Goal: Contribute content: Contribute content

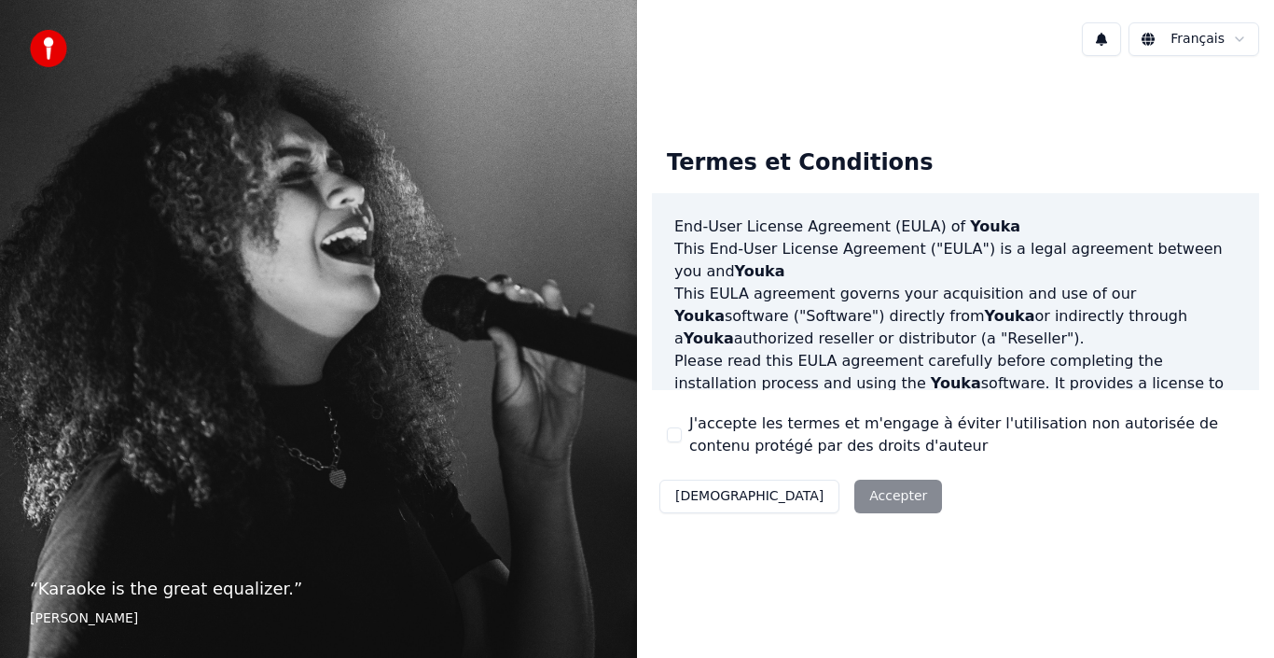
click at [773, 499] on div "Décliner Accepter" at bounding box center [801, 496] width 298 height 49
click at [1211, 36] on html "“ Karaoke is the great equalizer. ” Aisha Tyler Français Termes et Conditions E…" at bounding box center [637, 329] width 1274 height 658
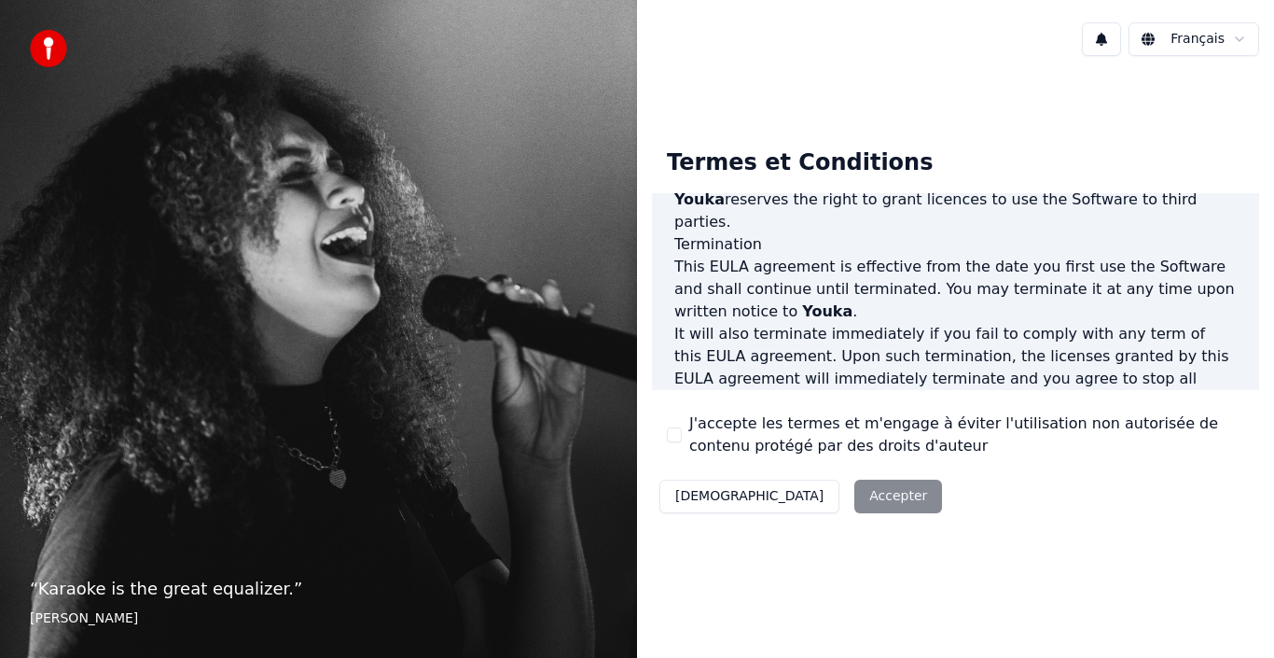
scroll to position [1280, 0]
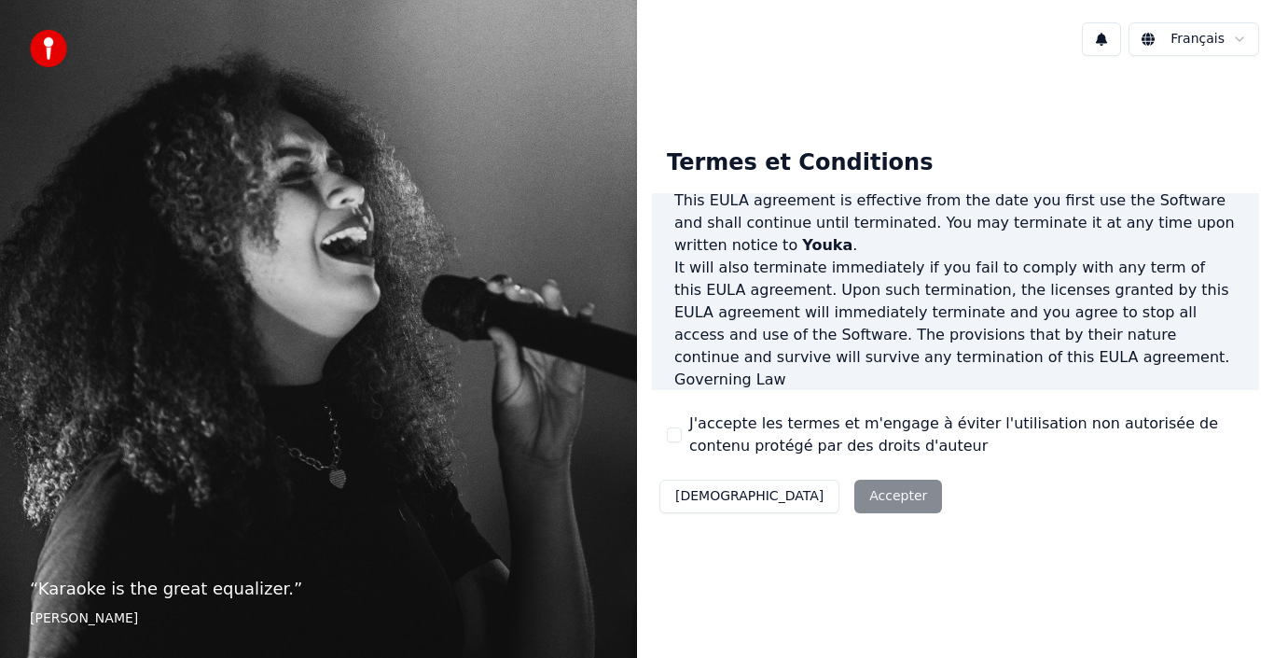
click at [676, 429] on button "J'accepte les termes et m'engage à éviter l'utilisation non autorisée de conten…" at bounding box center [674, 434] width 15 height 15
click at [855, 492] on button "Accepter" at bounding box center [899, 497] width 88 height 34
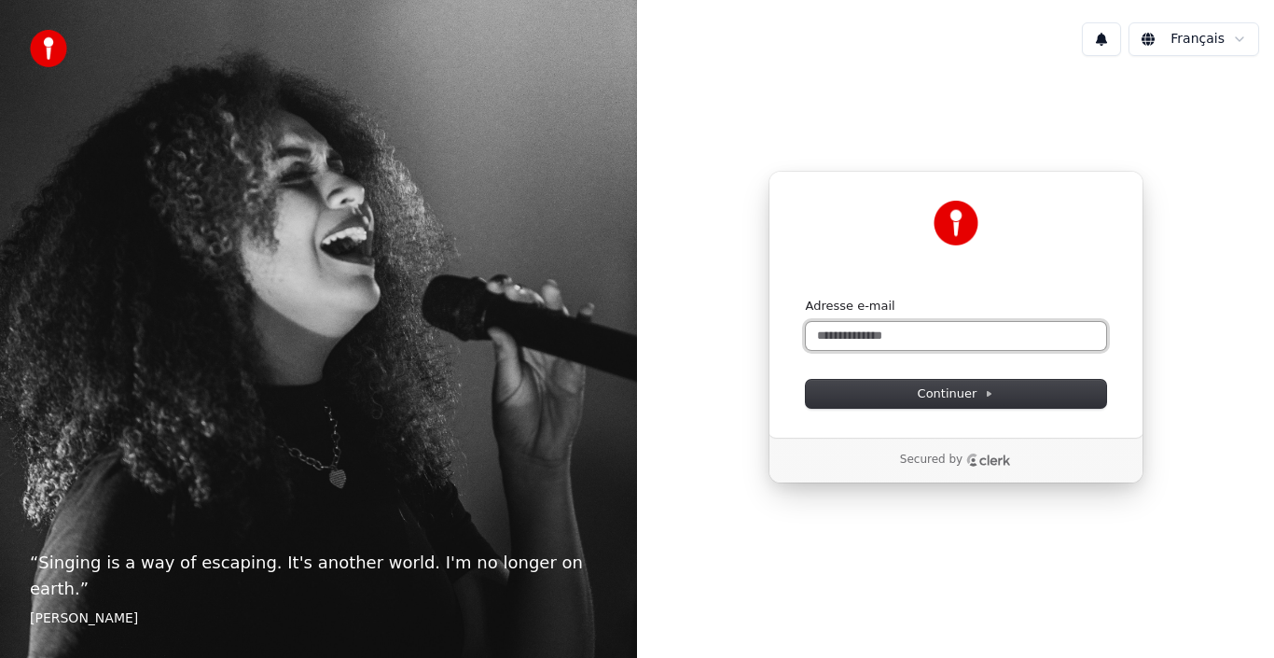
click at [866, 327] on input "Adresse e-mail" at bounding box center [956, 336] width 300 height 28
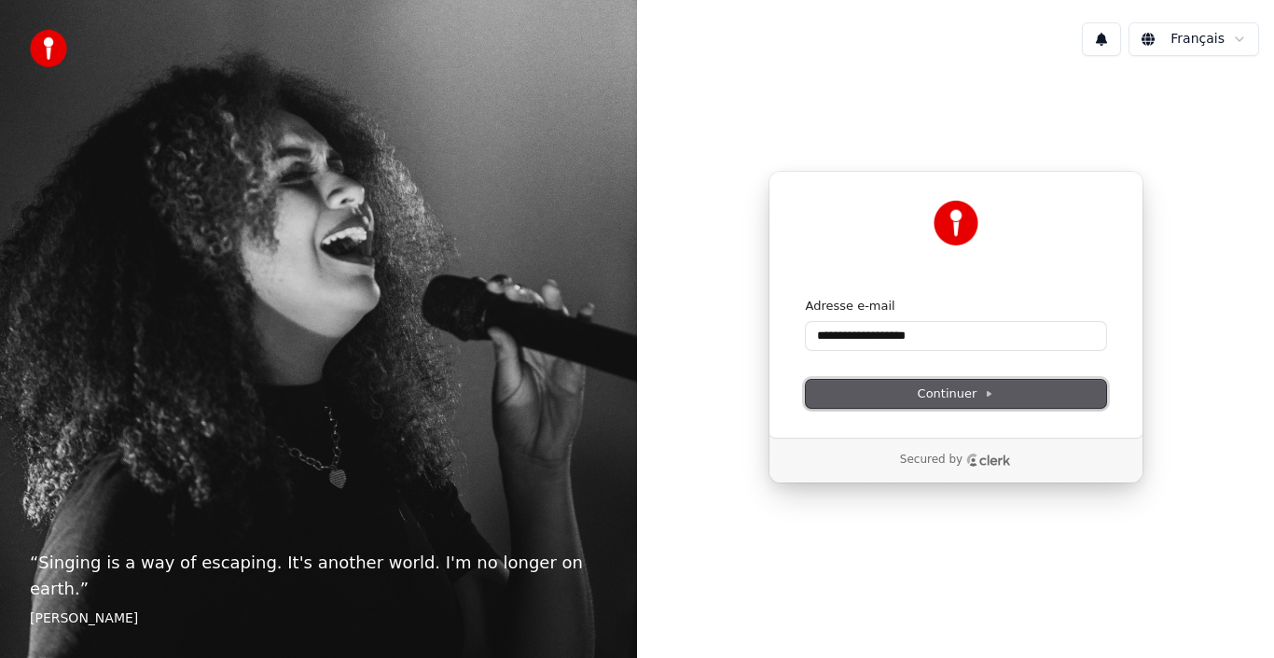
click at [882, 395] on button "Continuer" at bounding box center [956, 394] width 300 height 28
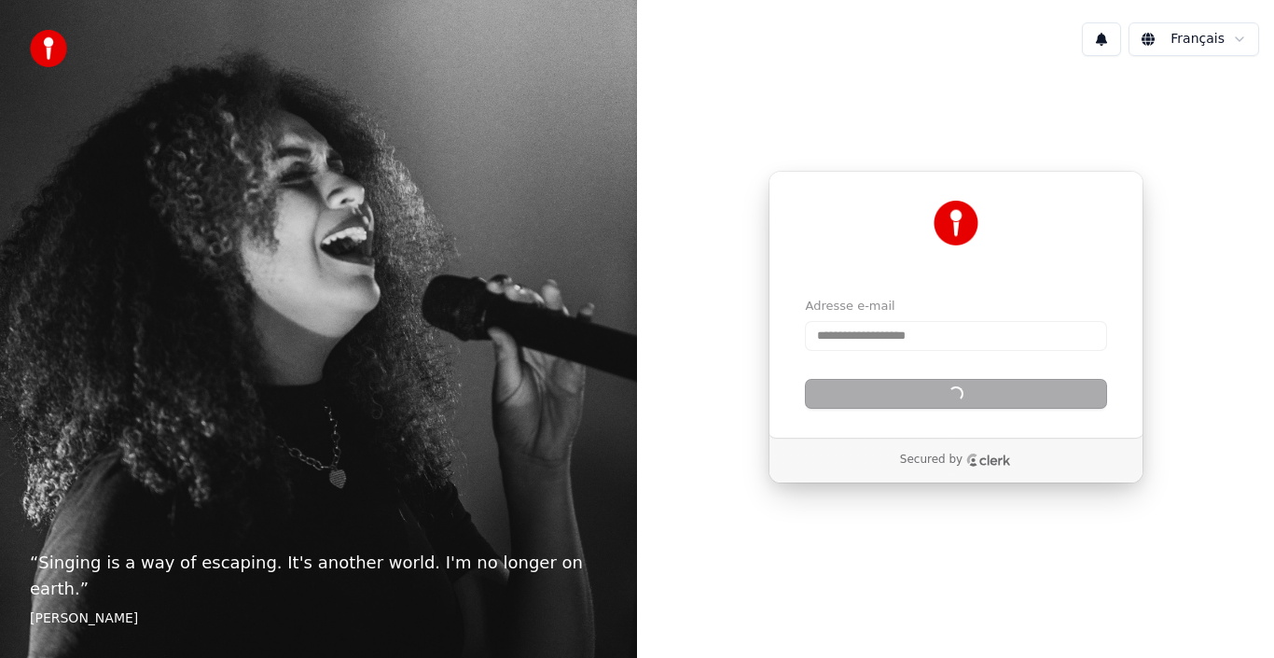
type input "**********"
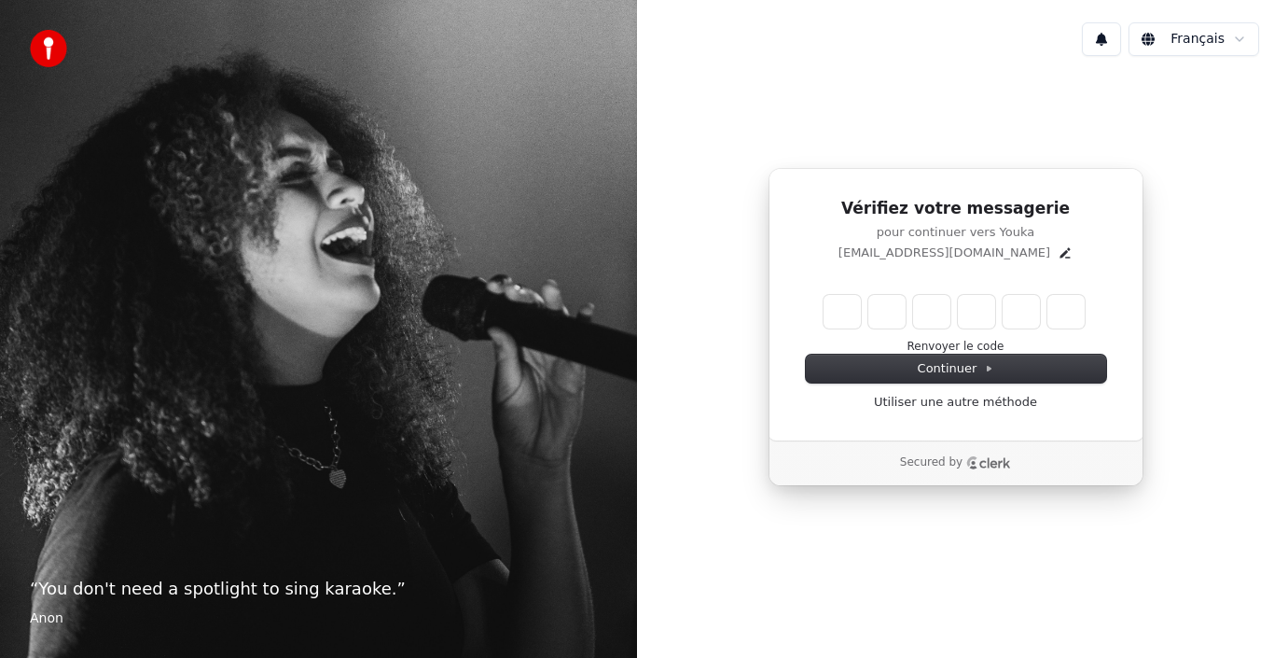
type input "*"
type input "**"
type input "*"
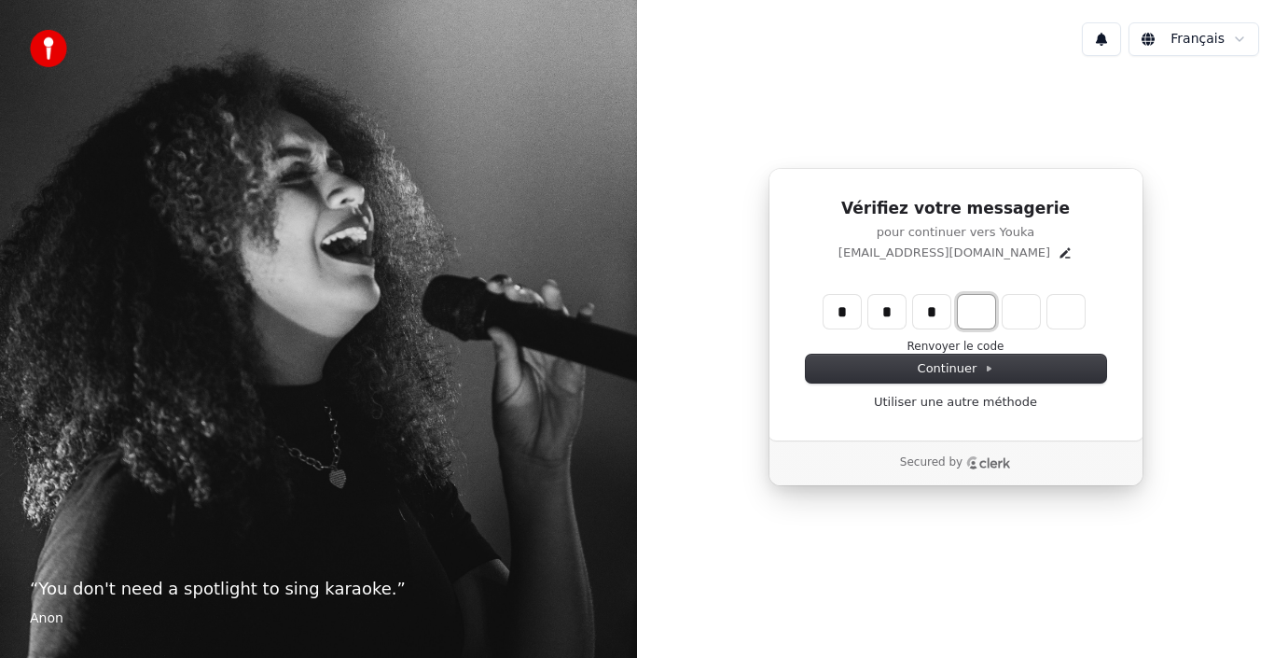
type input "***"
type input "*"
type input "****"
type input "*"
type input "******"
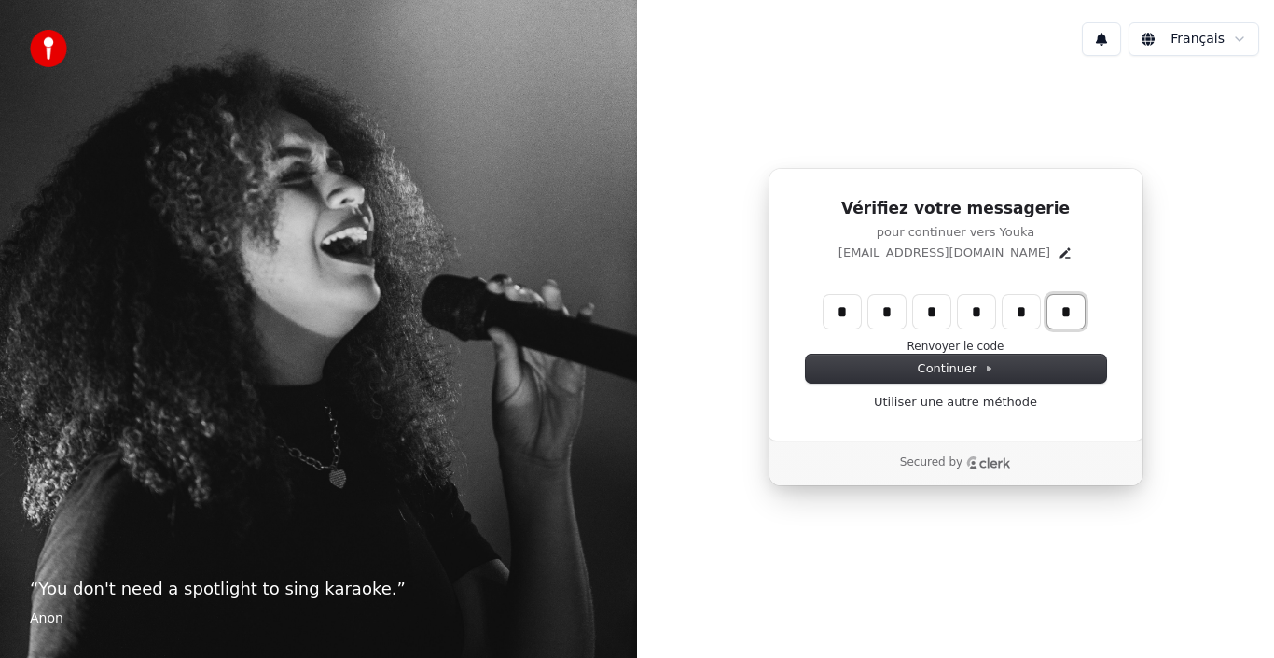
type input "*"
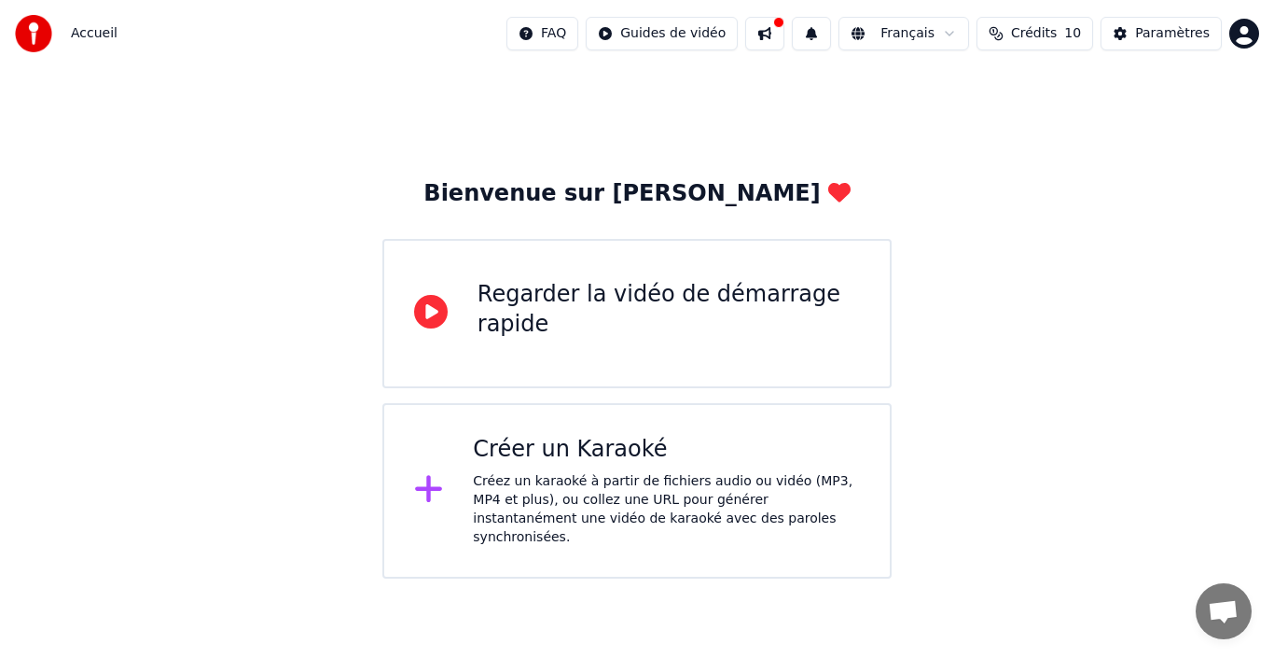
click at [440, 322] on icon at bounding box center [431, 312] width 34 height 34
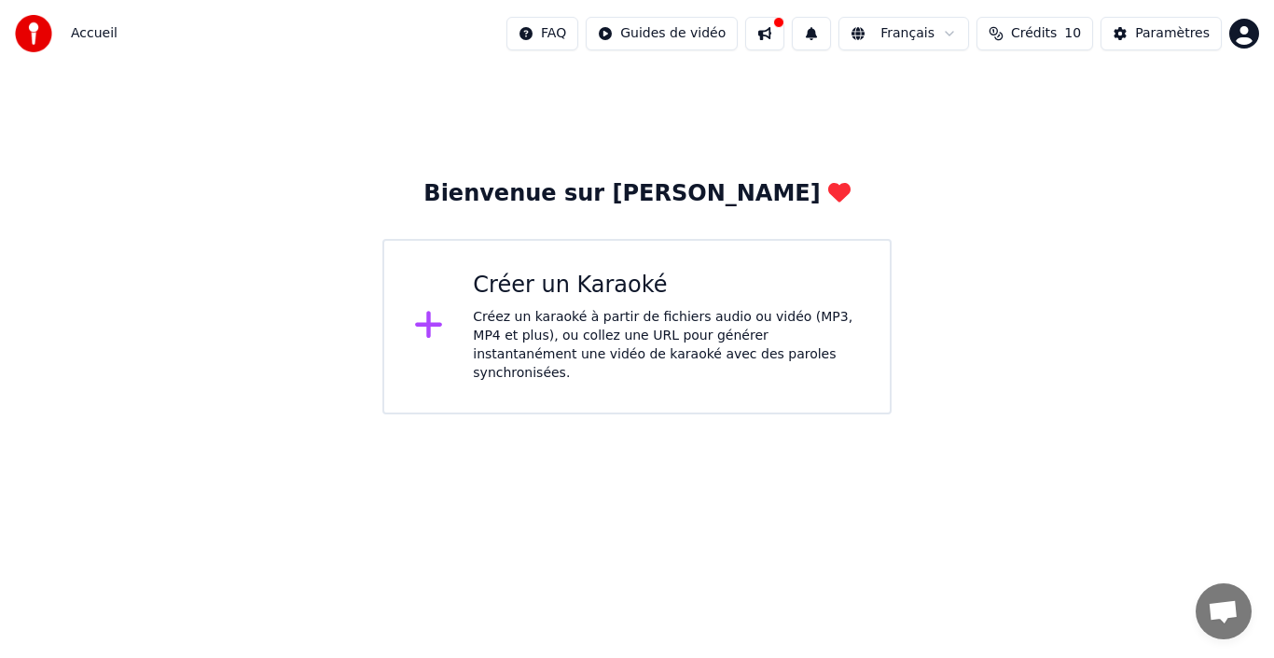
click at [433, 324] on icon at bounding box center [429, 325] width 30 height 34
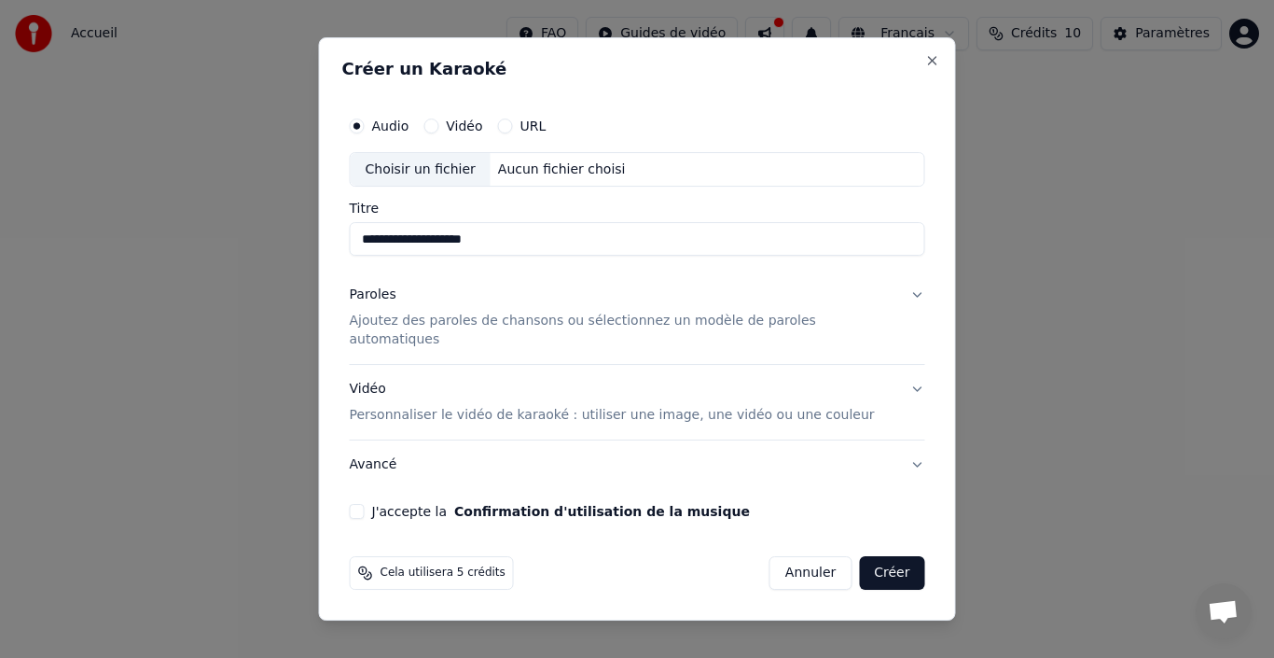
click at [448, 175] on div "Choisir un fichier" at bounding box center [421, 170] width 140 height 34
click at [466, 254] on input "**********" at bounding box center [638, 240] width 576 height 34
click at [466, 255] on input "**********" at bounding box center [638, 240] width 576 height 34
drag, startPoint x: 468, startPoint y: 248, endPoint x: 407, endPoint y: 216, distance: 69.7
click at [407, 216] on div "**********" at bounding box center [638, 229] width 576 height 54
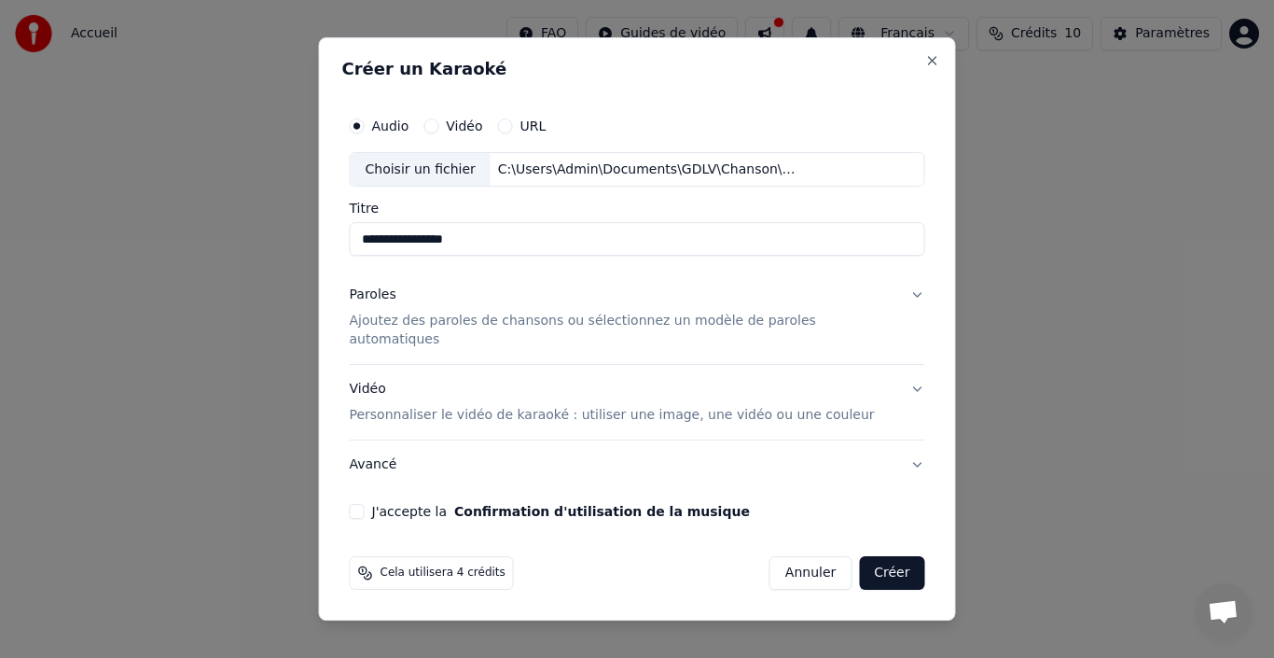
click at [416, 216] on label "Titre" at bounding box center [638, 208] width 576 height 13
click at [416, 224] on input "**********" at bounding box center [638, 240] width 576 height 34
click at [541, 250] on input "**********" at bounding box center [638, 240] width 576 height 34
drag, startPoint x: 469, startPoint y: 251, endPoint x: 429, endPoint y: 241, distance: 41.4
click at [429, 241] on input "**********" at bounding box center [638, 240] width 576 height 34
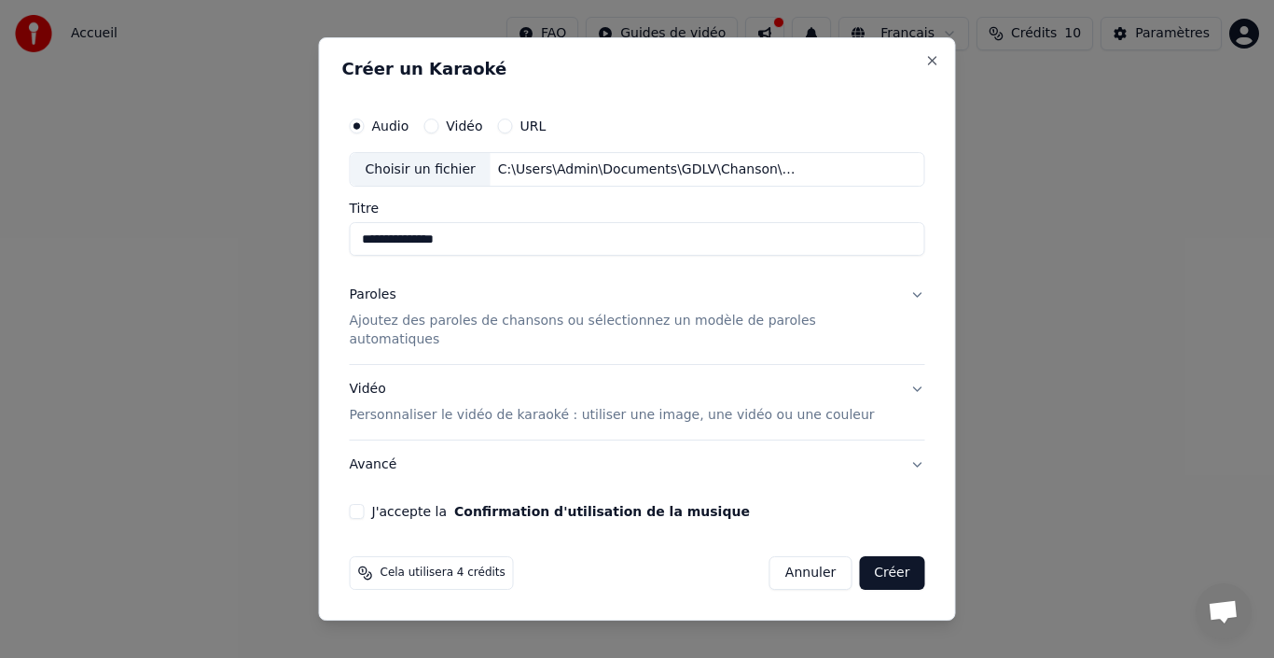
type input "**********"
click at [369, 504] on div "**********" at bounding box center [637, 313] width 591 height 427
click at [572, 407] on p "Personnaliser le vidéo de karaoké : utiliser une image, une vidéo ou une couleur" at bounding box center [612, 415] width 525 height 19
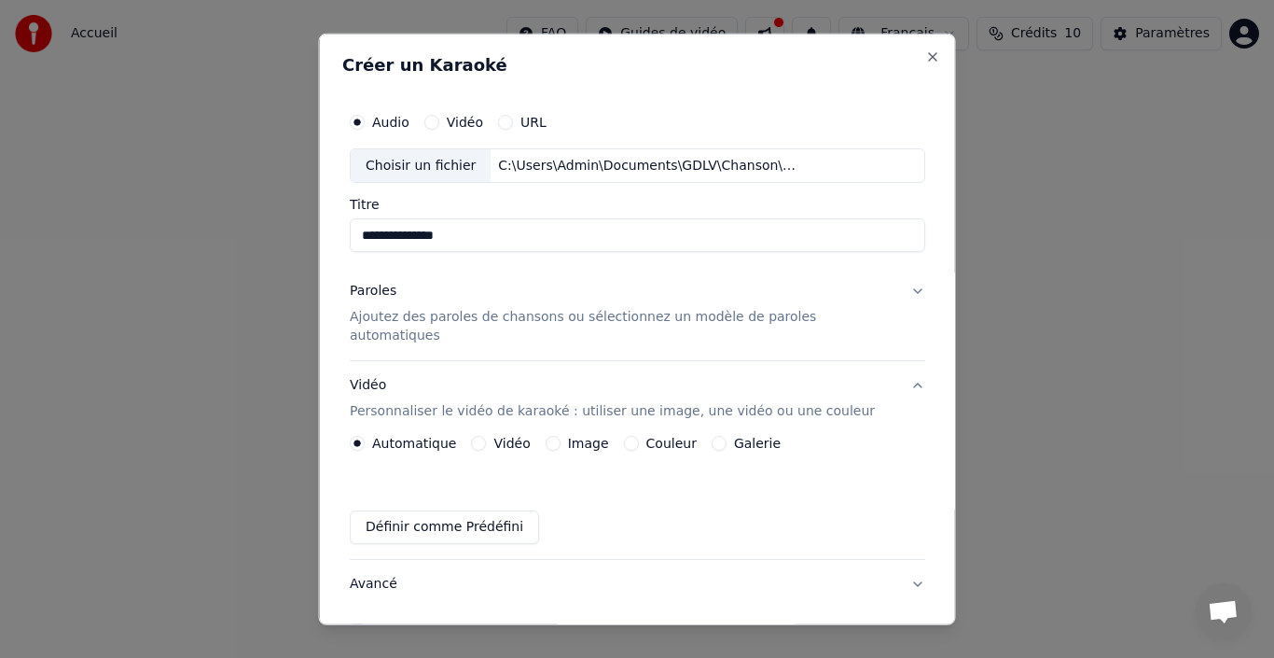
click at [744, 437] on label "Galerie" at bounding box center [756, 443] width 47 height 13
click at [726, 436] on button "Galerie" at bounding box center [718, 443] width 15 height 15
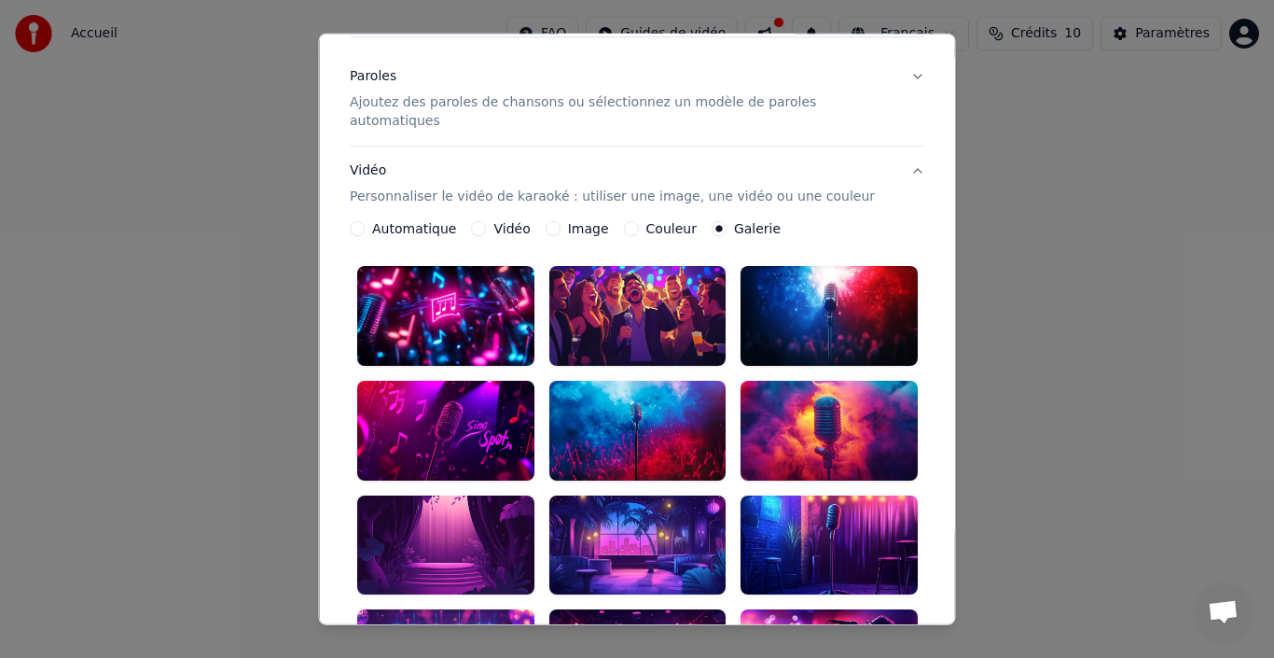
scroll to position [187, 0]
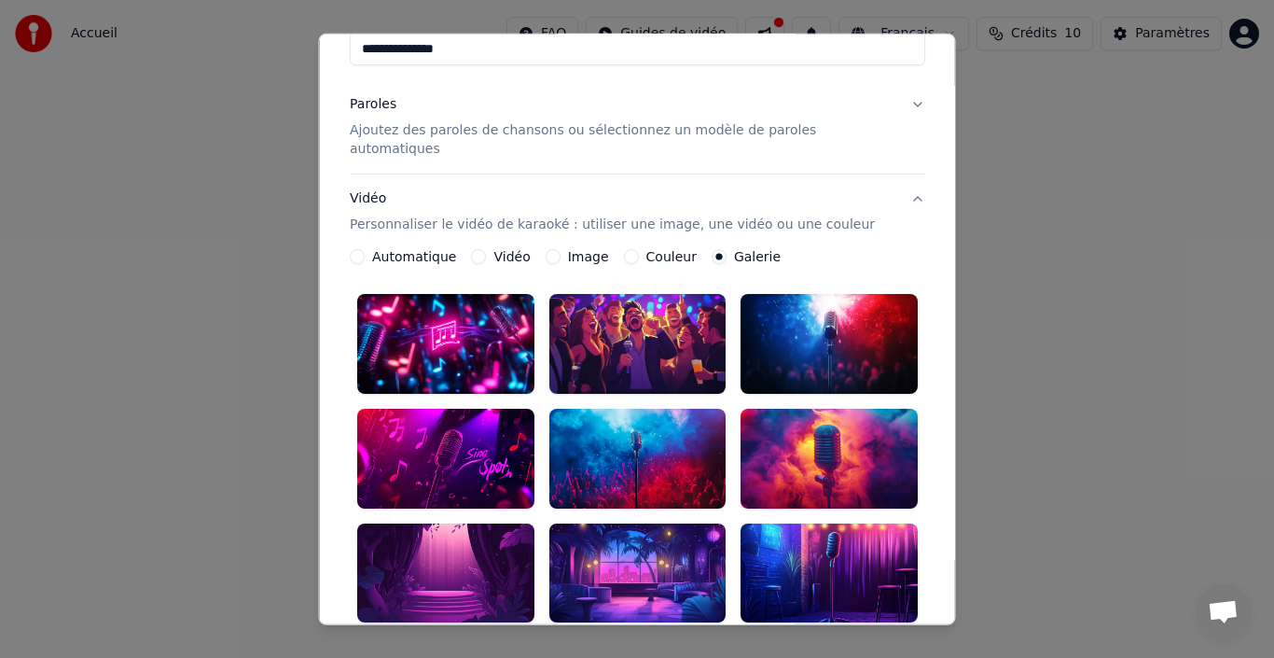
click at [894, 179] on button "Vidéo Personnaliser le vidéo de karaoké : utiliser une image, une vidéo ou une …" at bounding box center [638, 211] width 576 height 75
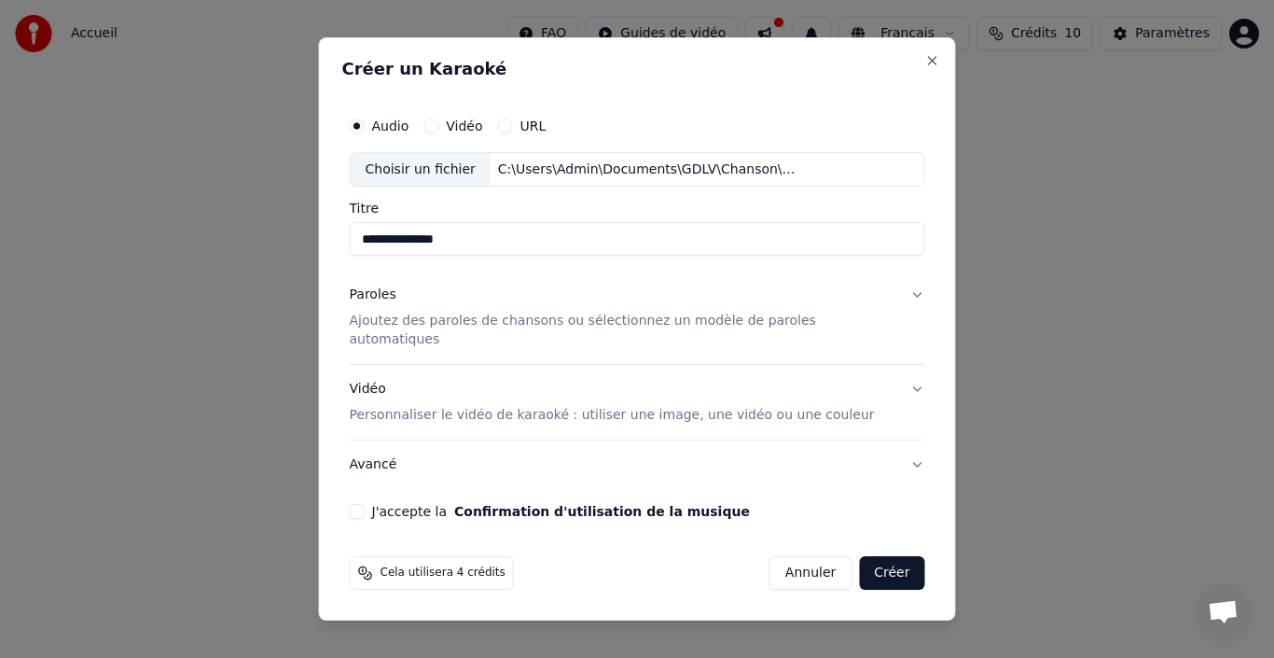
scroll to position [0, 0]
click at [900, 300] on button "Paroles Ajoutez des paroles de chansons ou sélectionnez un modèle de paroles au…" at bounding box center [638, 317] width 576 height 93
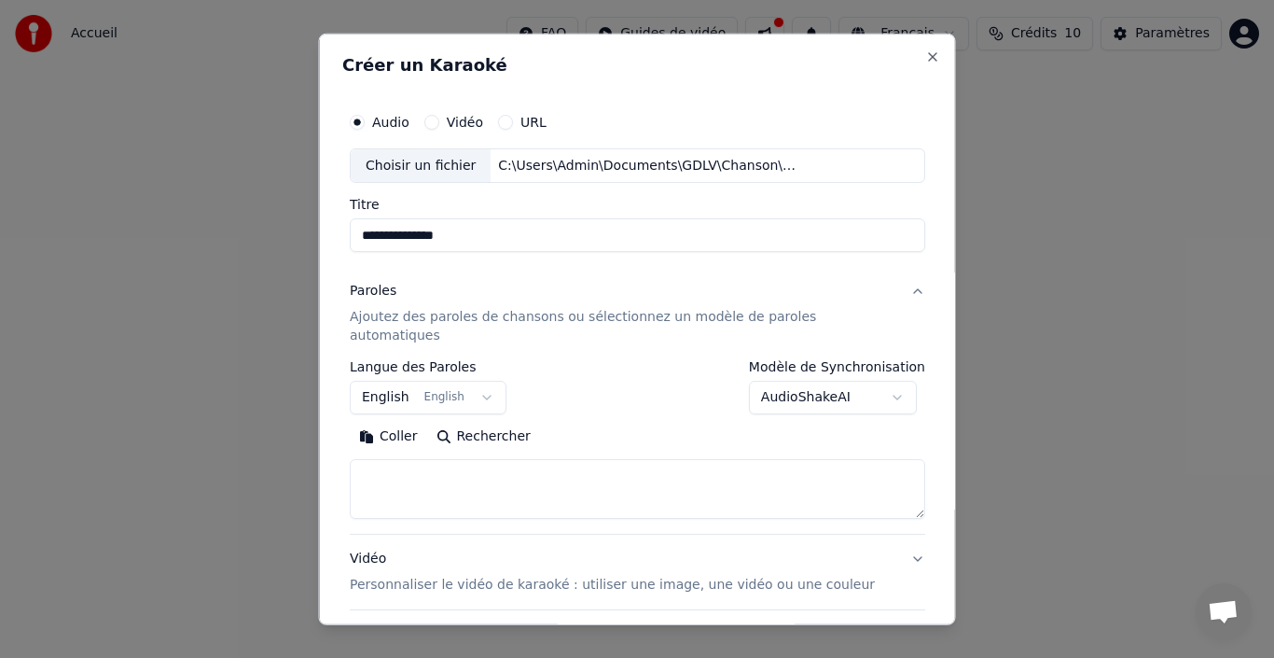
click at [491, 381] on button "English English" at bounding box center [428, 398] width 157 height 34
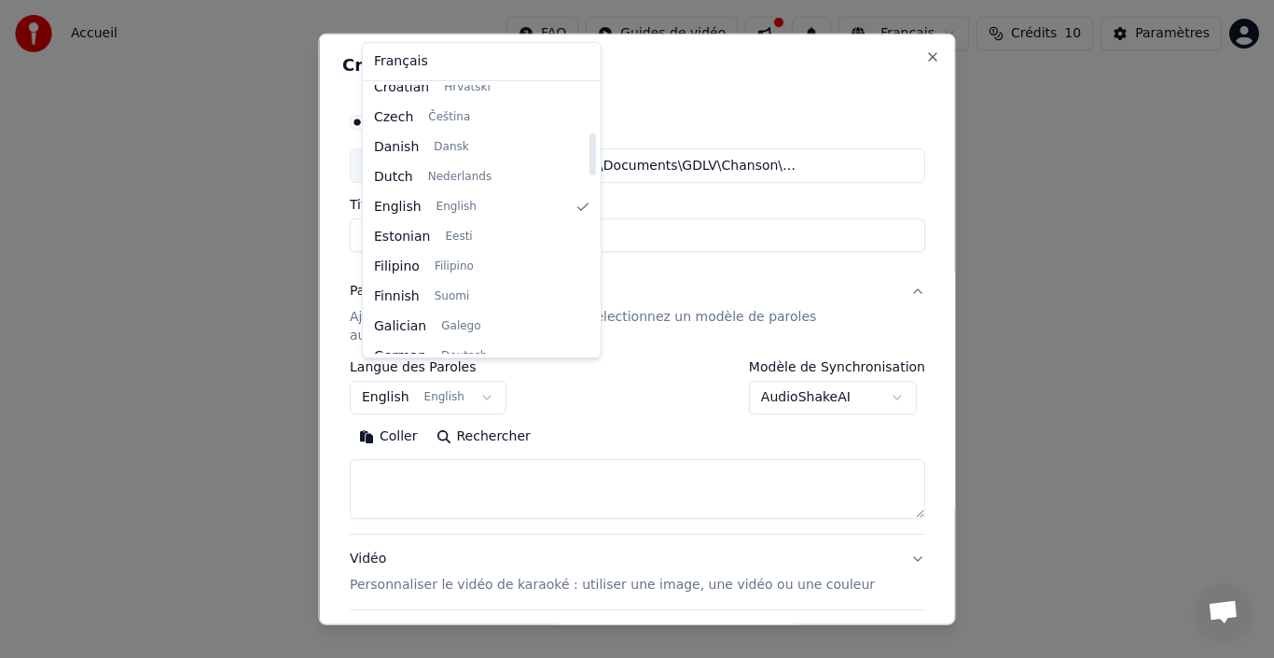
scroll to position [313, 0]
click at [921, 414] on body "**********" at bounding box center [637, 207] width 1274 height 414
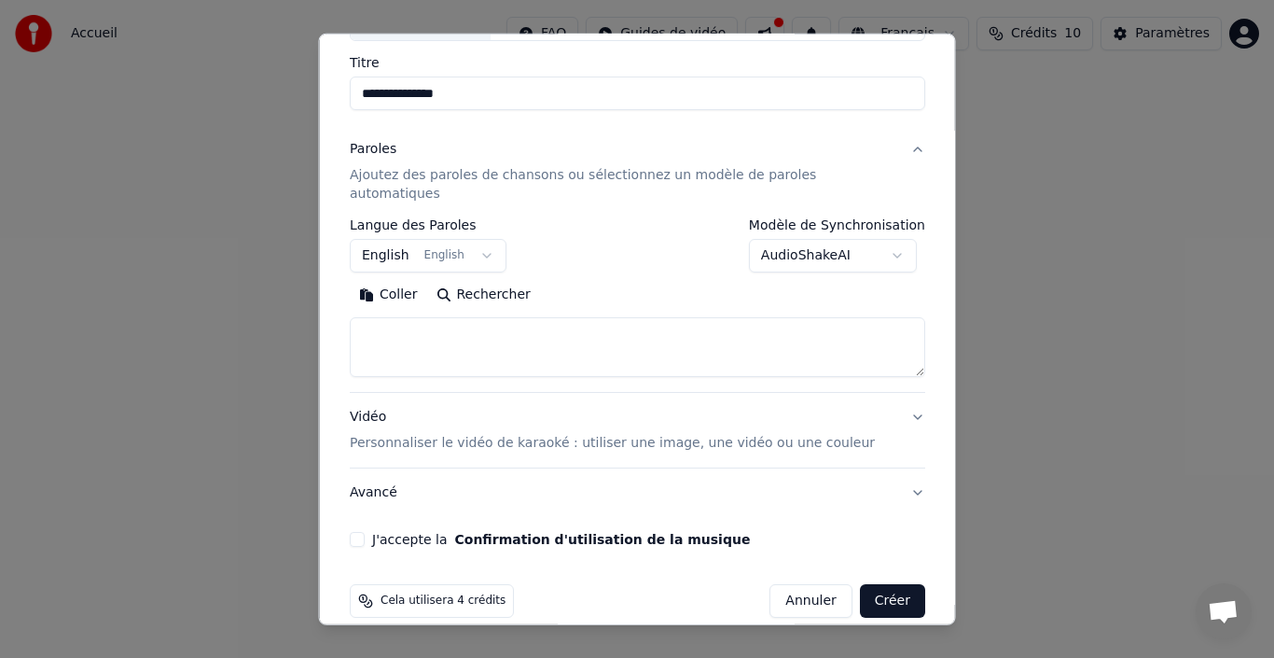
scroll to position [146, 0]
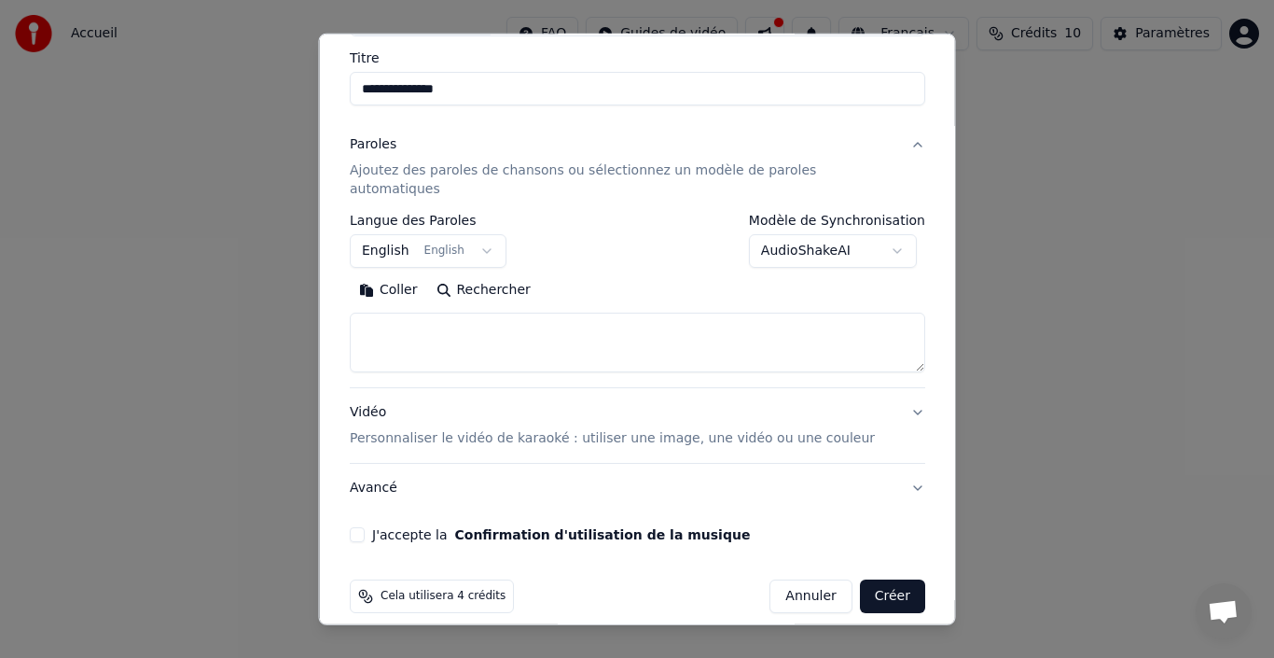
click at [895, 145] on button "Paroles Ajoutez des paroles de chansons ou sélectionnez un modèle de paroles au…" at bounding box center [638, 166] width 576 height 93
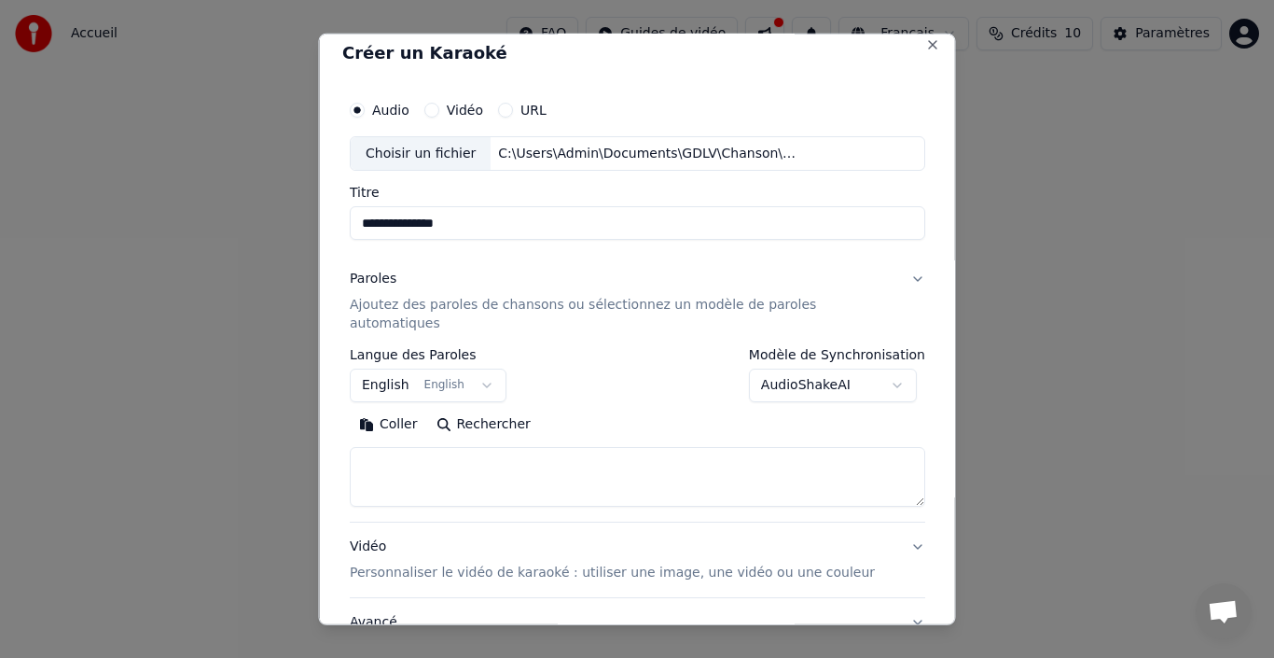
scroll to position [0, 0]
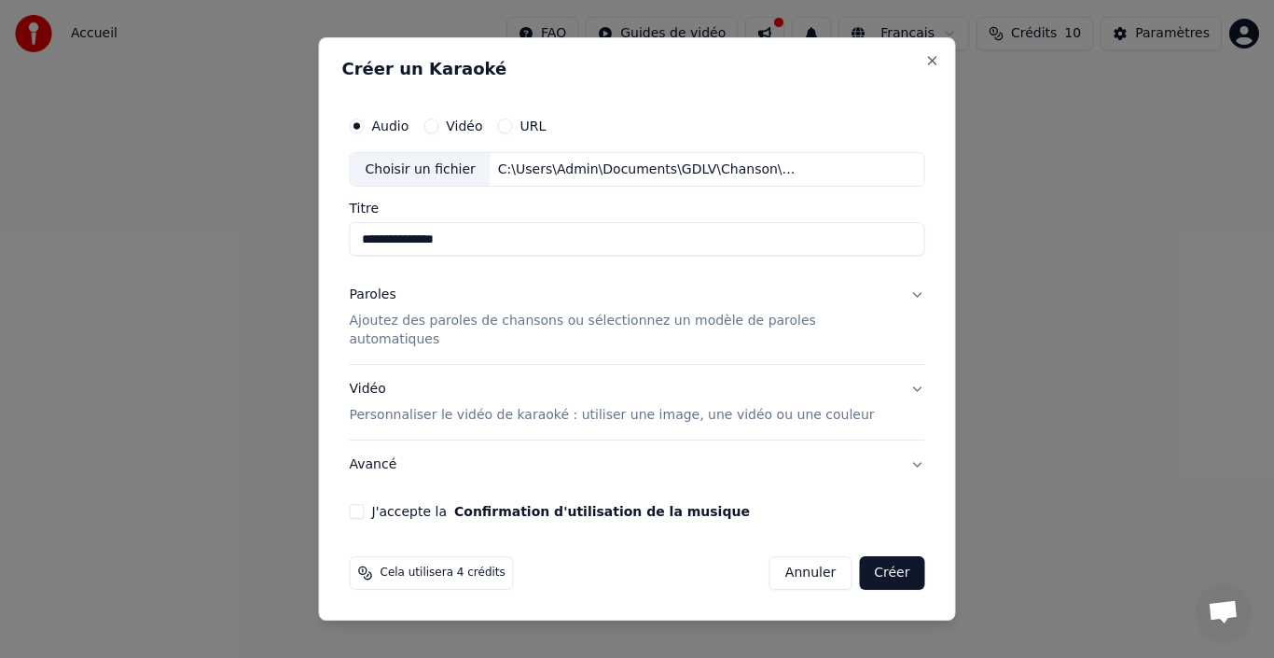
click at [897, 455] on button "Avancé" at bounding box center [638, 464] width 576 height 49
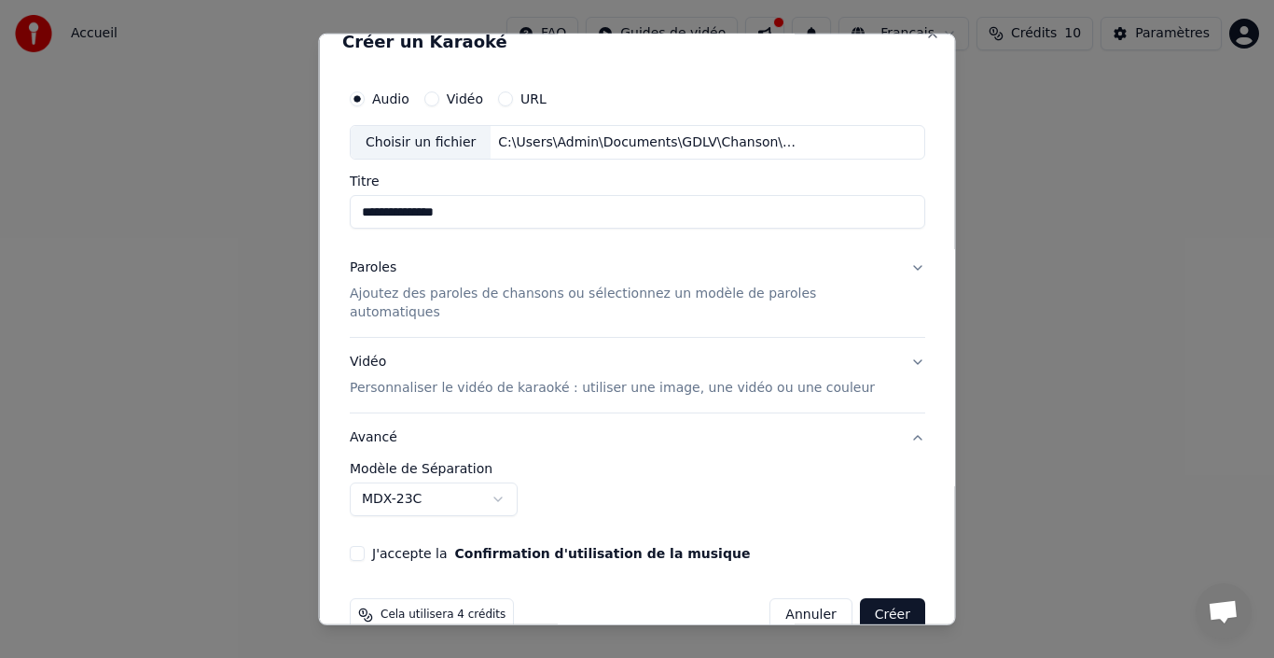
scroll to position [42, 0]
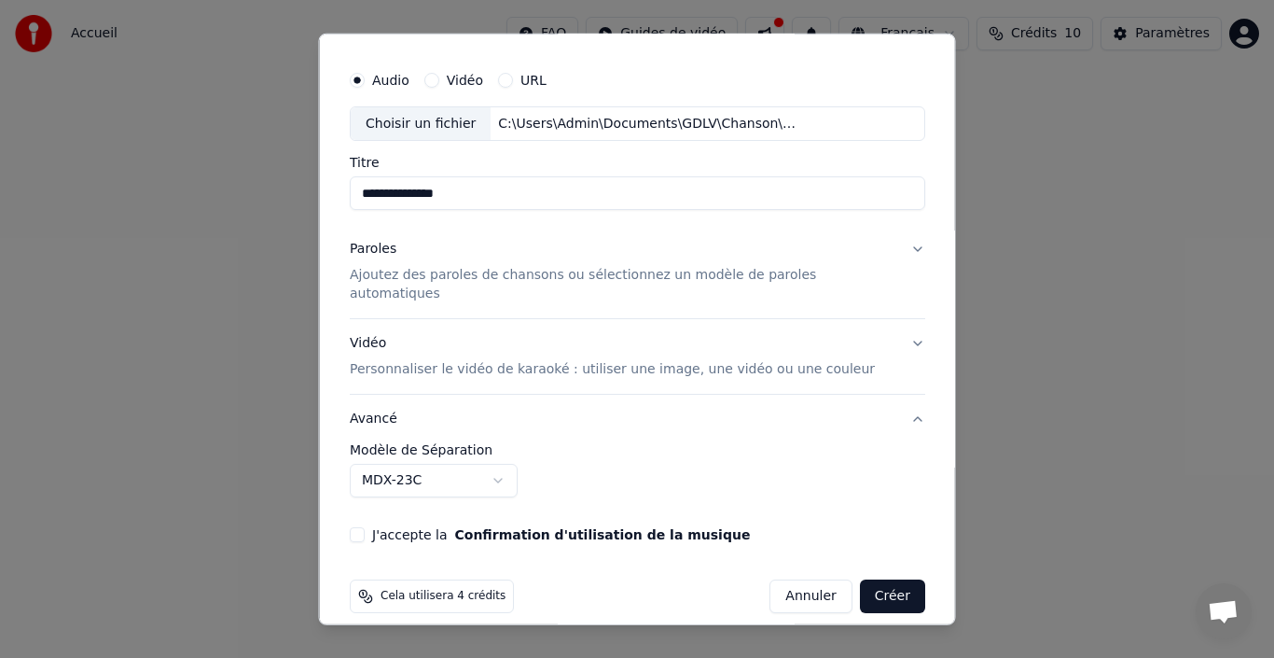
click at [365, 527] on button "J'accepte la Confirmation d'utilisation de la musique" at bounding box center [357, 534] width 15 height 15
click at [892, 325] on button "Vidéo Personnaliser le vidéo de karaoké : utiliser une image, une vidéo ou une …" at bounding box center [638, 356] width 576 height 75
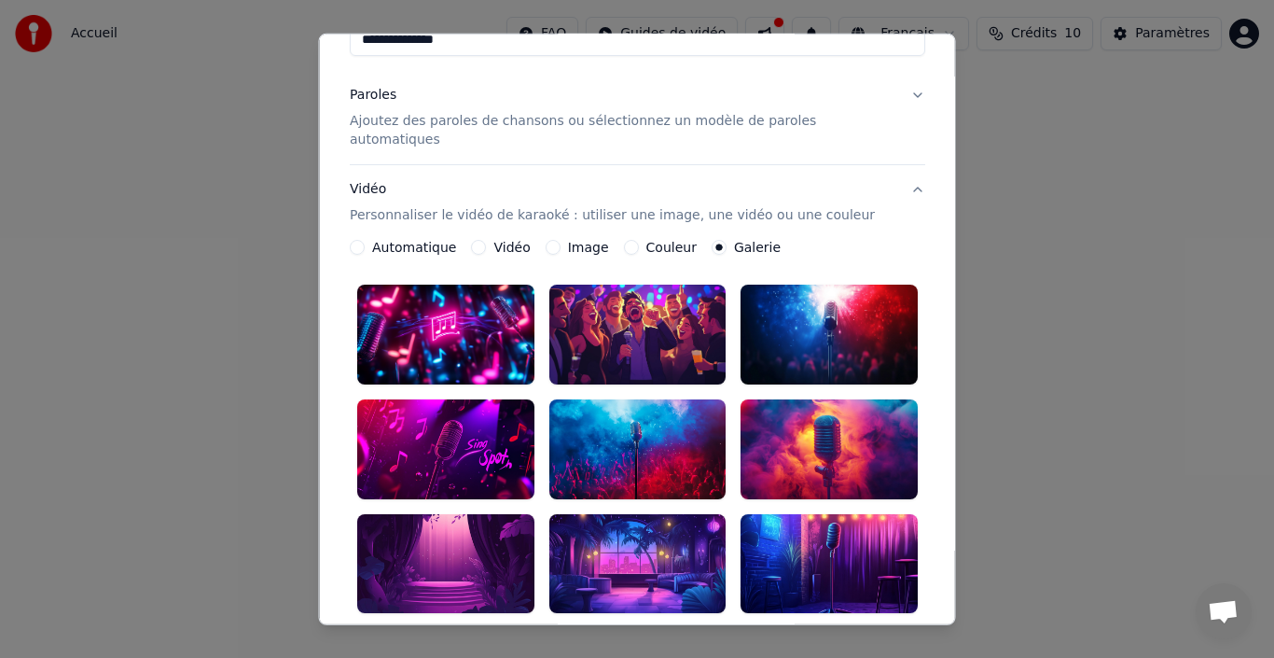
scroll to position [229, 0]
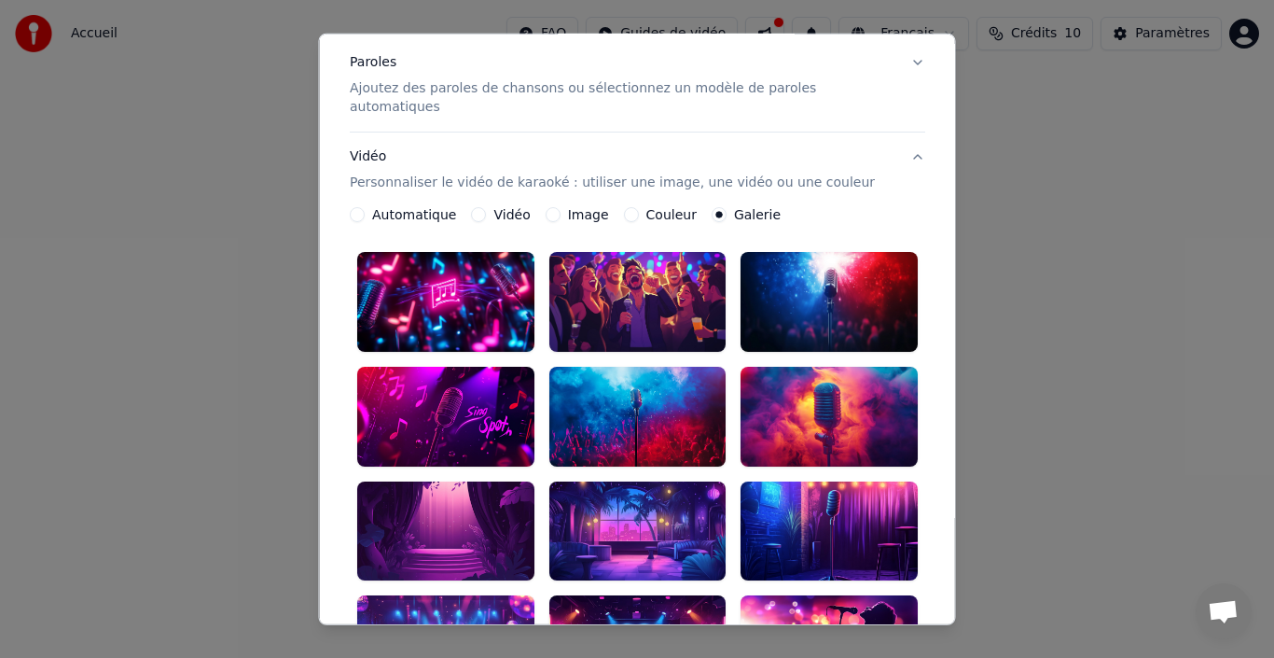
click at [602, 208] on label "Image" at bounding box center [587, 214] width 41 height 13
click at [560, 207] on button "Image" at bounding box center [552, 214] width 15 height 15
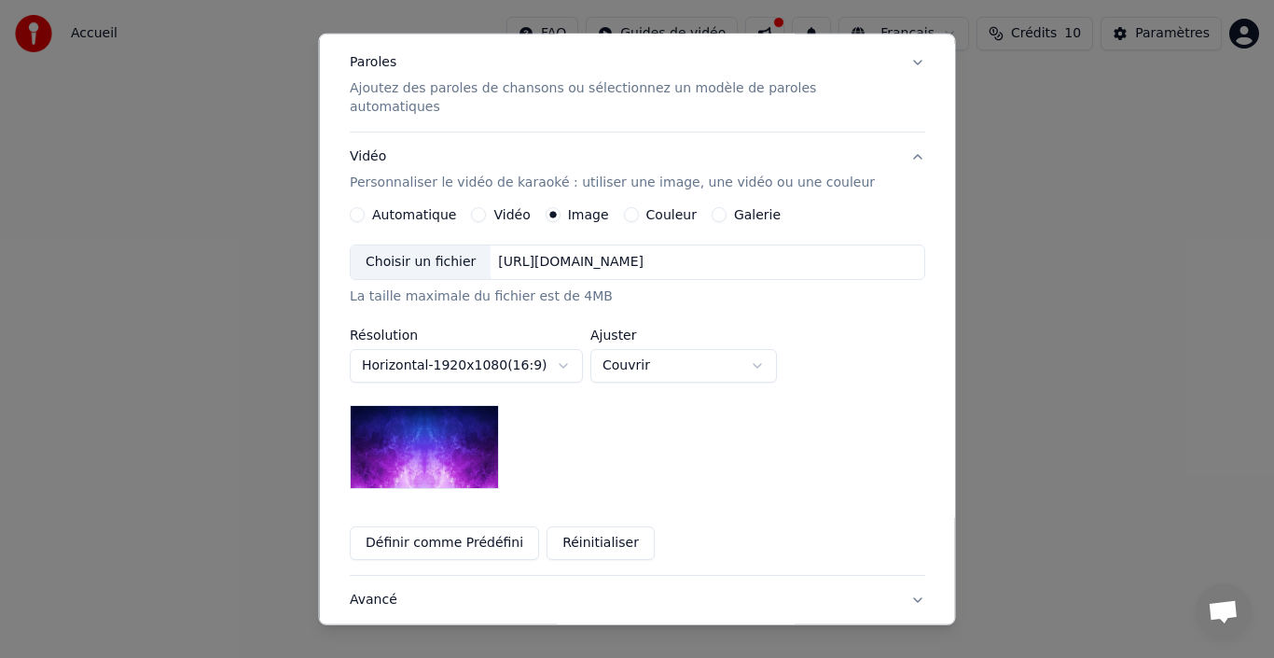
click at [439, 245] on div "Choisir un fichier" at bounding box center [421, 262] width 140 height 34
click at [394, 245] on div "Choisir un fichier" at bounding box center [421, 262] width 140 height 34
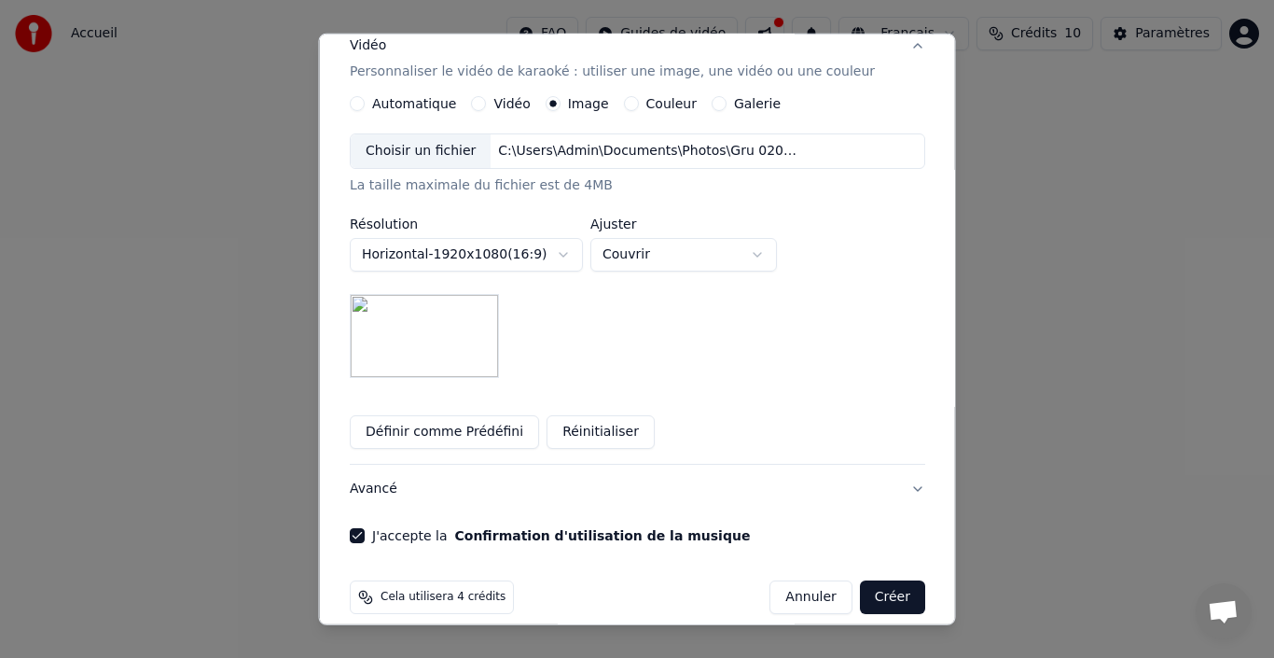
scroll to position [341, 0]
click at [859, 581] on button "Créer" at bounding box center [891, 596] width 65 height 34
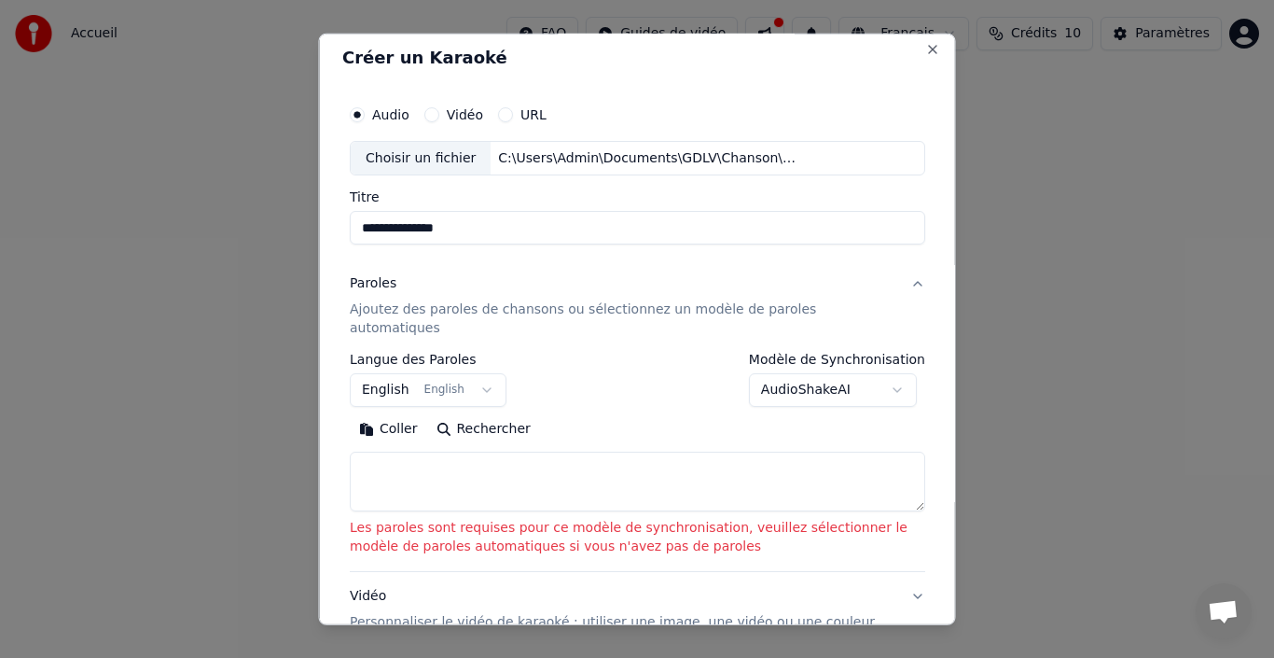
scroll to position [5, 0]
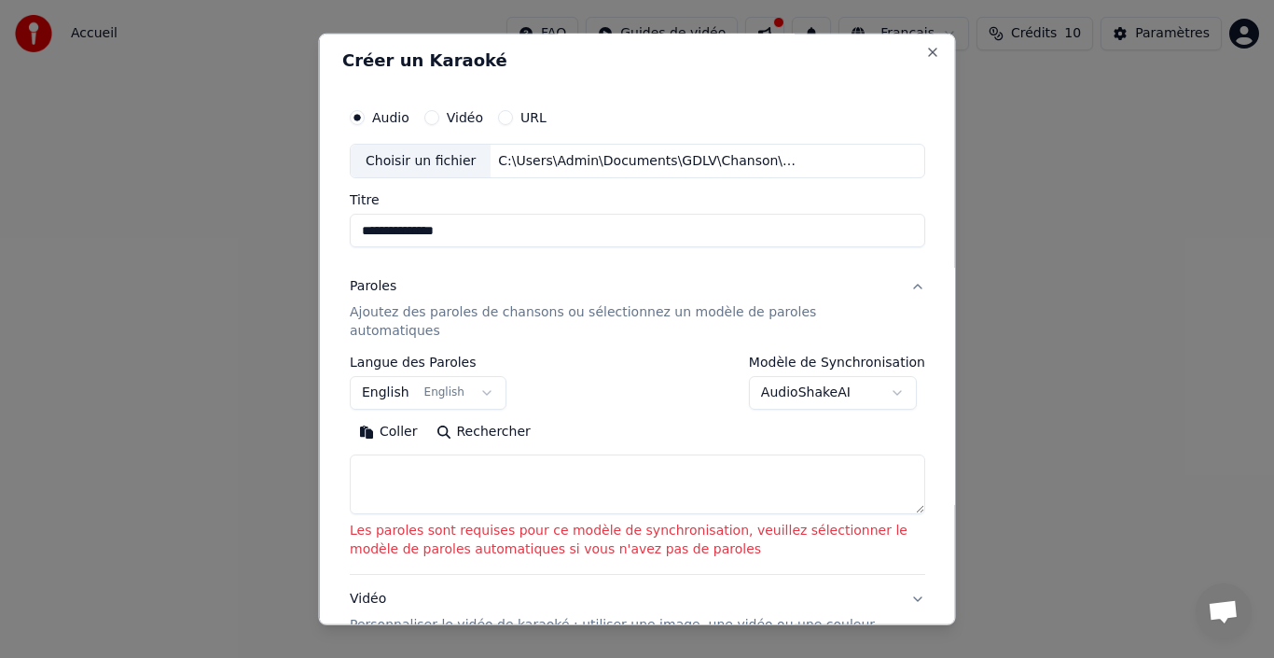
click at [480, 424] on button "Rechercher" at bounding box center [482, 432] width 113 height 30
click at [382, 286] on div "Paroles" at bounding box center [373, 286] width 47 height 19
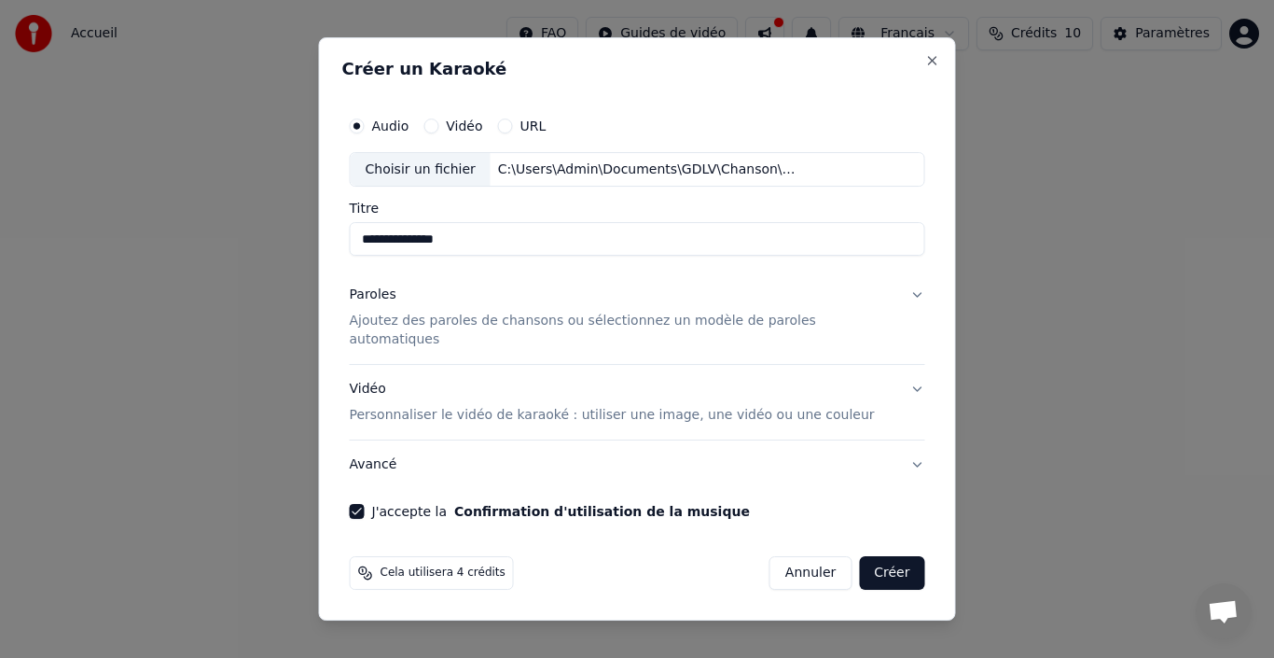
scroll to position [0, 0]
click at [899, 300] on button "Paroles Ajoutez des paroles de chansons ou sélectionnez un modèle de paroles au…" at bounding box center [638, 317] width 576 height 93
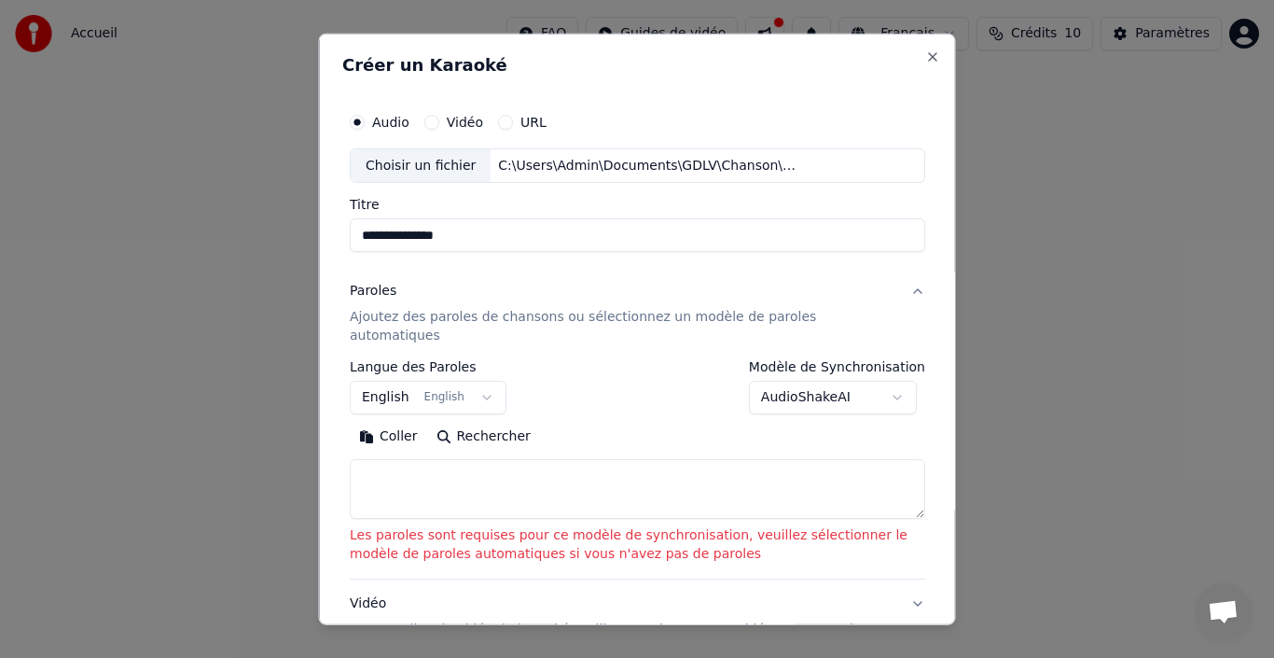
click at [381, 308] on p "Ajoutez des paroles de chansons ou sélectionnez un modèle de paroles automatiqu…" at bounding box center [623, 326] width 546 height 37
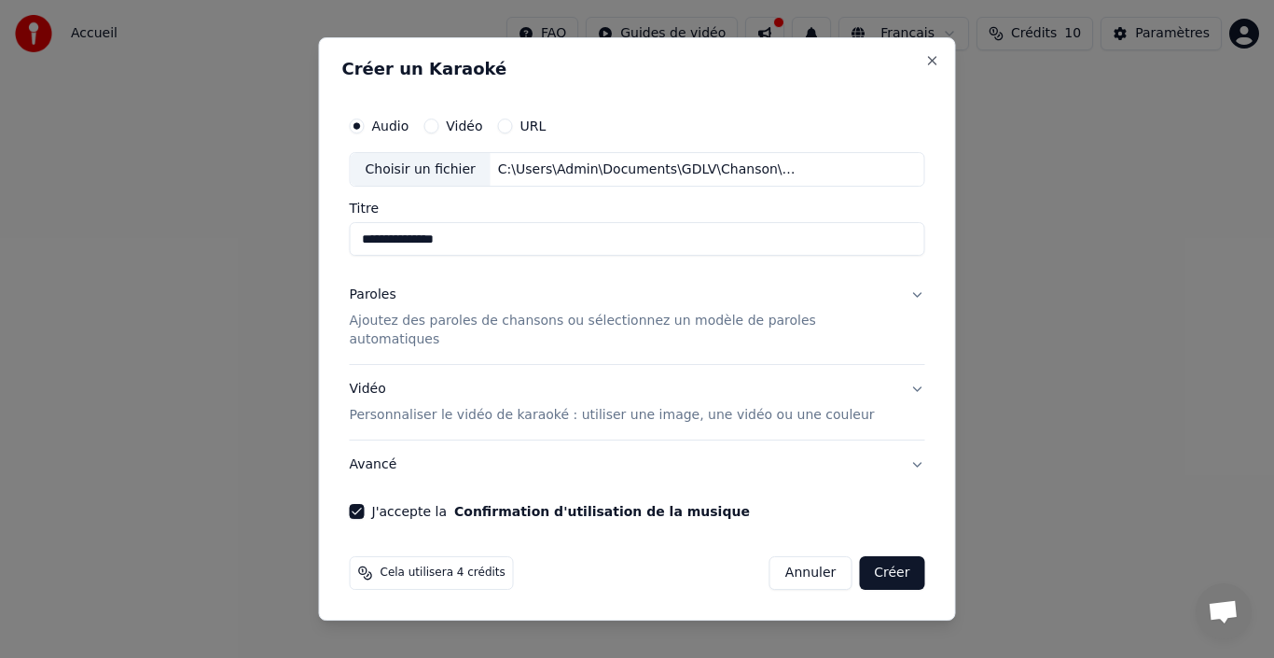
click at [898, 310] on button "Paroles Ajoutez des paroles de chansons ou sélectionnez un modèle de paroles au…" at bounding box center [638, 317] width 576 height 93
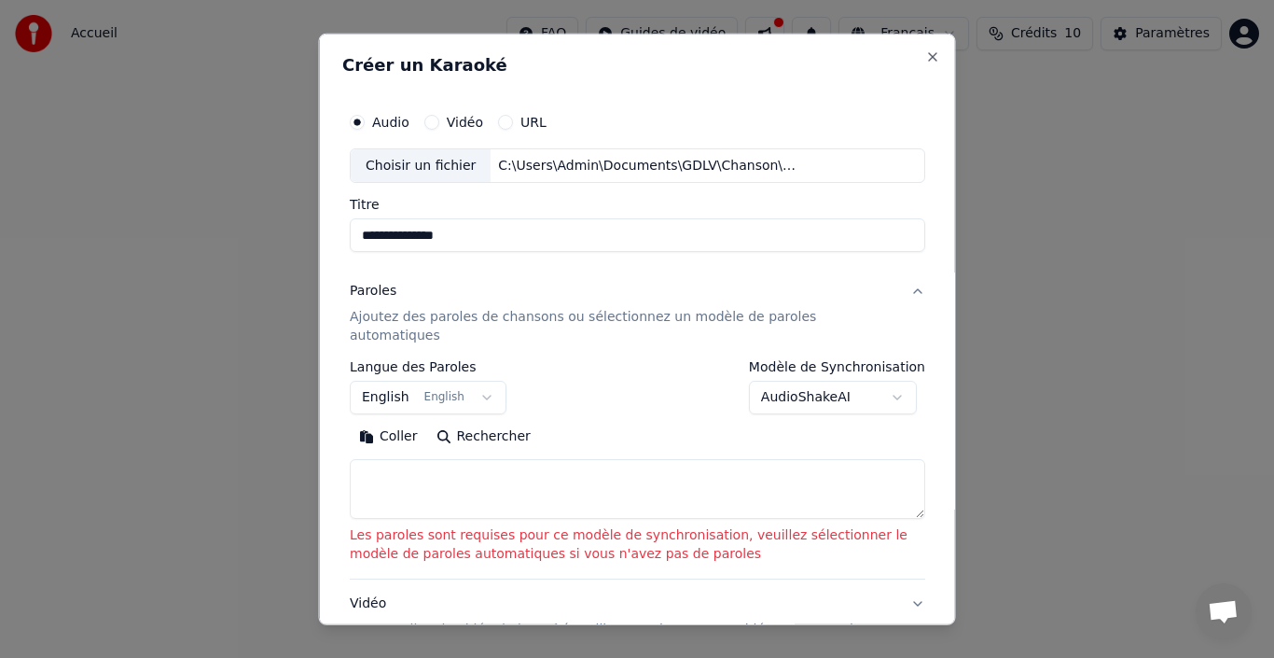
click at [607, 323] on p "Ajoutez des paroles de chansons ou sélectionnez un modèle de paroles automatiqu…" at bounding box center [623, 326] width 546 height 37
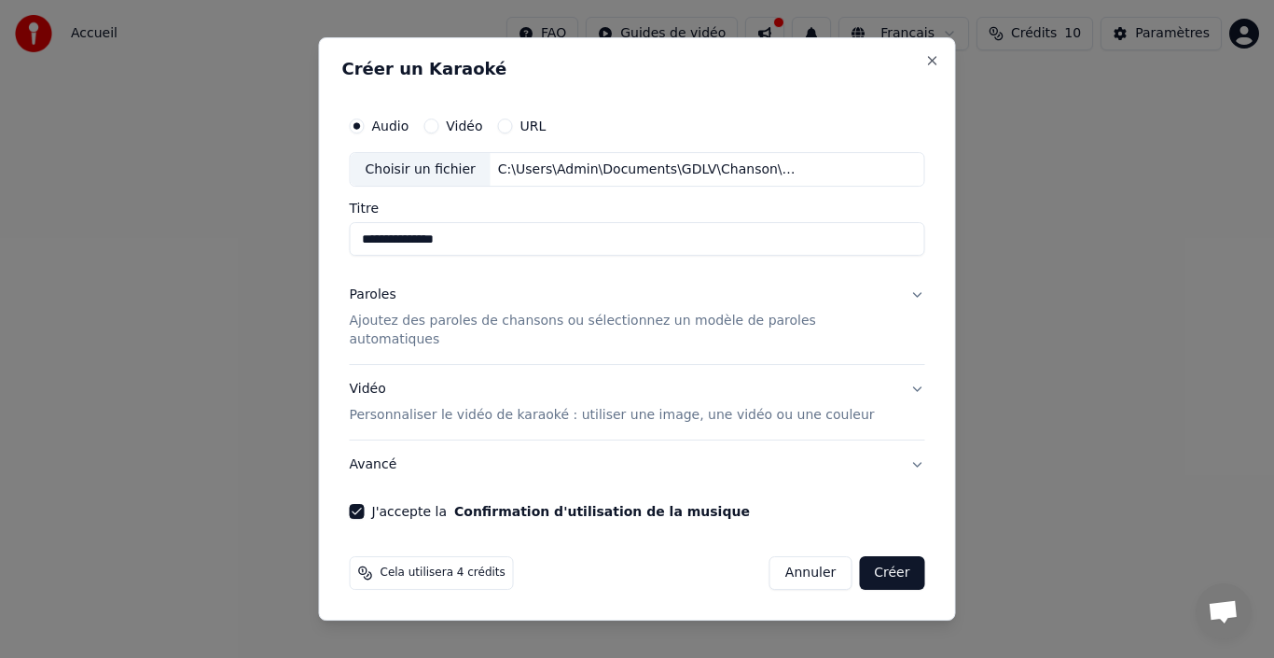
click at [600, 331] on p "Ajoutez des paroles de chansons ou sélectionnez un modèle de paroles automatiqu…" at bounding box center [623, 331] width 546 height 37
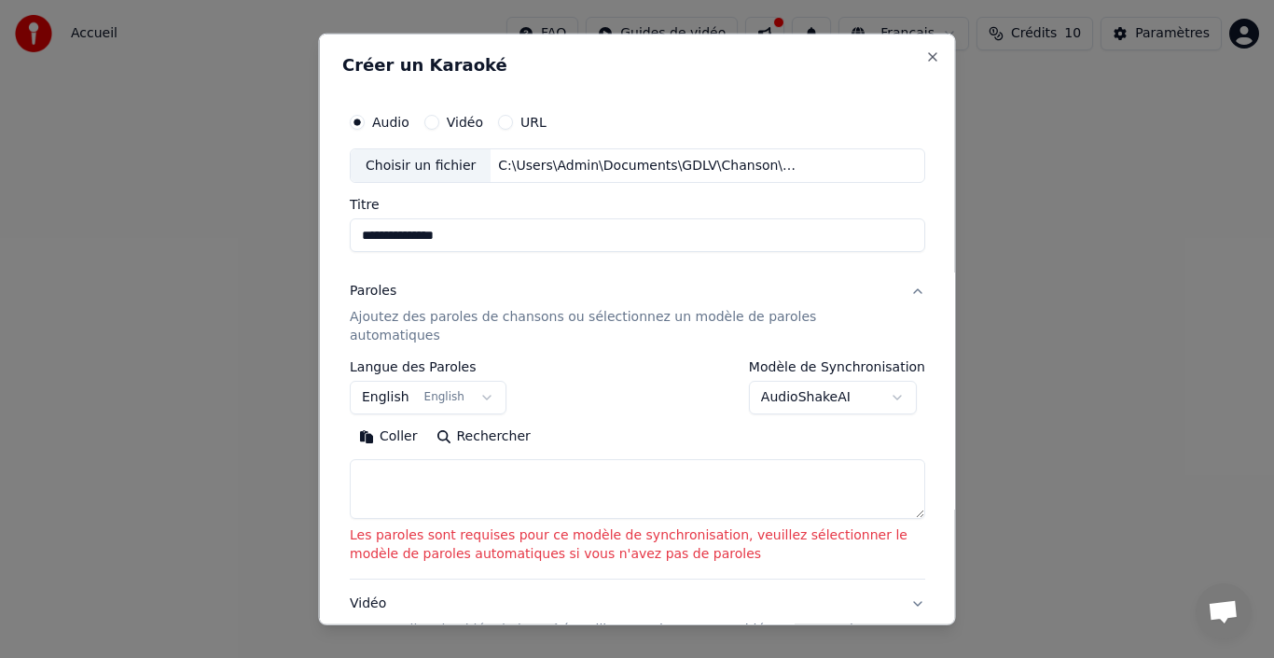
click at [600, 331] on button "Paroles Ajoutez des paroles de chansons ou sélectionnez un modèle de paroles au…" at bounding box center [638, 313] width 576 height 93
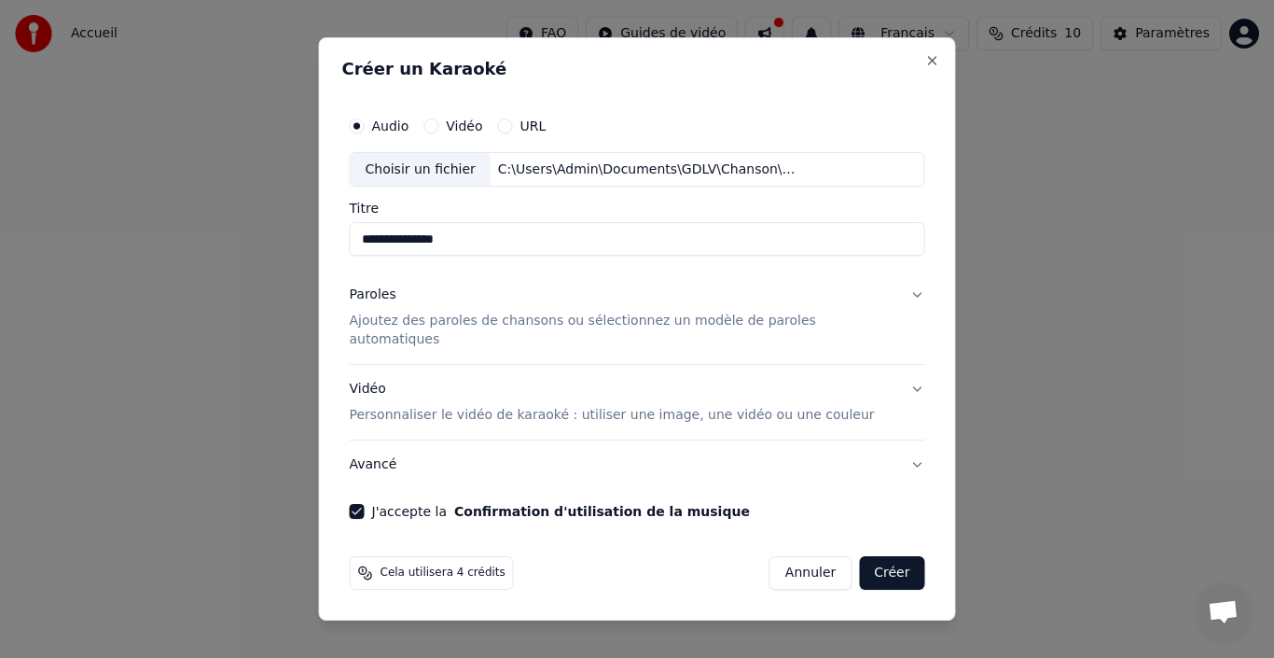
click at [600, 331] on p "Ajoutez des paroles de chansons ou sélectionnez un modèle de paroles automatiqu…" at bounding box center [623, 331] width 546 height 37
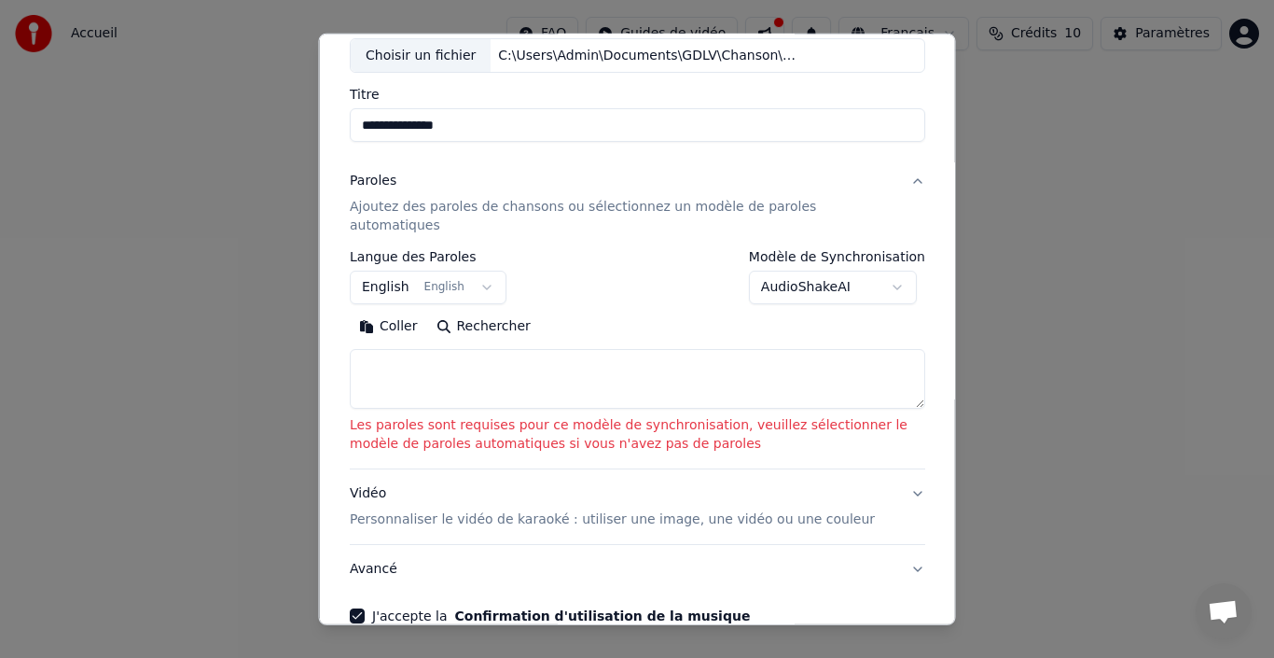
scroll to position [187, 0]
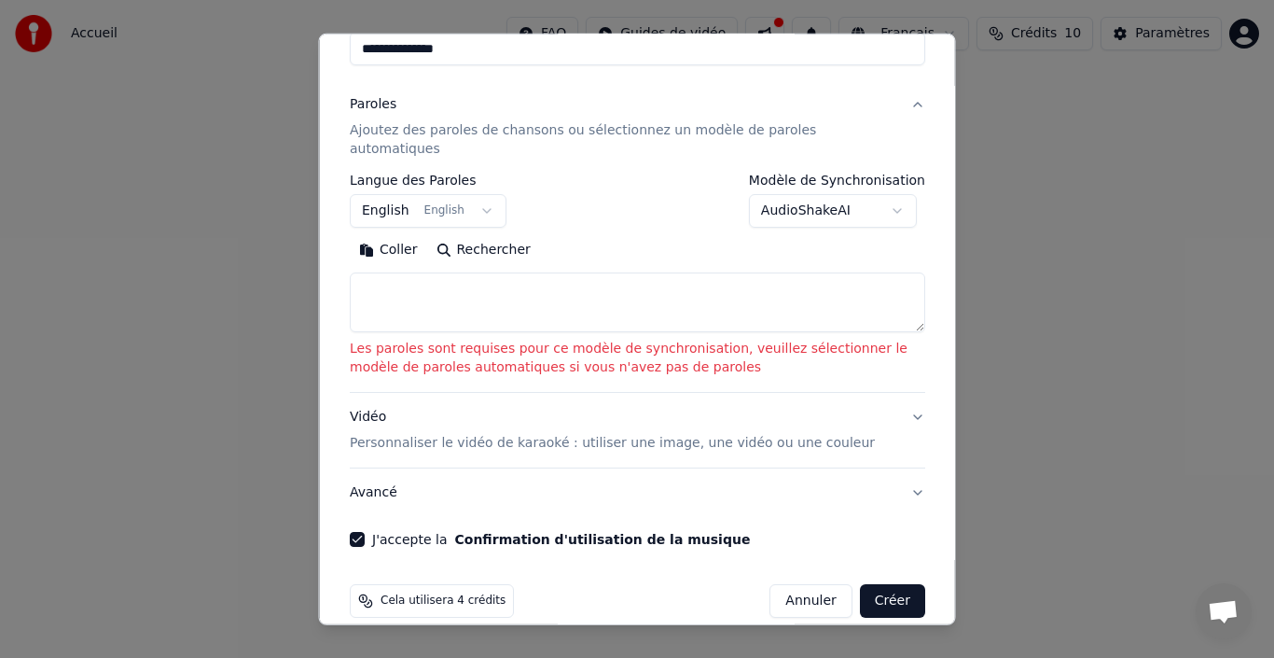
click at [564, 349] on p "Les paroles sont requises pour ce modèle de synchronisation, veuillez sélection…" at bounding box center [638, 358] width 576 height 37
click at [397, 236] on button "Coller" at bounding box center [388, 250] width 77 height 30
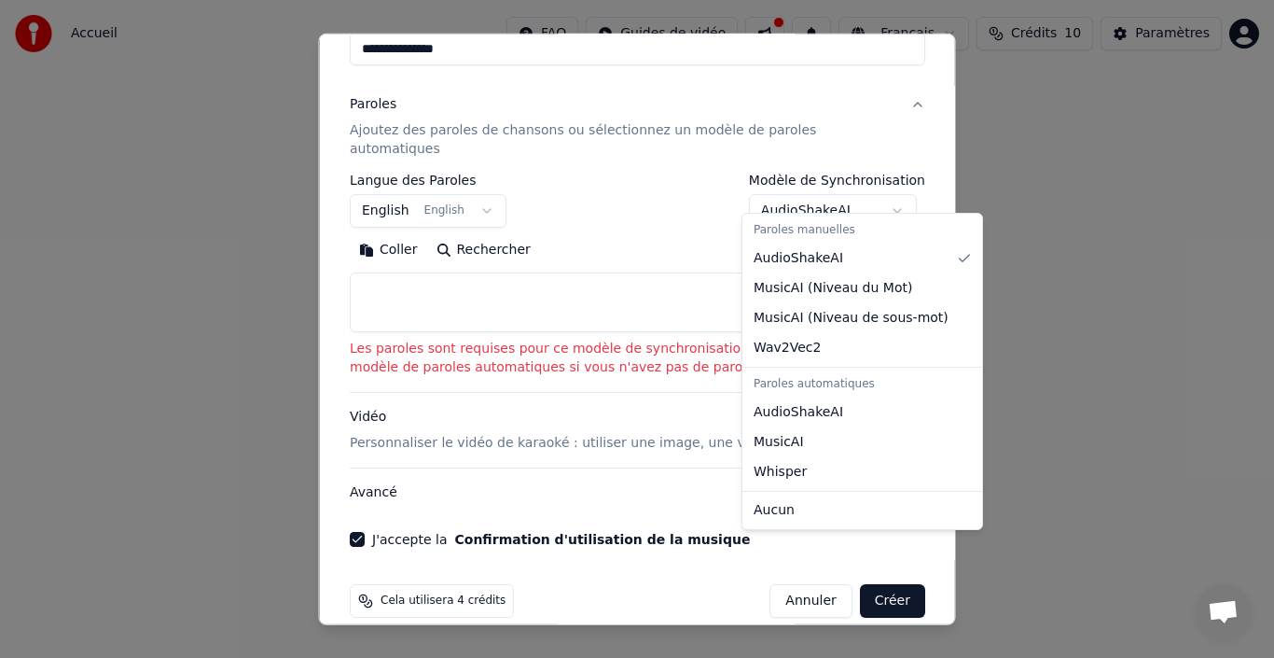
click at [894, 188] on body "**********" at bounding box center [637, 207] width 1274 height 414
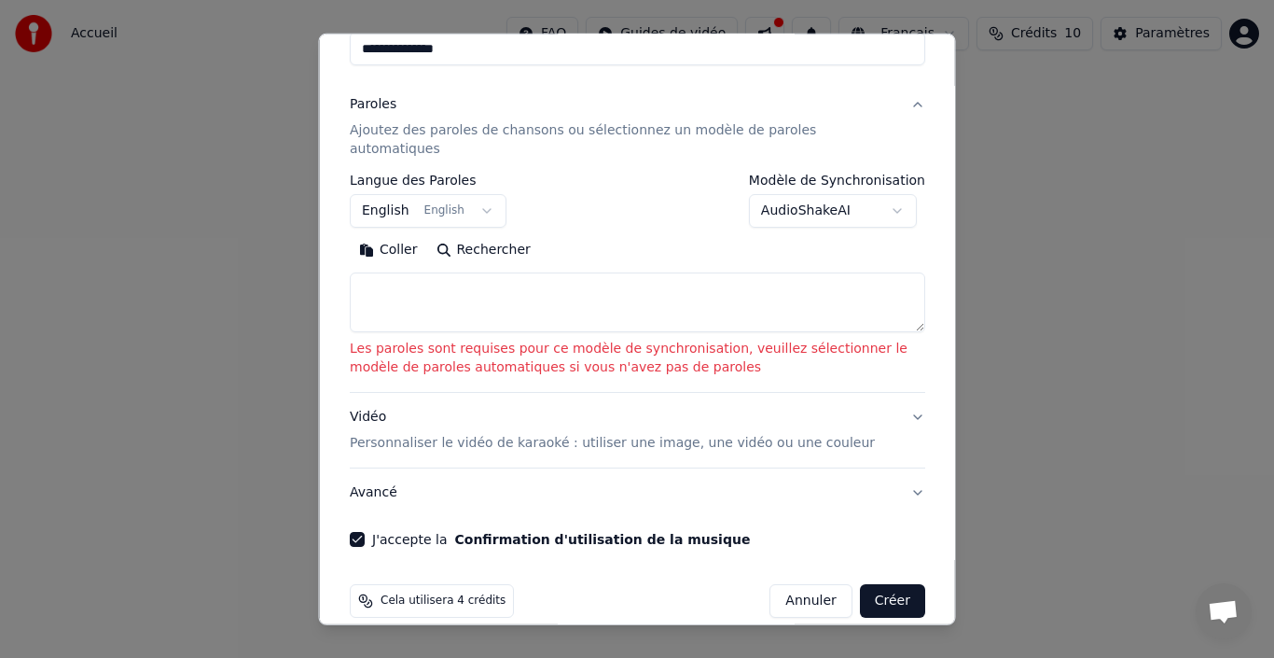
click at [894, 188] on body "**********" at bounding box center [637, 207] width 1274 height 414
click at [508, 235] on button "Rechercher" at bounding box center [482, 250] width 113 height 30
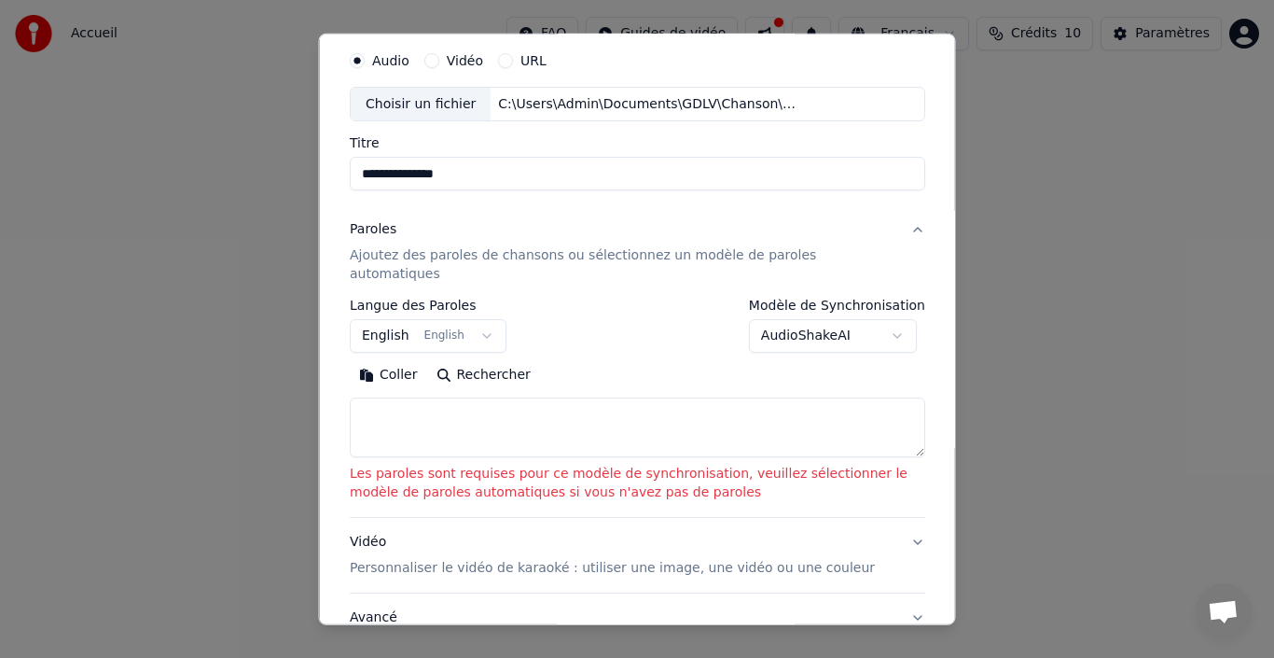
scroll to position [93, 0]
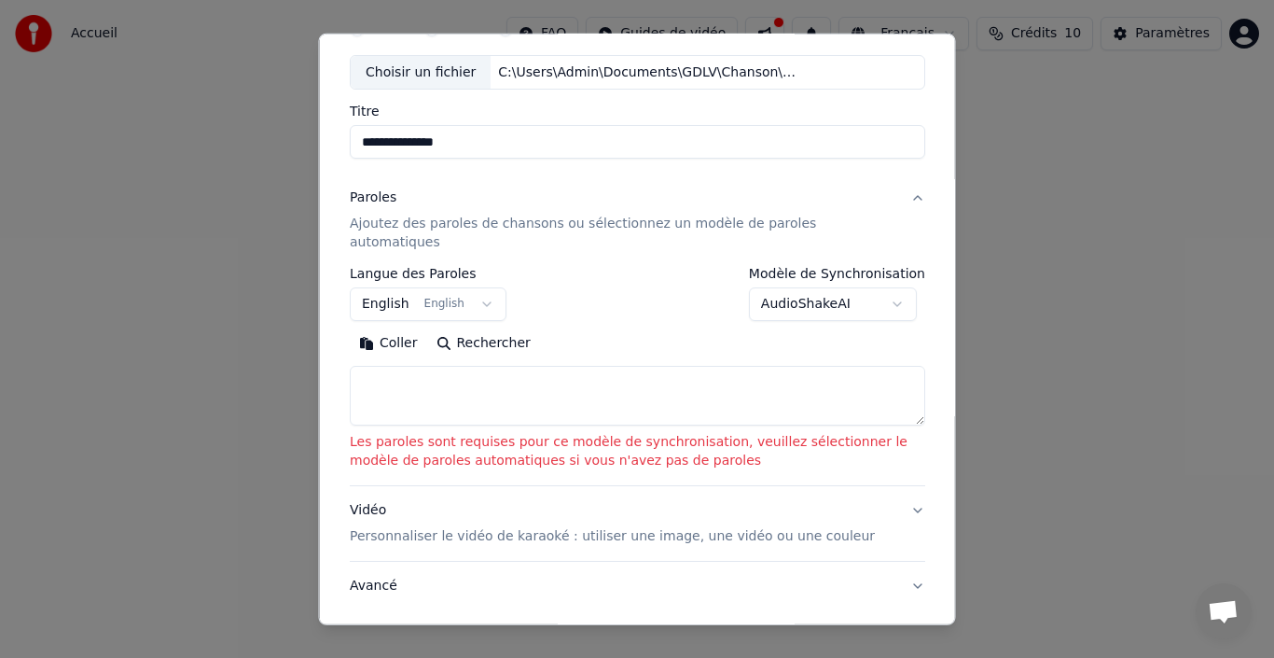
click at [423, 267] on label "Langue des Paroles" at bounding box center [428, 273] width 157 height 13
click at [500, 226] on p "Ajoutez des paroles de chansons ou sélectionnez un modèle de paroles automatiqu…" at bounding box center [623, 233] width 546 height 37
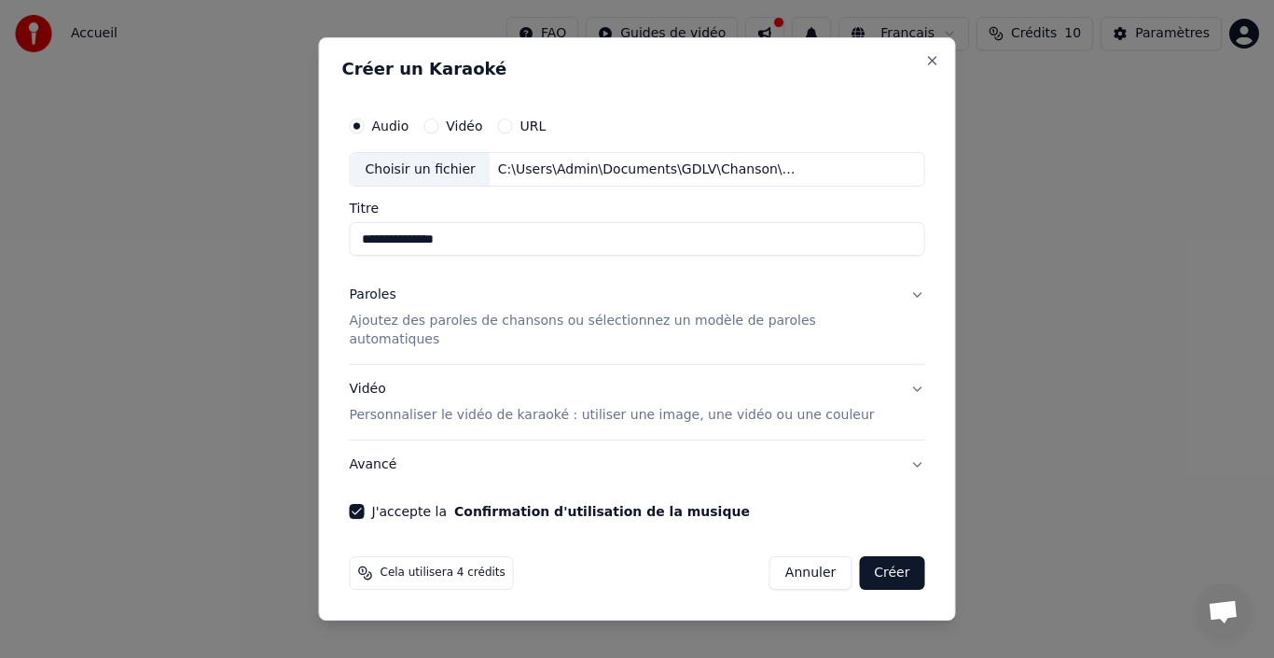
click at [712, 329] on p "Ajoutez des paroles de chansons ou sélectionnez un modèle de paroles automatiqu…" at bounding box center [623, 331] width 546 height 37
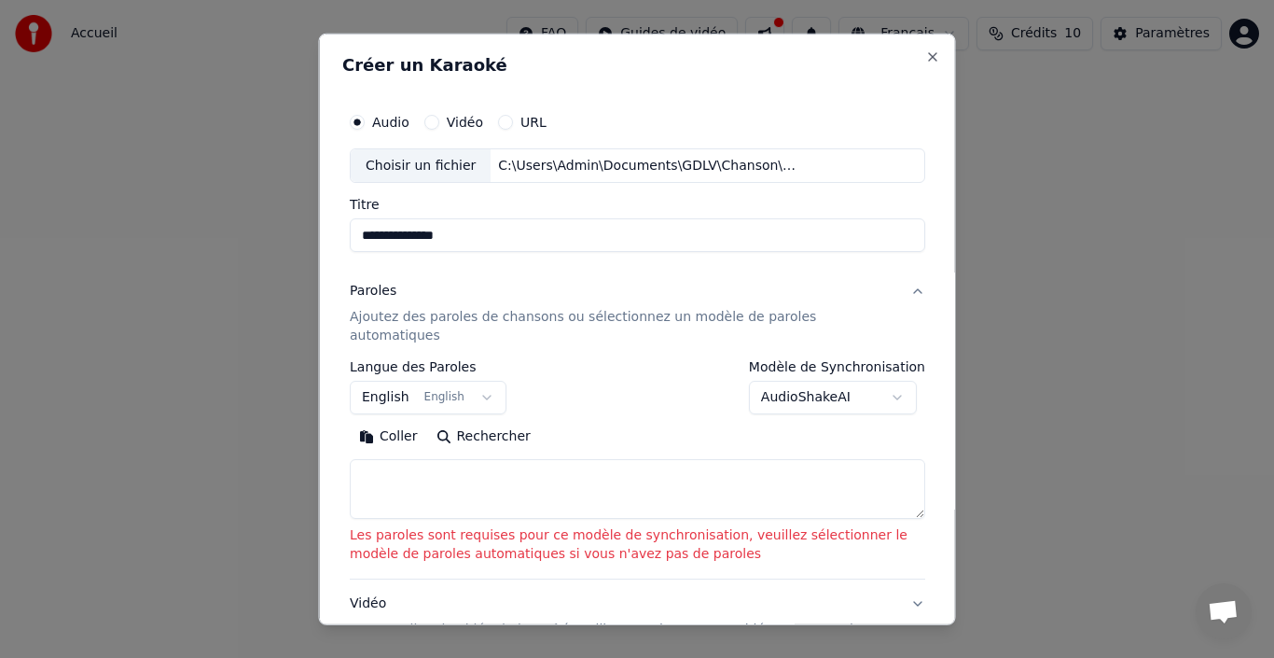
click at [467, 423] on button "Rechercher" at bounding box center [482, 437] width 113 height 30
click at [467, 423] on div "Coller Rechercher" at bounding box center [638, 437] width 576 height 30
click at [495, 540] on p "Les paroles sont requises pour ce modèle de synchronisation, veuillez sélection…" at bounding box center [638, 544] width 576 height 37
click at [495, 526] on p "Les paroles sont requises pour ce modèle de synchronisation, veuillez sélection…" at bounding box center [638, 544] width 576 height 37
click at [435, 422] on button "Rechercher" at bounding box center [482, 437] width 113 height 30
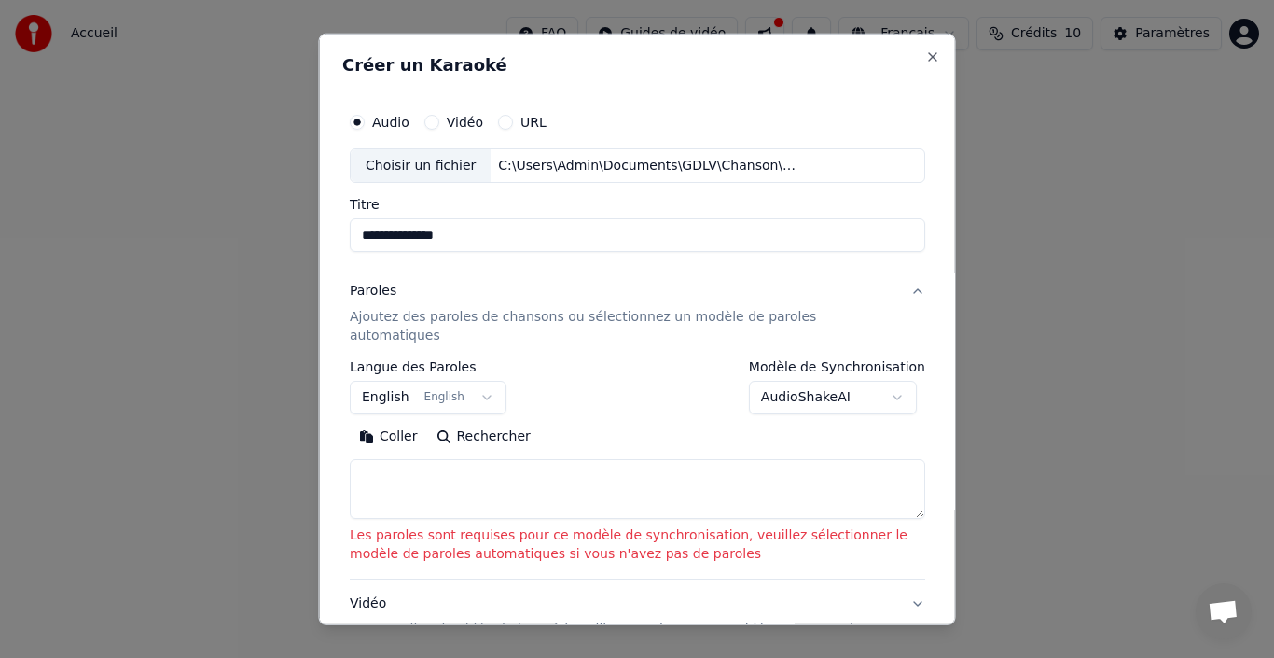
click at [478, 381] on button "English English" at bounding box center [428, 398] width 157 height 34
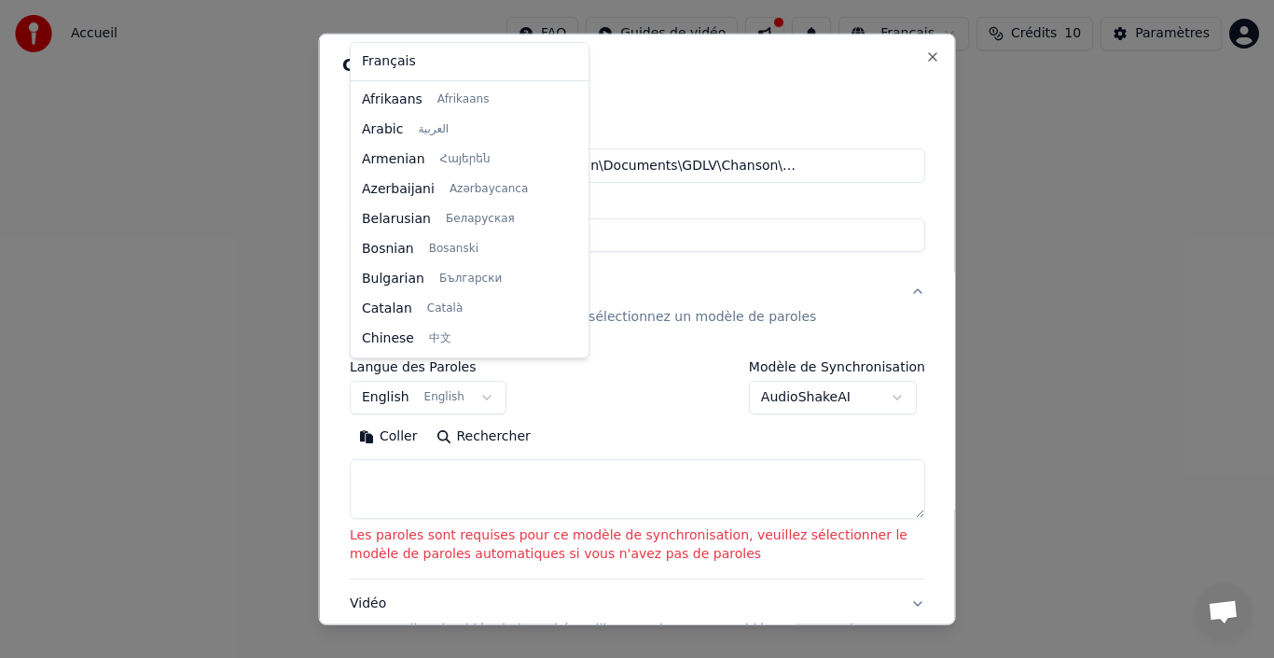
scroll to position [149, 0]
select select "**"
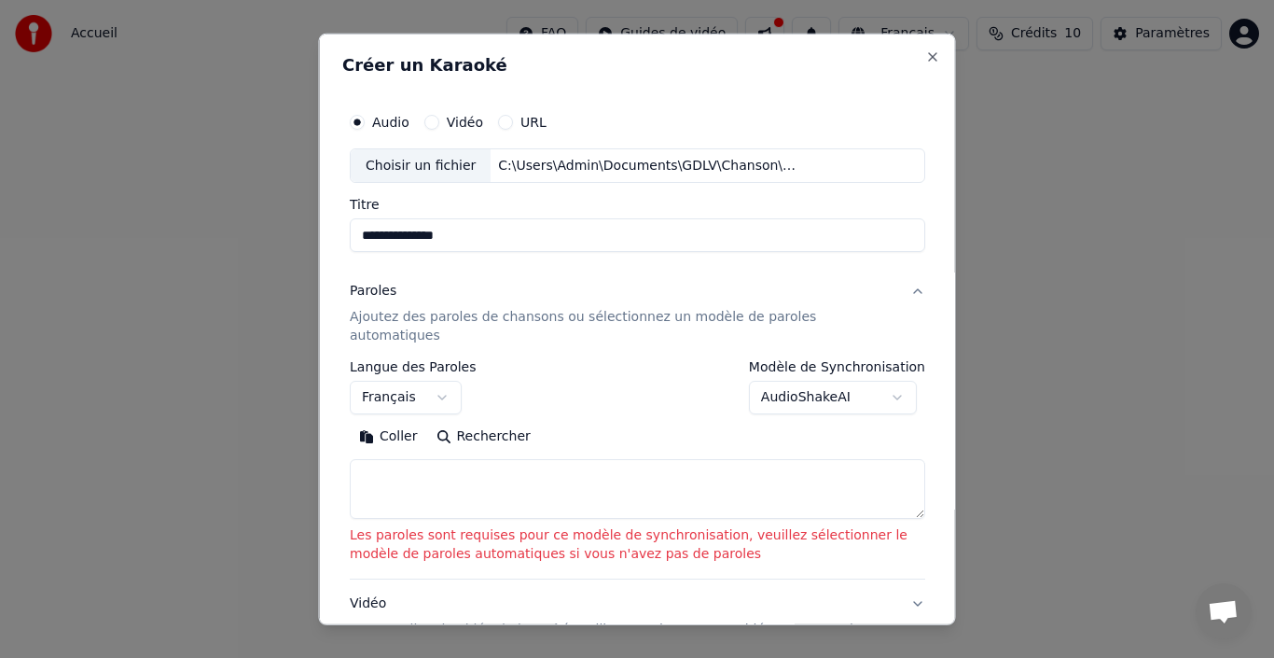
click at [466, 422] on button "Rechercher" at bounding box center [482, 437] width 113 height 30
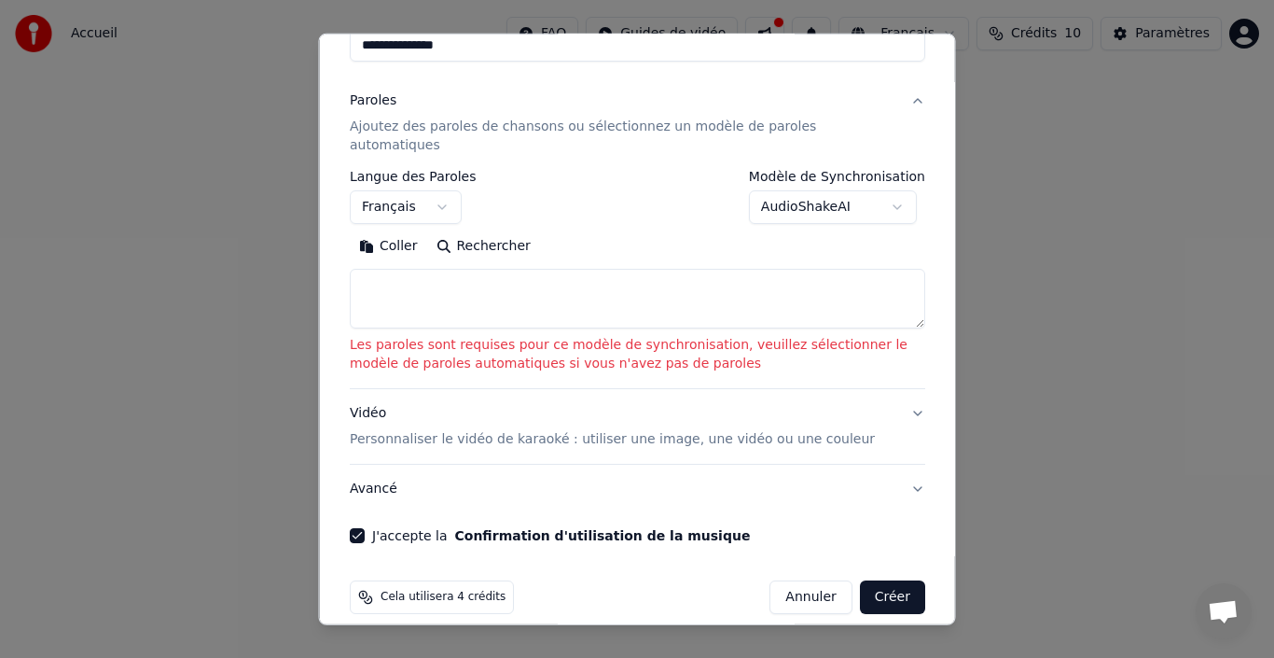
scroll to position [191, 0]
click at [903, 390] on button "Vidéo Personnaliser le vidéo de karaoké : utiliser une image, une vidéo ou une …" at bounding box center [638, 425] width 576 height 75
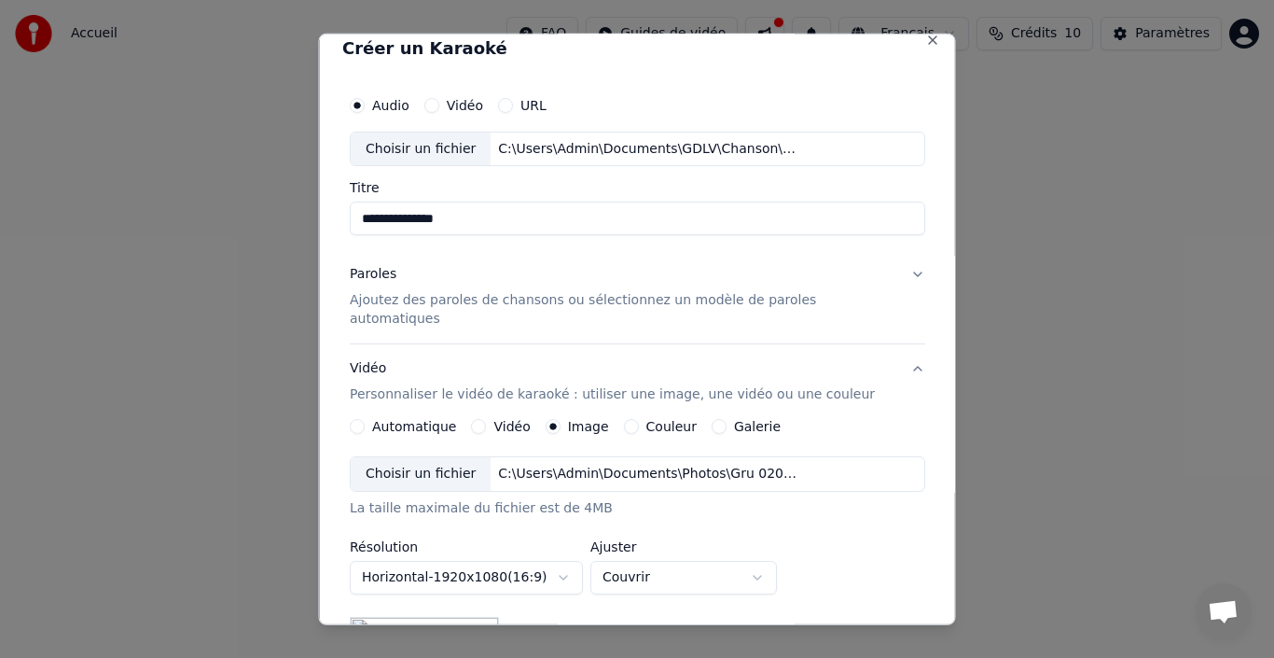
scroll to position [0, 0]
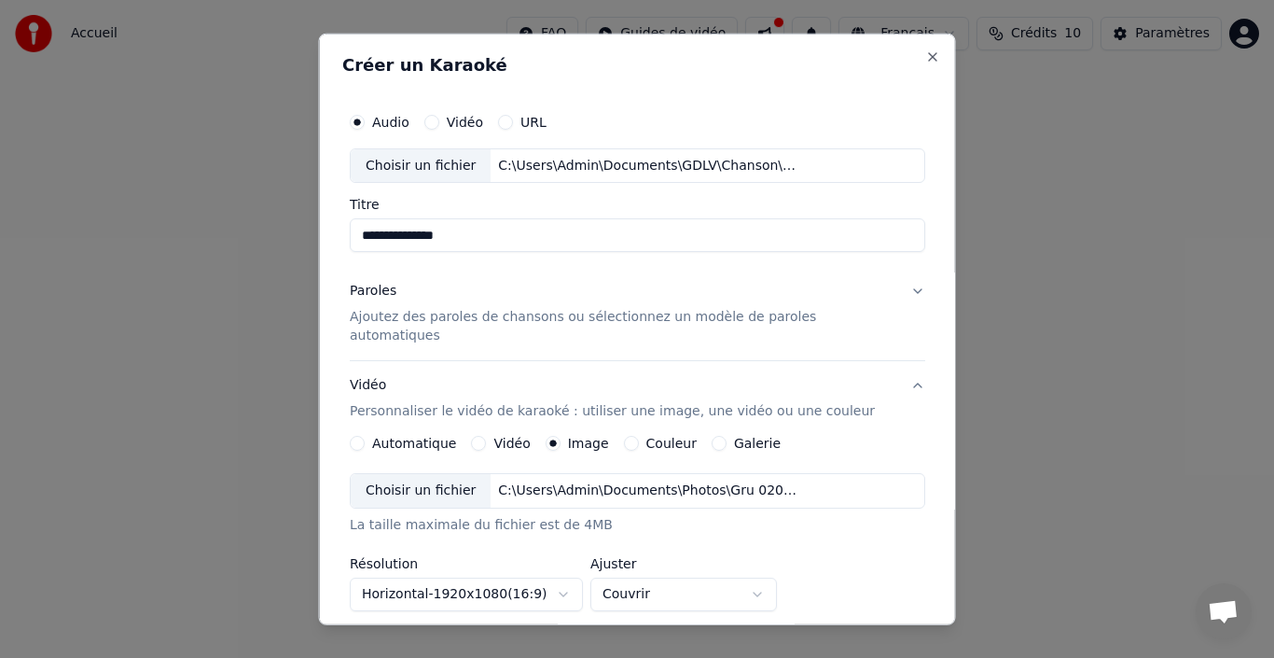
click at [382, 325] on p "Ajoutez des paroles de chansons ou sélectionnez un modèle de paroles automatiqu…" at bounding box center [623, 326] width 546 height 37
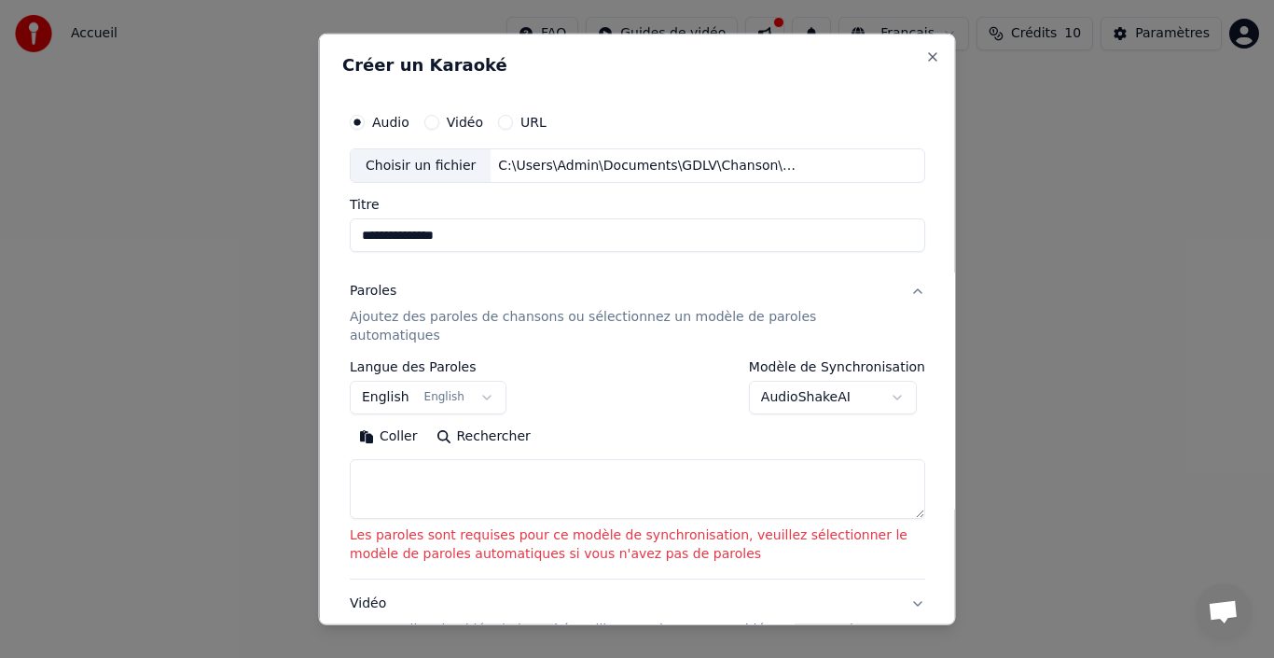
click at [382, 325] on p "Ajoutez des paroles de chansons ou sélectionnez un modèle de paroles automatiqu…" at bounding box center [623, 326] width 546 height 37
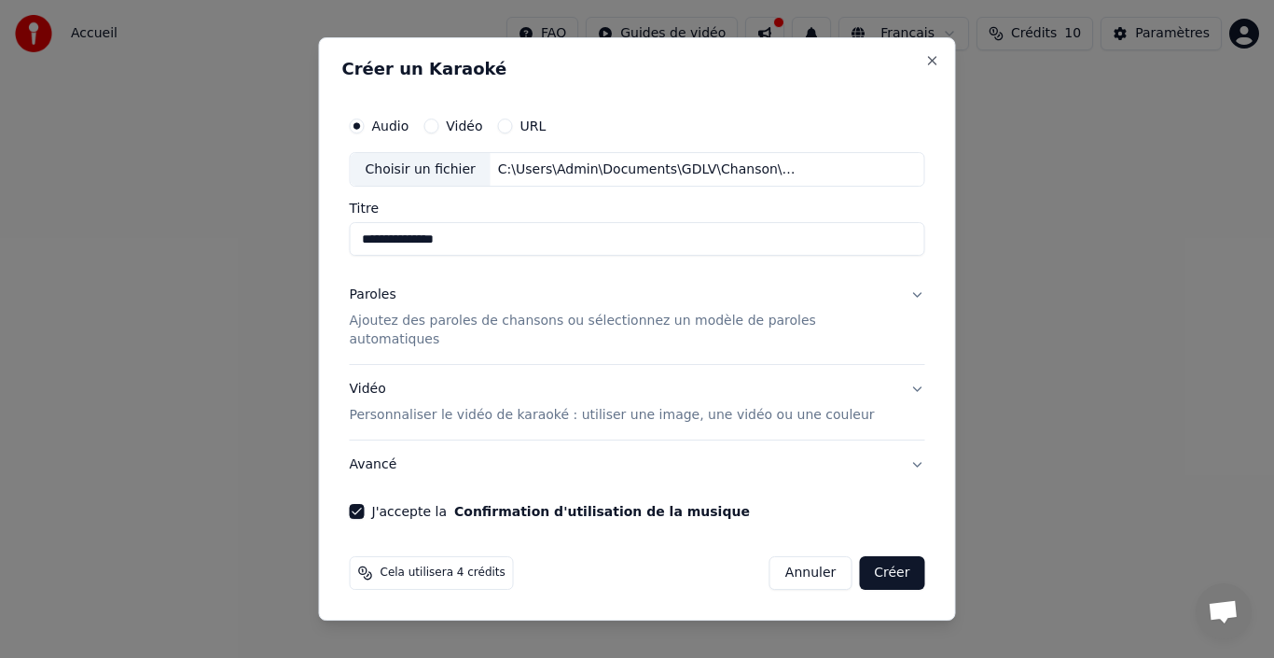
click at [898, 302] on button "Paroles Ajoutez des paroles de chansons ou sélectionnez un modèle de paroles au…" at bounding box center [638, 317] width 576 height 93
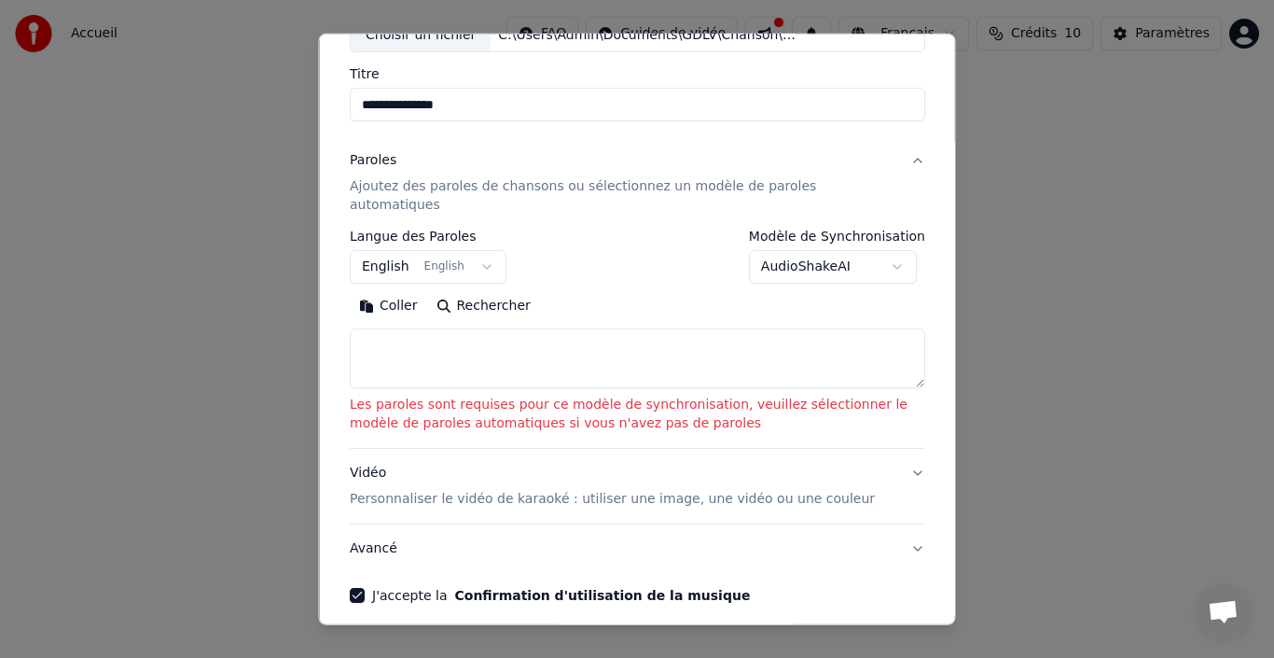
scroll to position [98, 0]
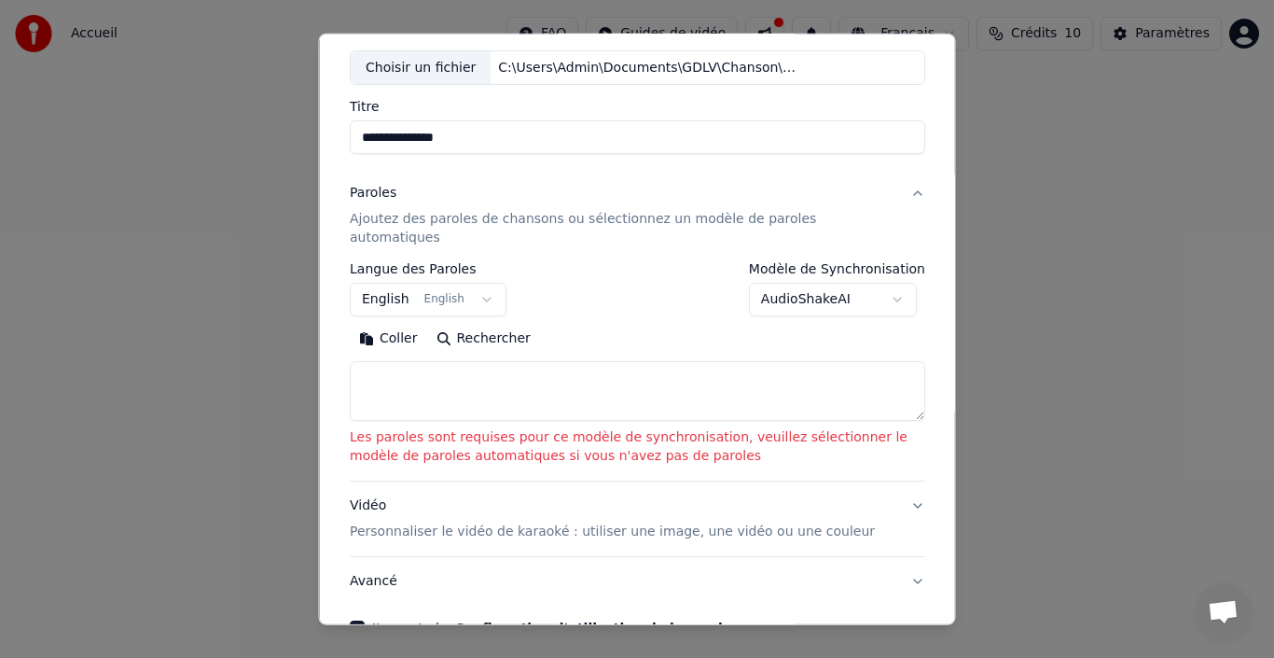
click at [525, 223] on p "Ajoutez des paroles de chansons ou sélectionnez un modèle de paroles automatiqu…" at bounding box center [623, 228] width 546 height 37
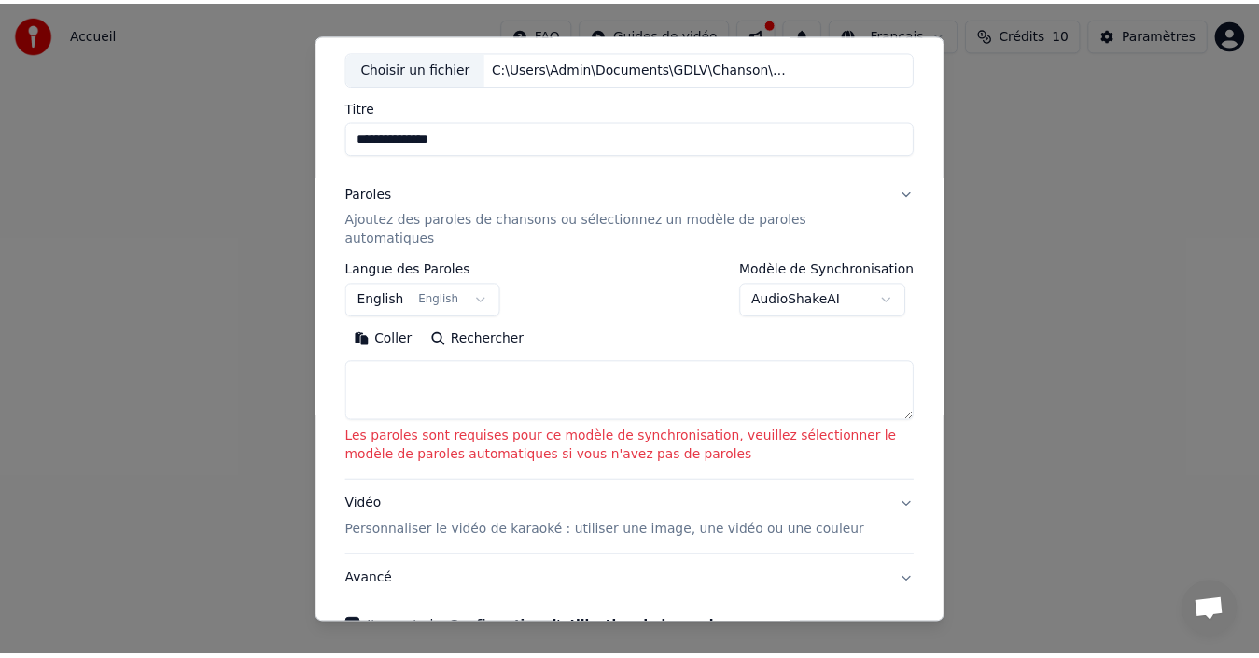
scroll to position [0, 0]
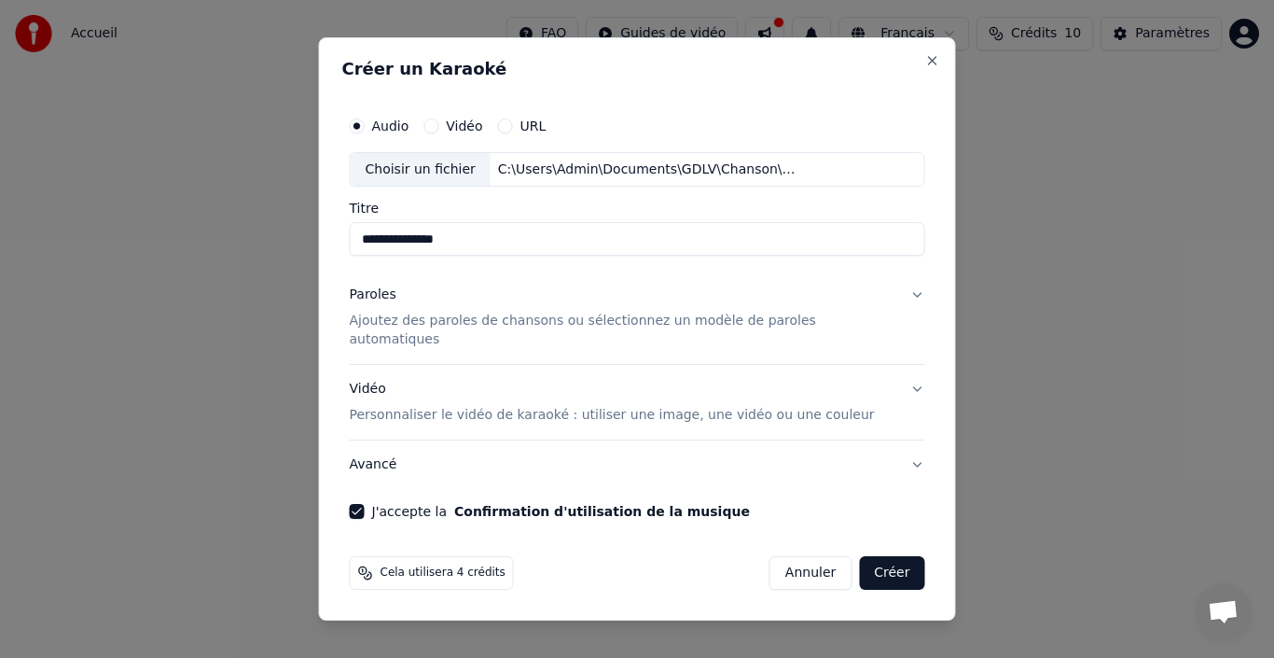
click at [380, 334] on p "Ajoutez des paroles de chansons ou sélectionnez un modèle de paroles automatiqu…" at bounding box center [623, 331] width 546 height 37
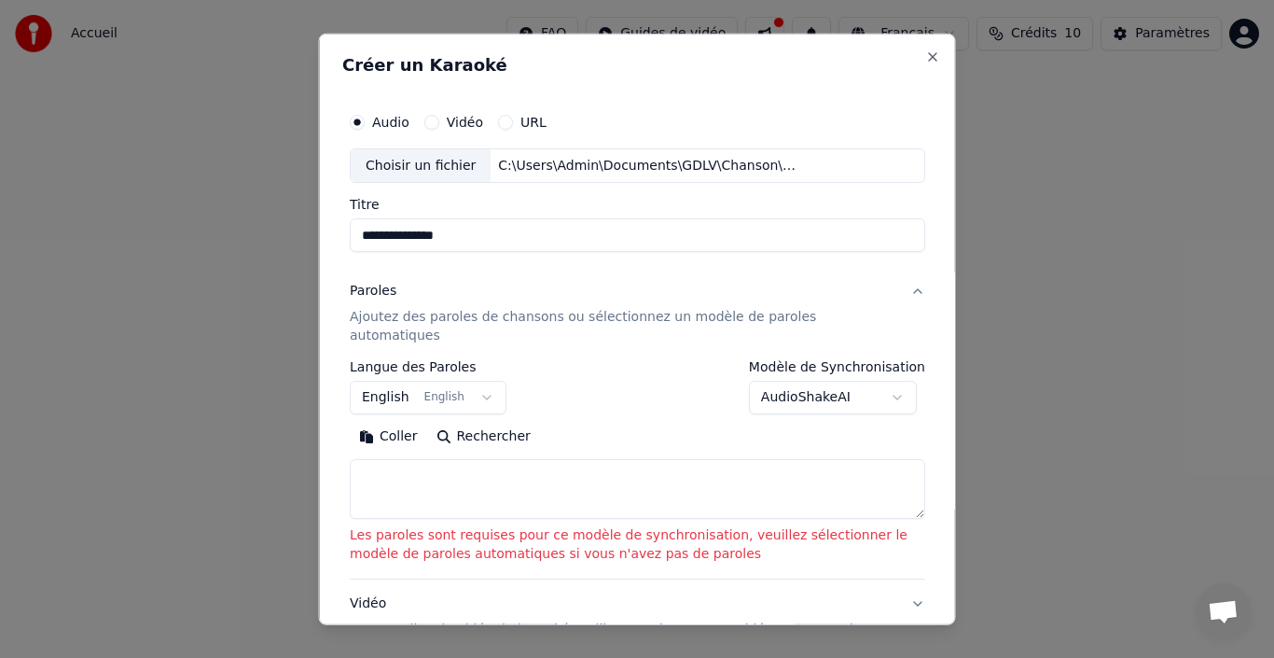
click at [453, 422] on button "Rechercher" at bounding box center [482, 437] width 113 height 30
click at [453, 422] on div "Coller Rechercher" at bounding box center [638, 437] width 576 height 30
click at [902, 496] on textarea at bounding box center [638, 489] width 576 height 60
click at [892, 383] on body "**********" at bounding box center [637, 207] width 1274 height 414
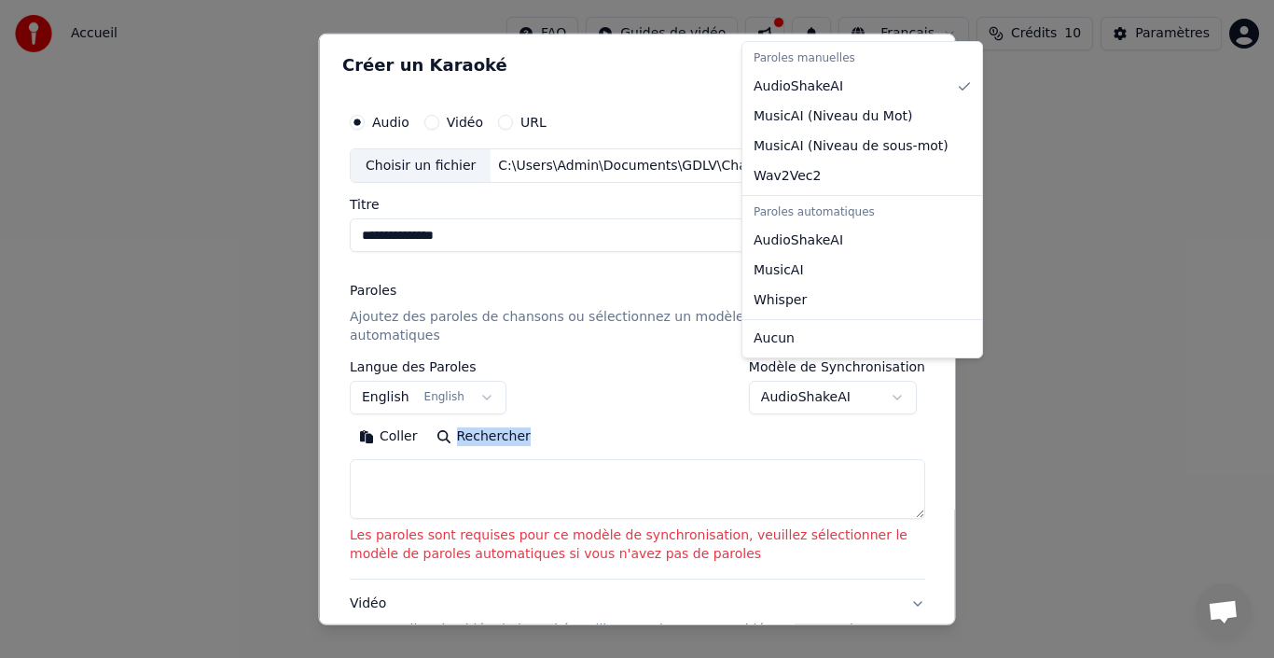
select select "****"
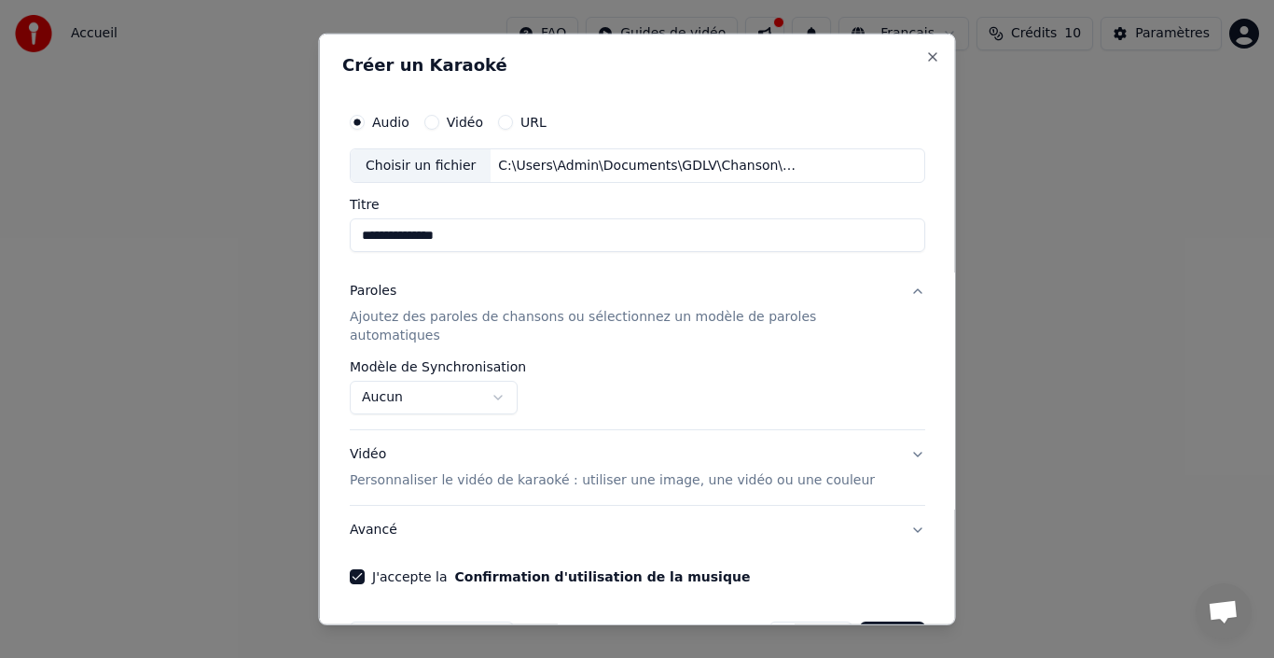
click at [469, 322] on p "Ajoutez des paroles de chansons ou sélectionnez un modèle de paroles automatiqu…" at bounding box center [623, 326] width 546 height 37
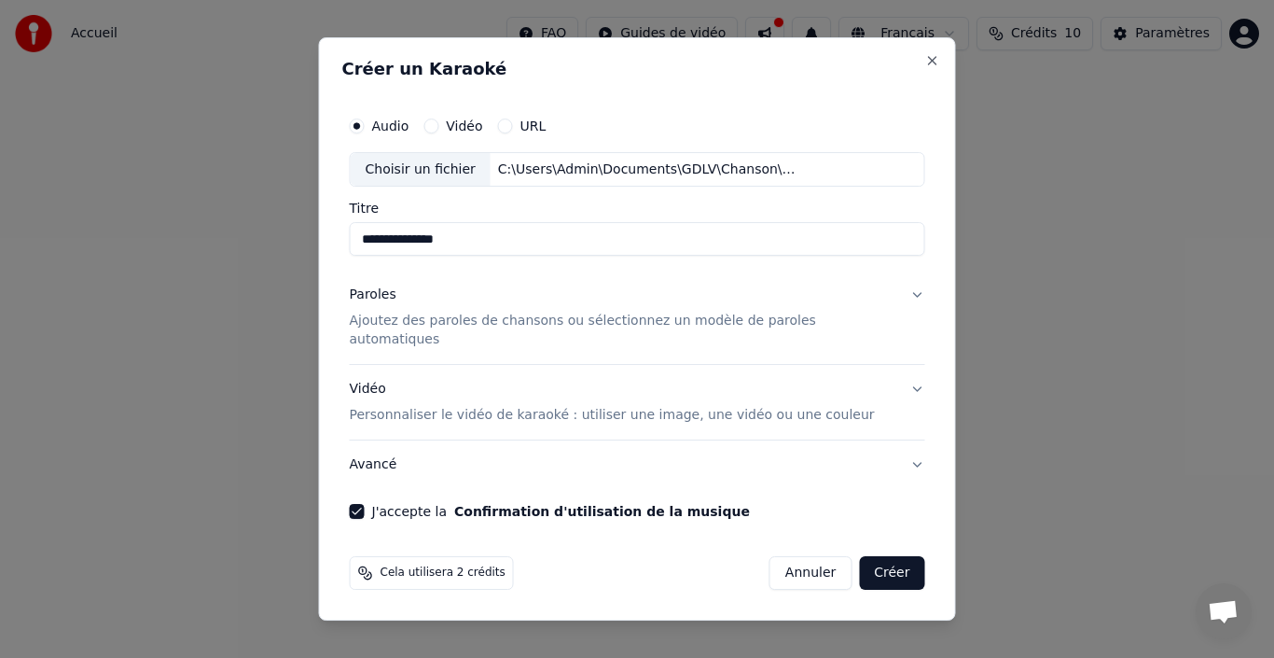
click at [469, 329] on p "Ajoutez des paroles de chansons ou sélectionnez un modèle de paroles automatiqu…" at bounding box center [623, 331] width 546 height 37
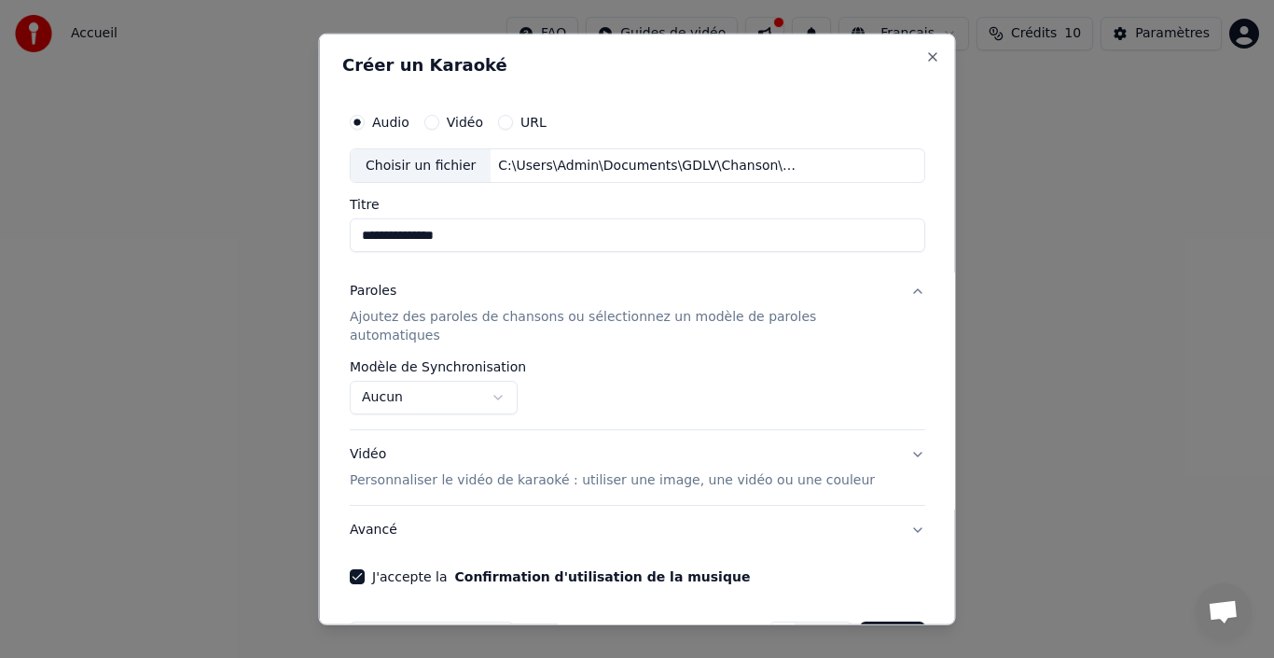
click at [457, 387] on body "**********" at bounding box center [637, 207] width 1274 height 414
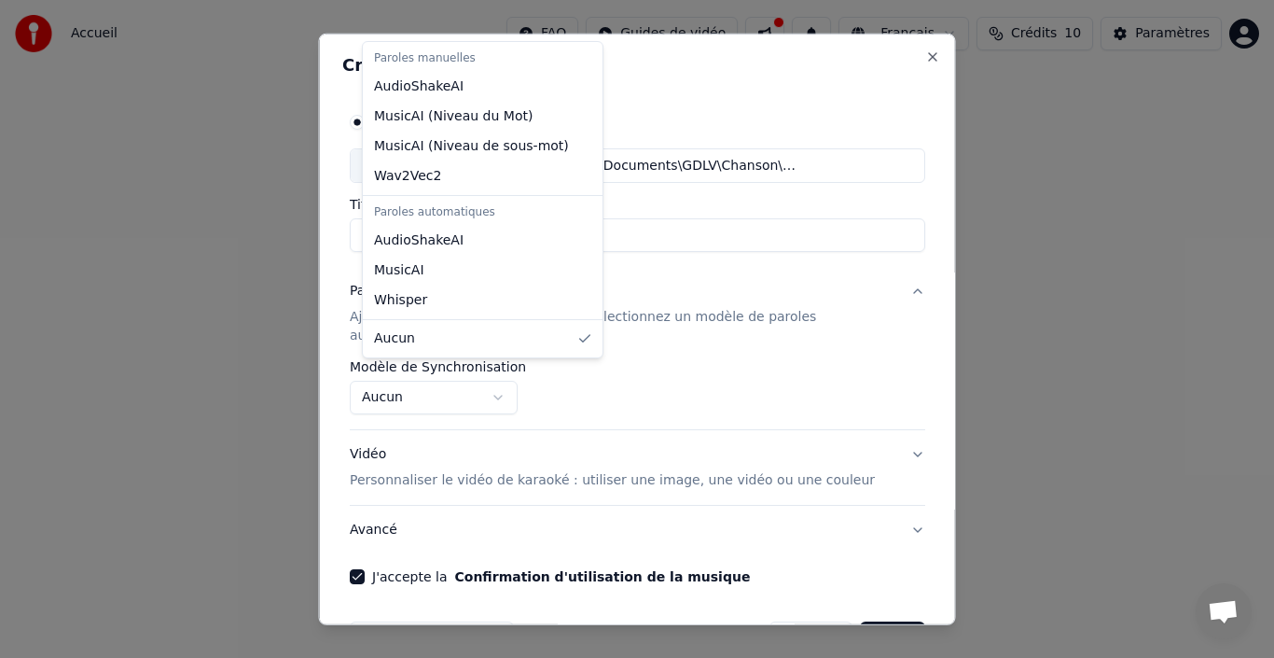
select select "**********"
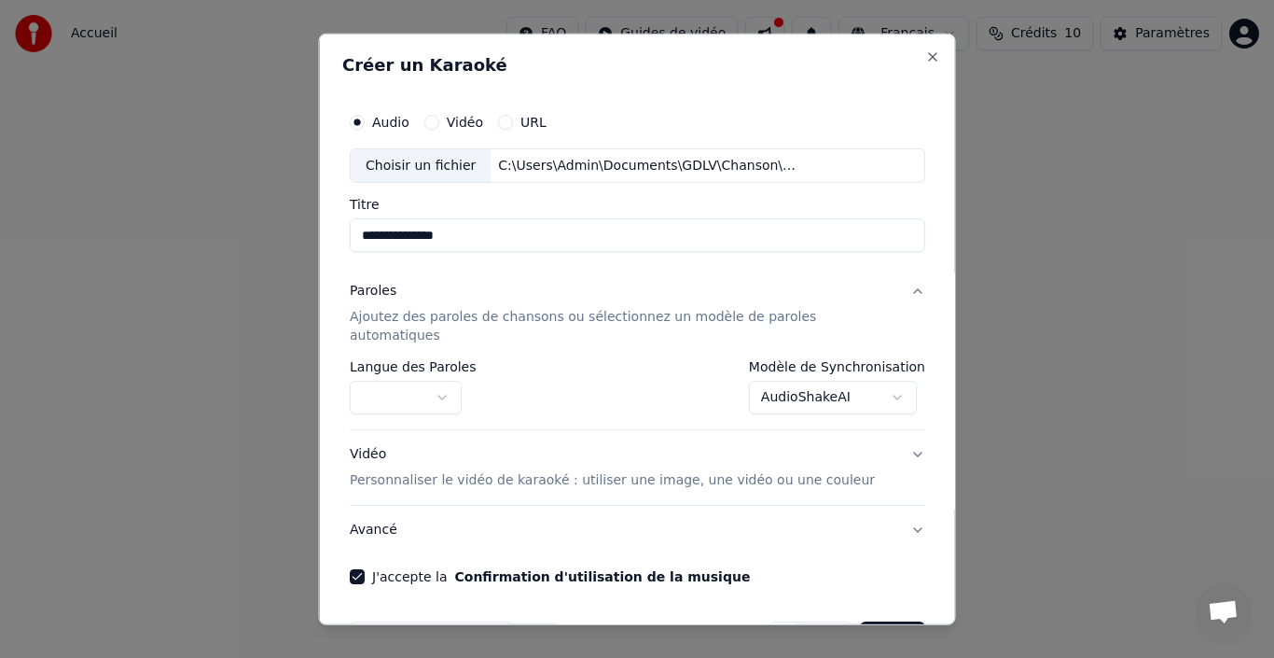
click at [427, 360] on label "Langue des Paroles" at bounding box center [413, 366] width 127 height 13
click at [458, 379] on body "**********" at bounding box center [637, 207] width 1274 height 414
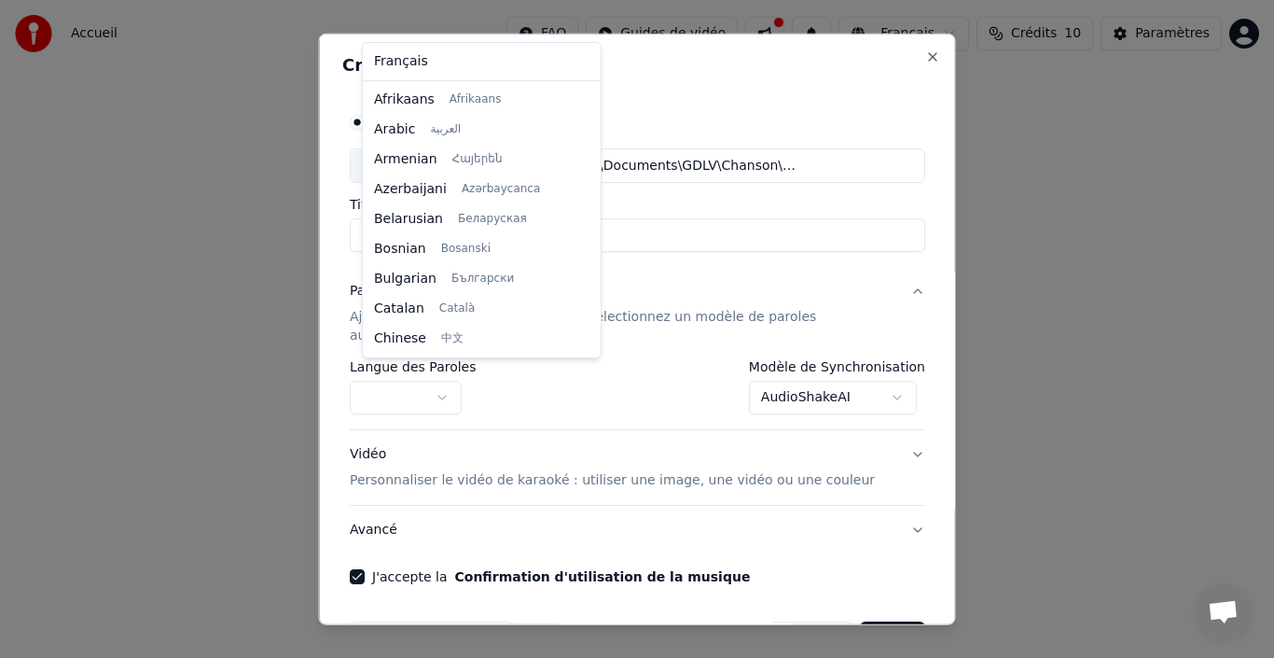
select select "**"
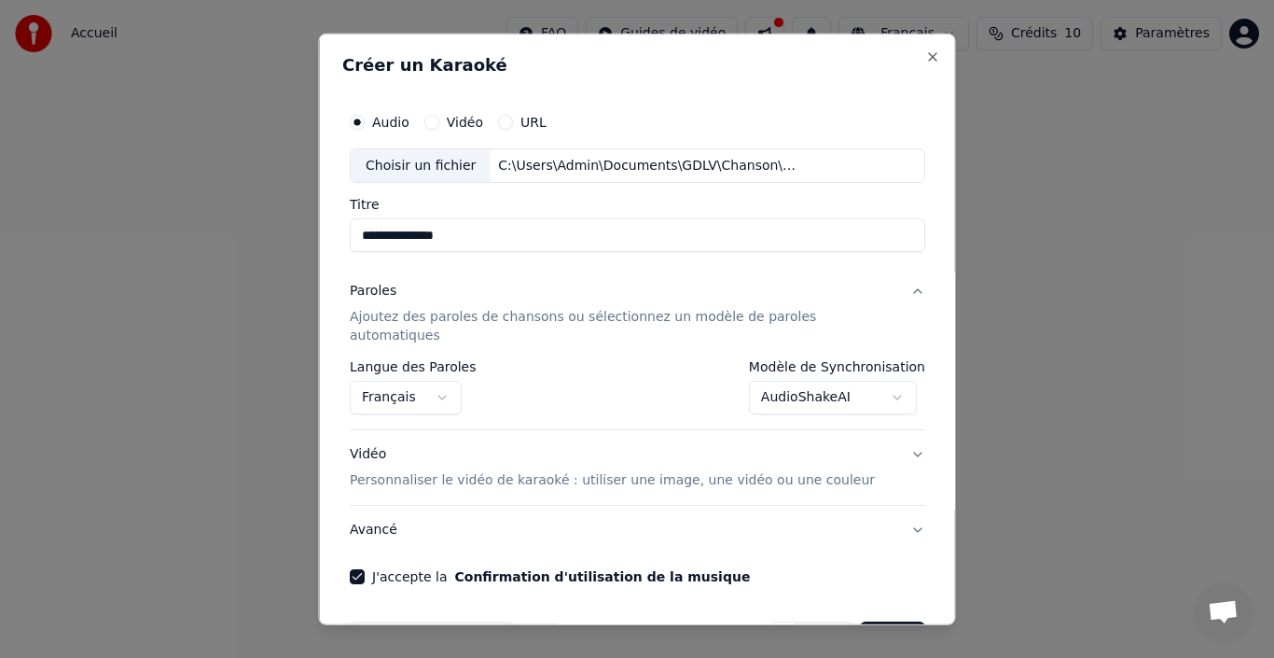
click at [578, 322] on p "Ajoutez des paroles de chansons ou sélectionnez un modèle de paroles automatiqu…" at bounding box center [623, 326] width 546 height 37
click at [871, 621] on button "Créer" at bounding box center [891, 638] width 65 height 34
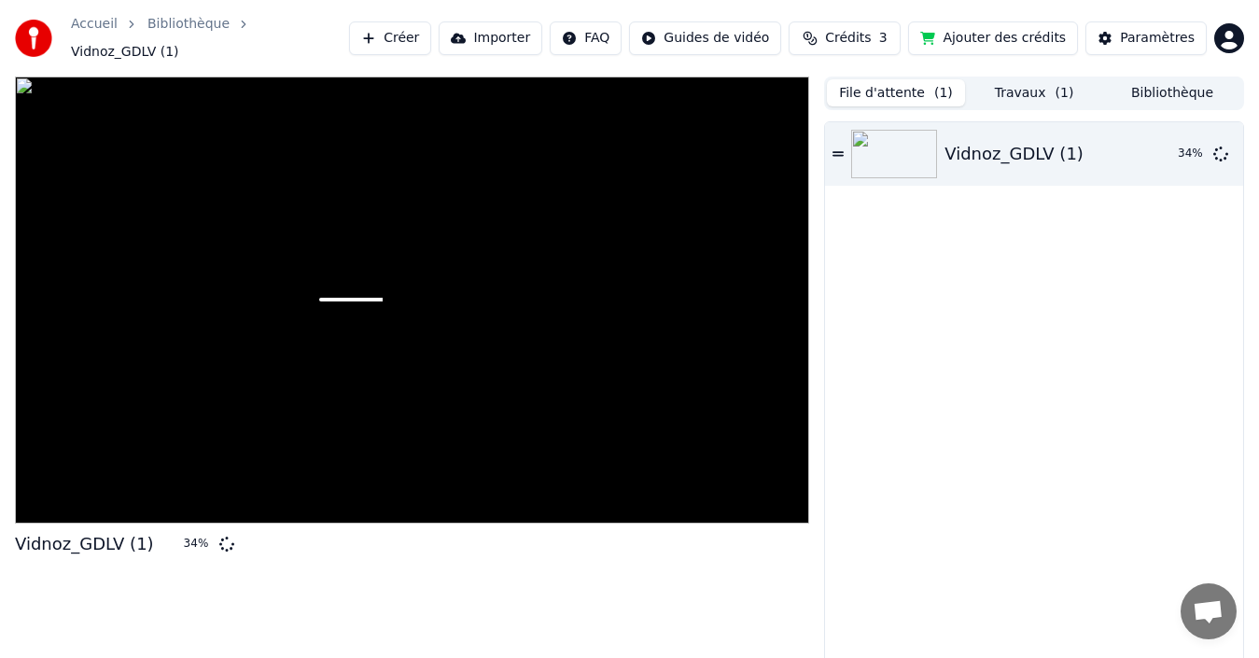
click at [868, 85] on button "File d'attente ( 1 )" at bounding box center [896, 92] width 138 height 27
click at [1015, 89] on button "Travaux ( 1 )" at bounding box center [1034, 92] width 138 height 27
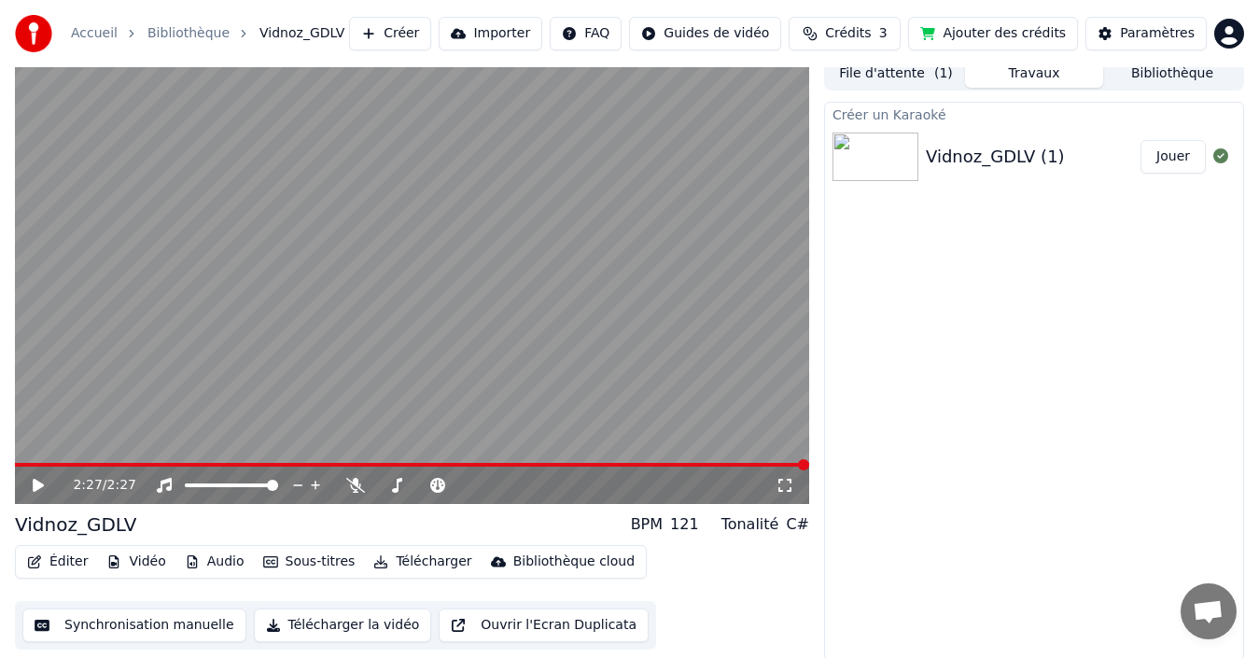
scroll to position [13, 0]
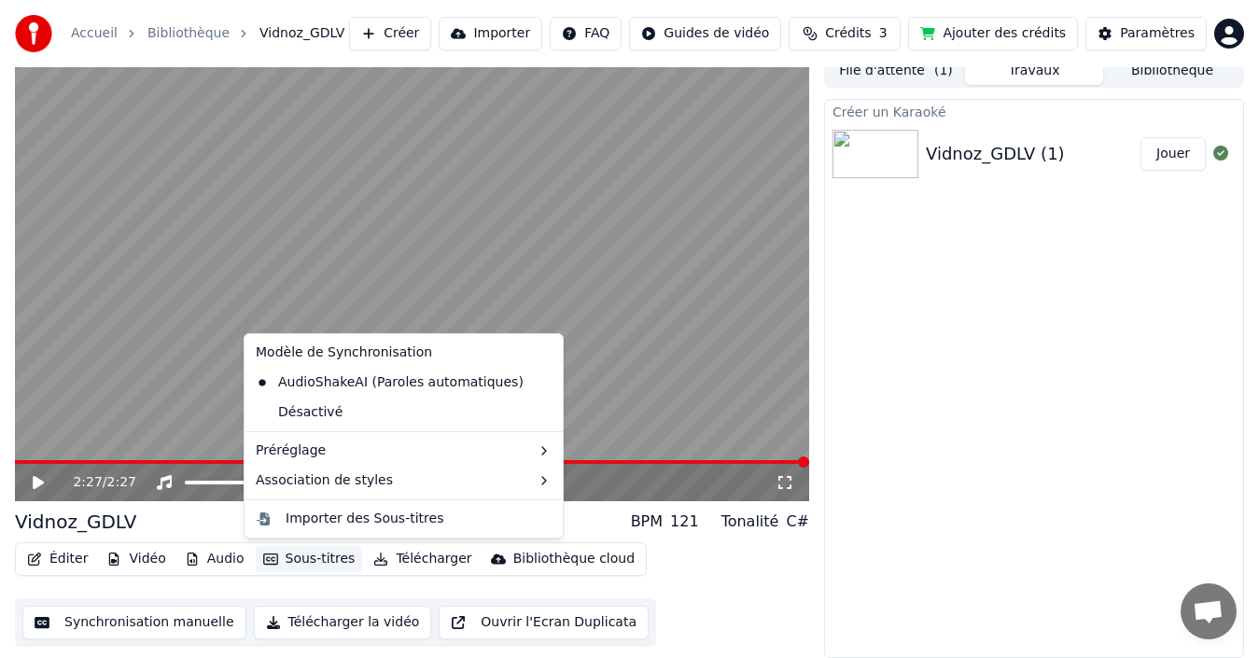
click at [322, 558] on button "Sous-titres" at bounding box center [309, 559] width 107 height 26
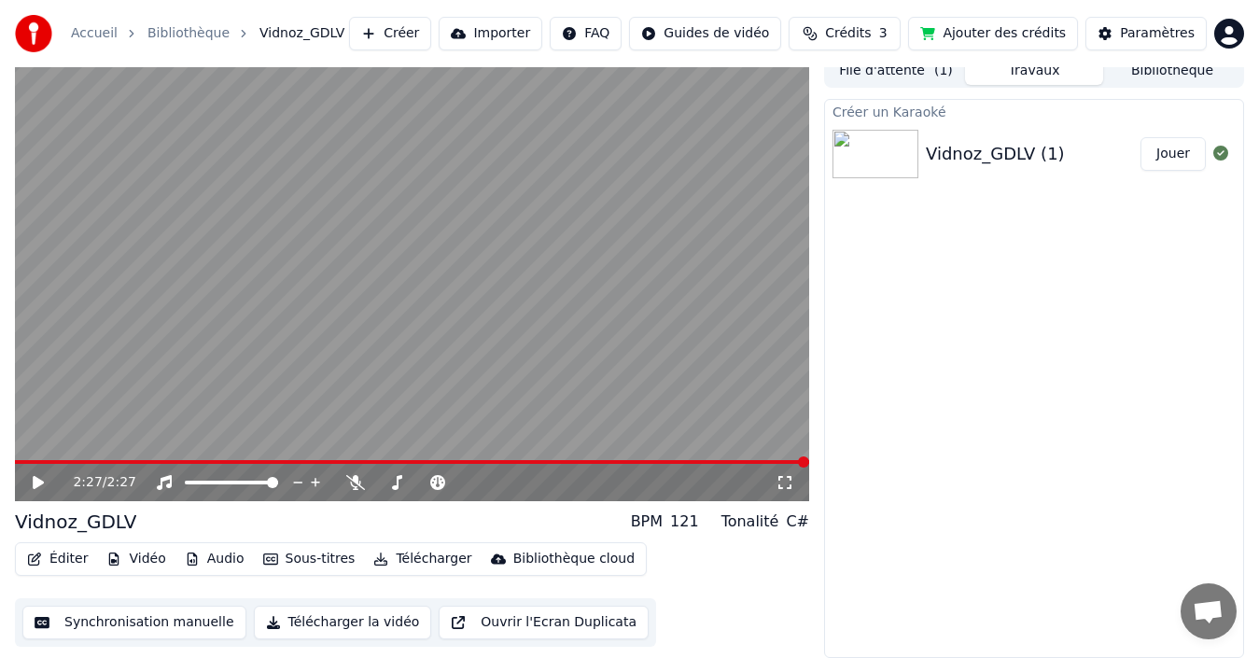
click at [911, 376] on div "Créer un Karaoké Vidnoz_GDLV (1) Jouer" at bounding box center [1034, 378] width 420 height 559
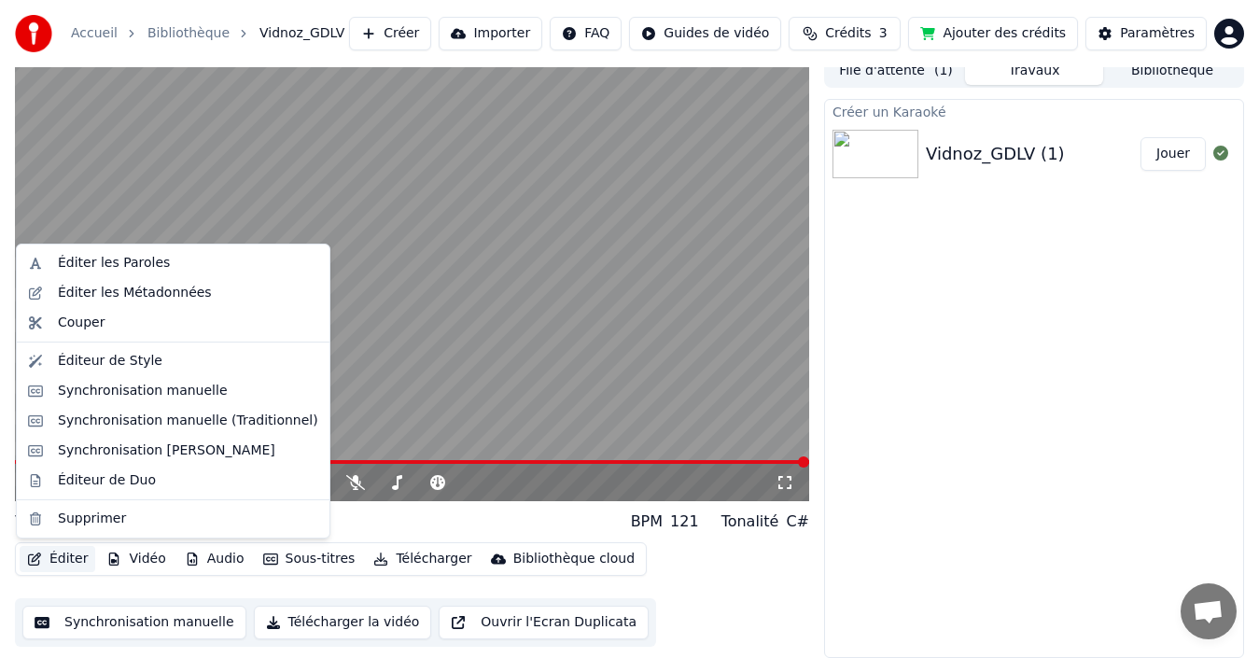
click at [74, 557] on button "Éditer" at bounding box center [58, 559] width 76 height 26
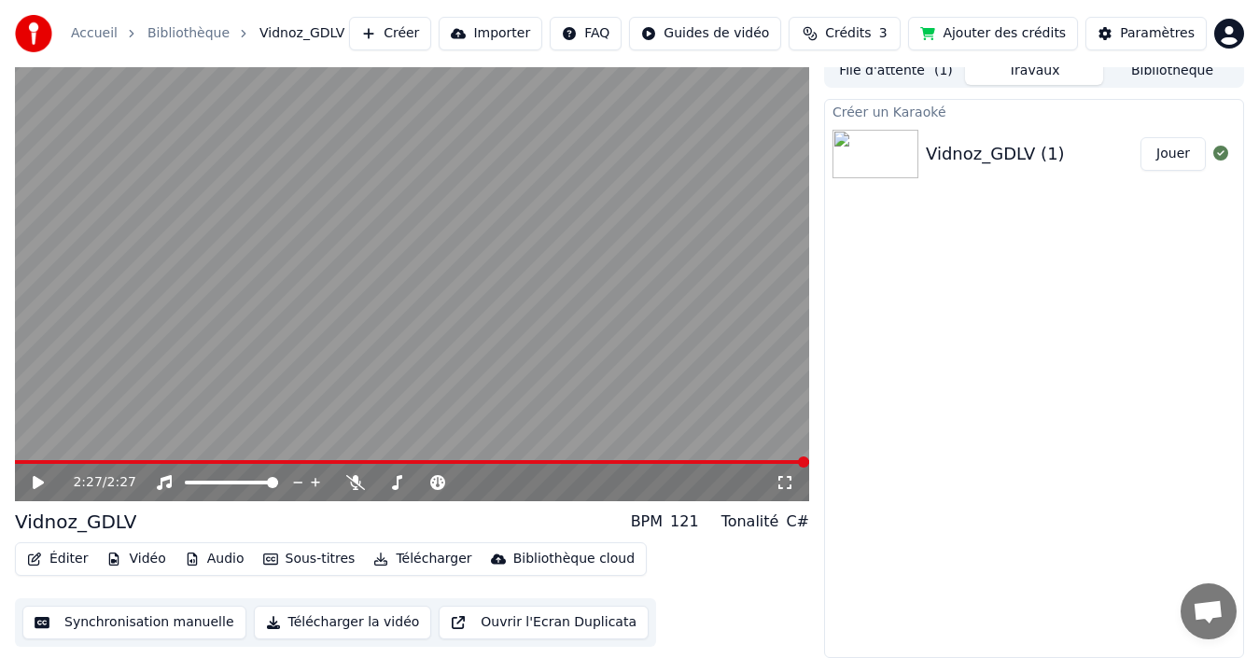
click at [967, 506] on div "Créer un Karaoké Vidnoz_GDLV (1) Jouer" at bounding box center [1034, 378] width 420 height 559
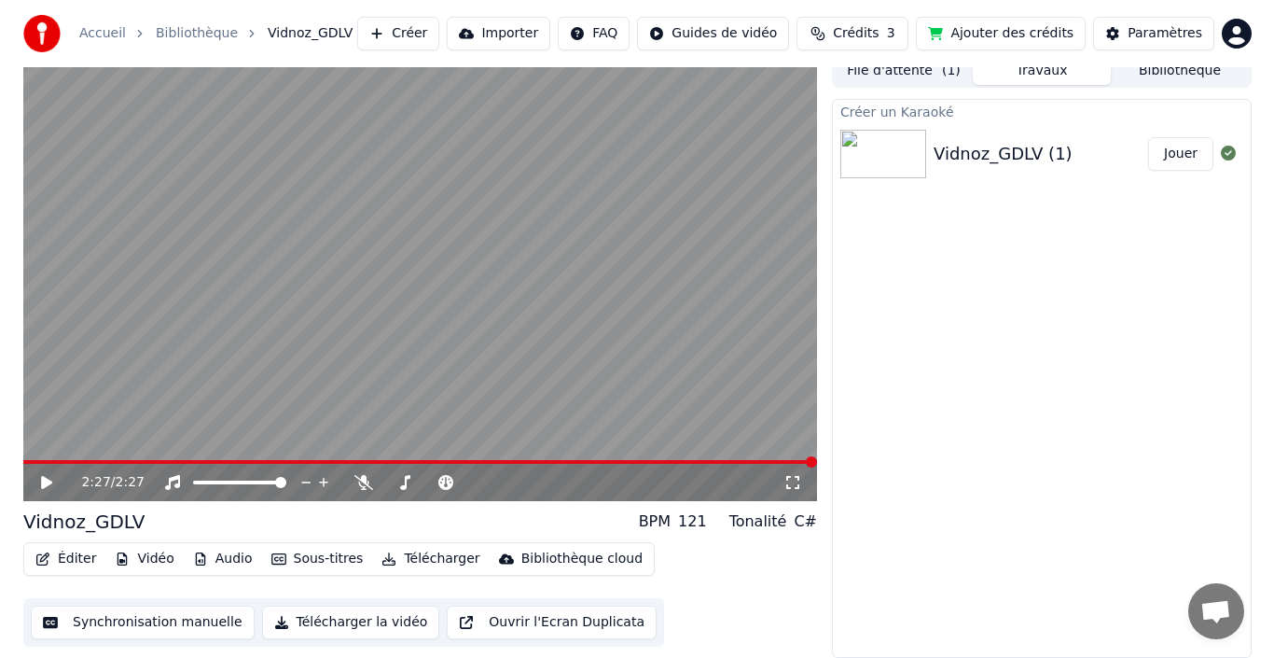
scroll to position [0, 0]
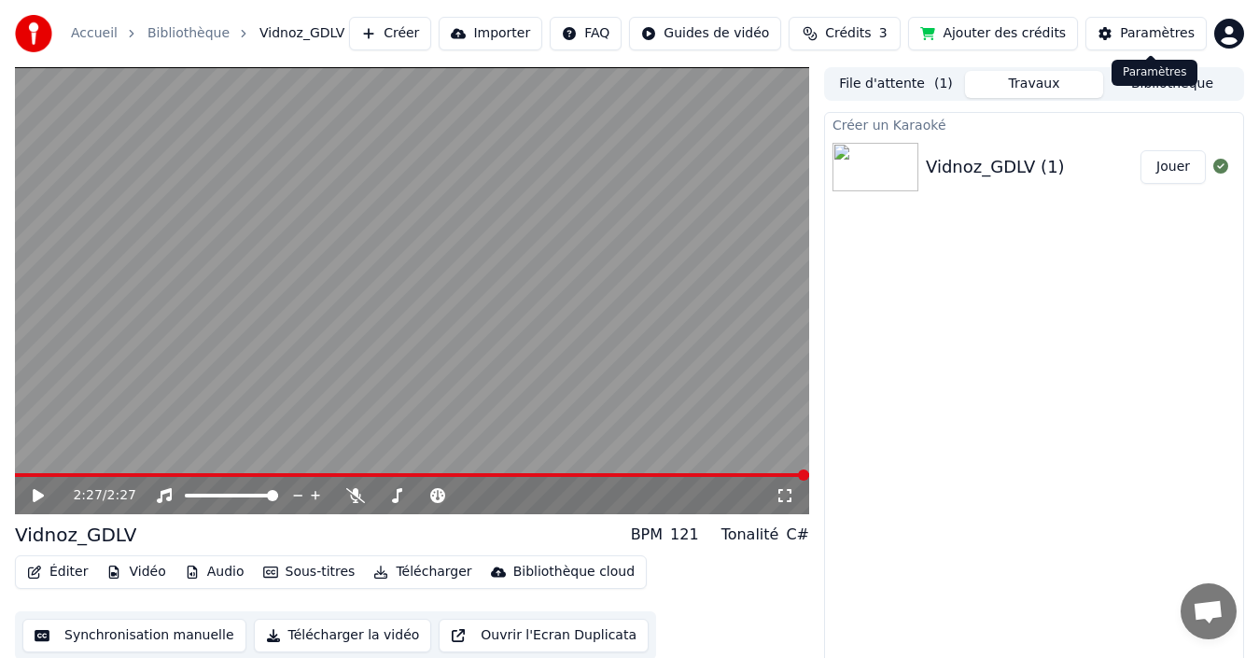
click at [1163, 41] on div "Paramètres" at bounding box center [1157, 33] width 75 height 19
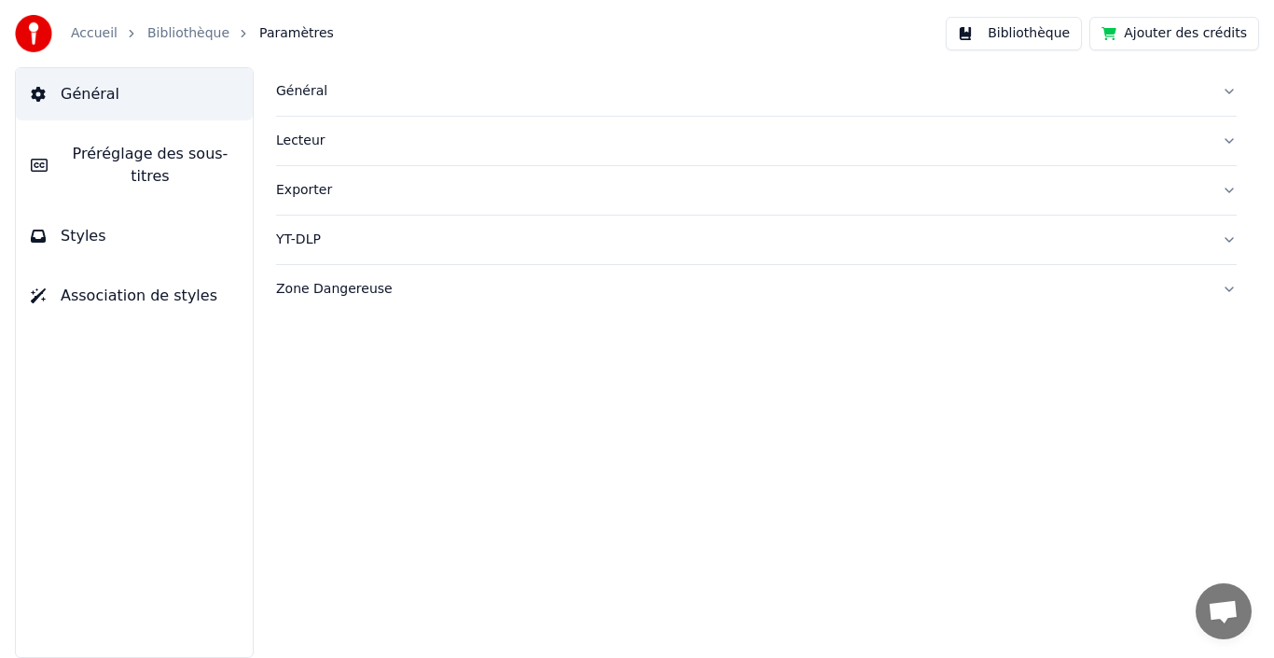
click at [168, 161] on span "Préréglage des sous-titres" at bounding box center [150, 165] width 175 height 45
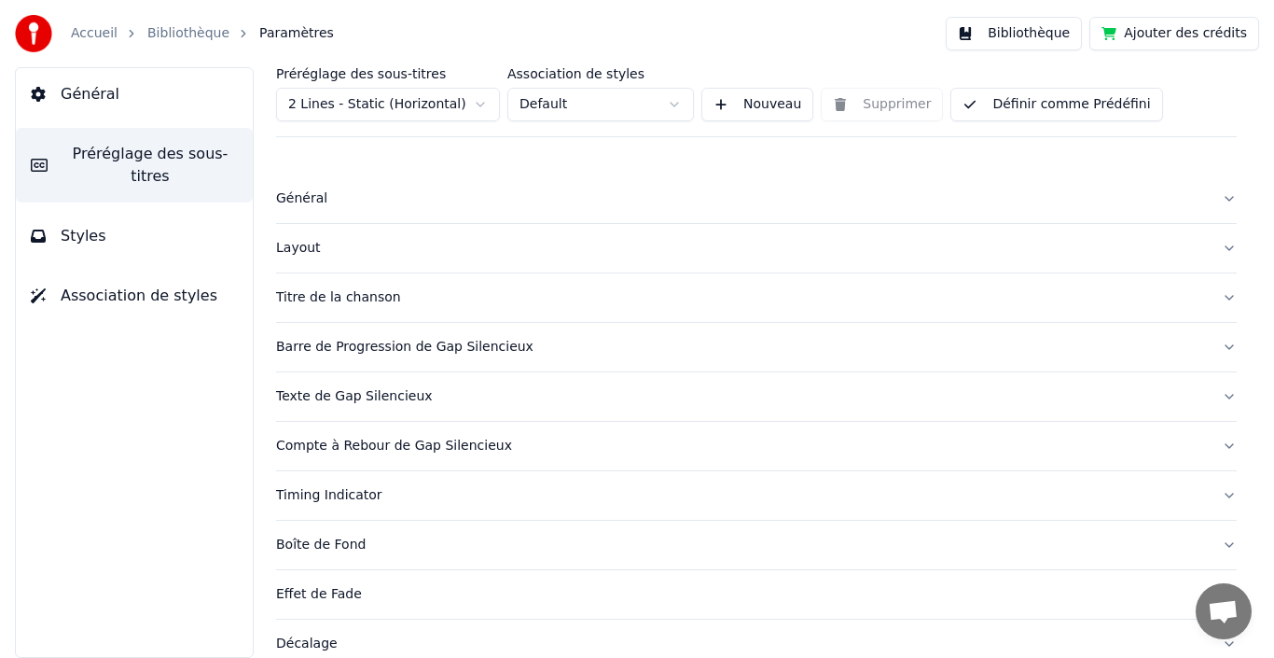
click at [93, 38] on link "Accueil" at bounding box center [94, 33] width 47 height 19
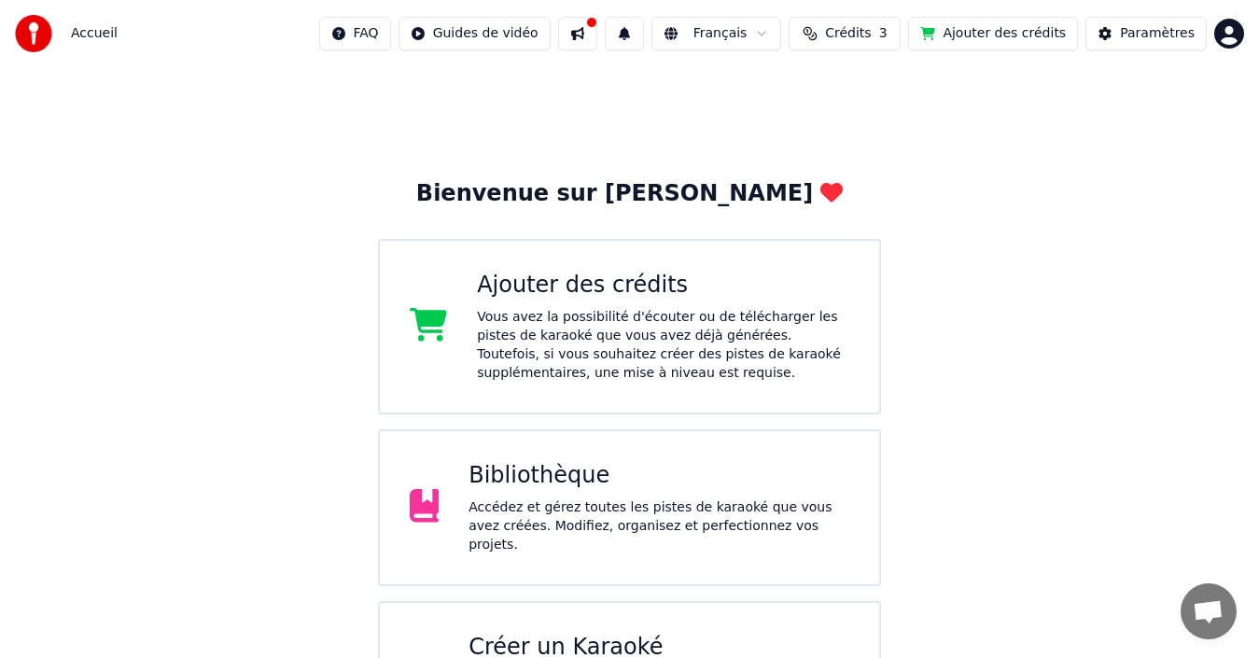
click at [46, 27] on img at bounding box center [33, 33] width 37 height 37
click at [597, 41] on button at bounding box center [577, 34] width 39 height 34
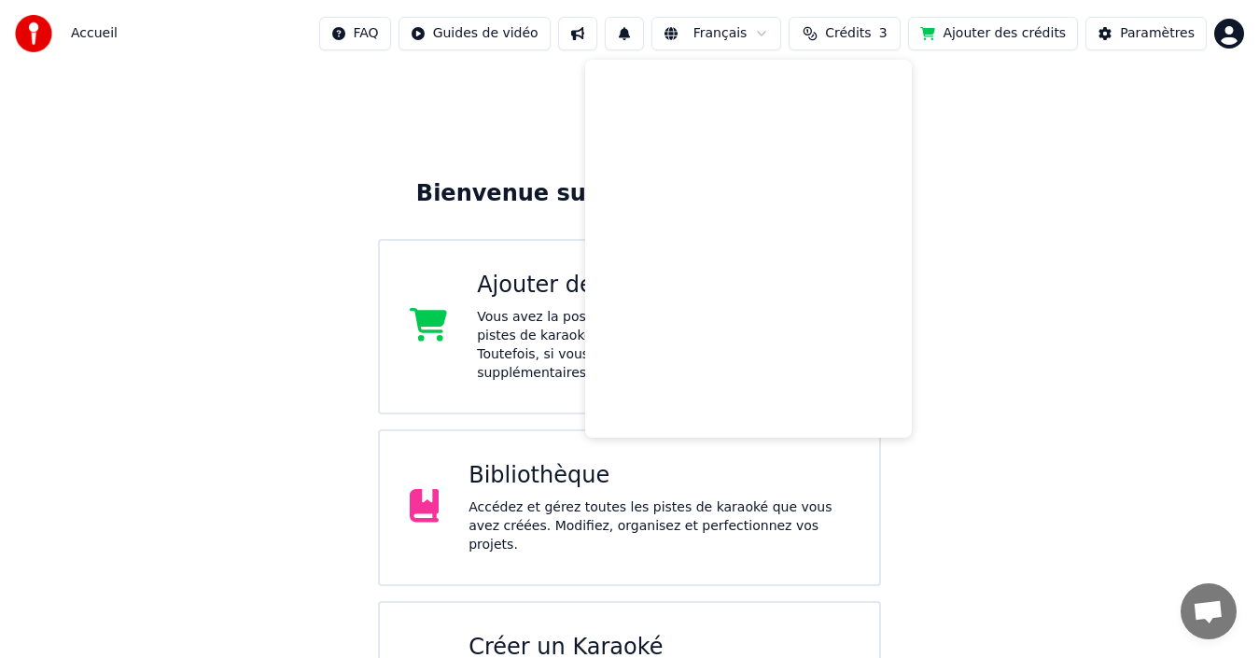
click at [1087, 187] on div "Bienvenue sur Youka Ajouter des crédits Vous avez la possibilité d'écouter ou d…" at bounding box center [629, 421] width 1259 height 709
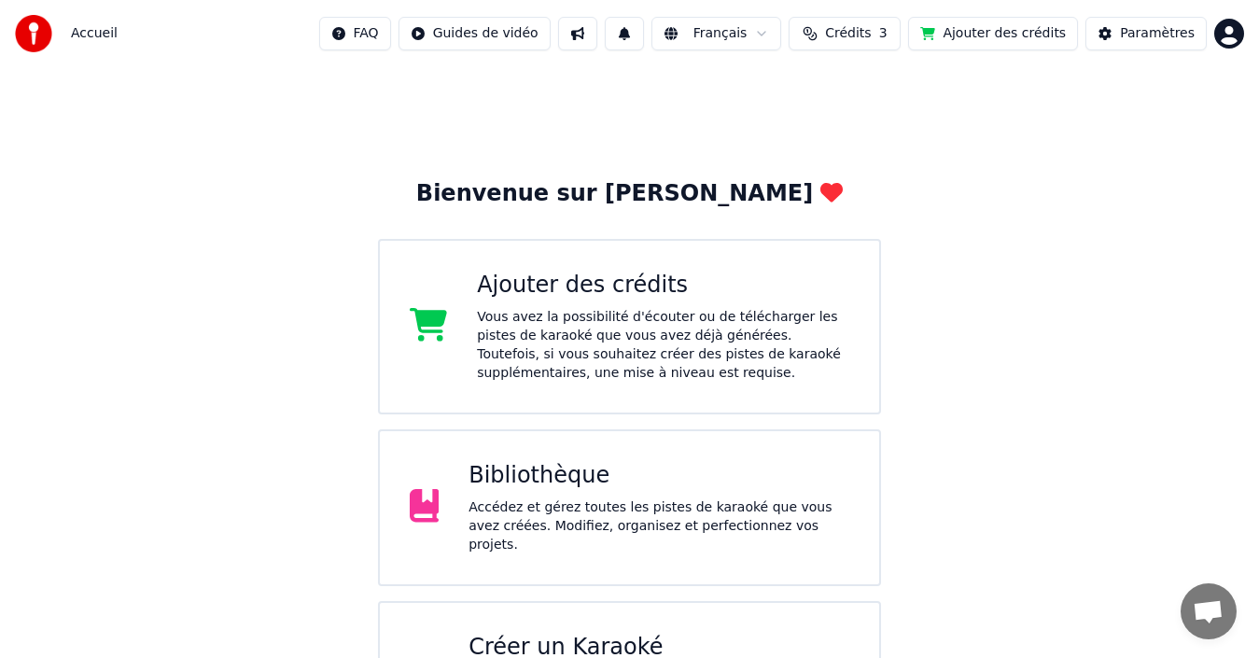
click at [549, 489] on div "Bibliothèque" at bounding box center [658, 476] width 381 height 30
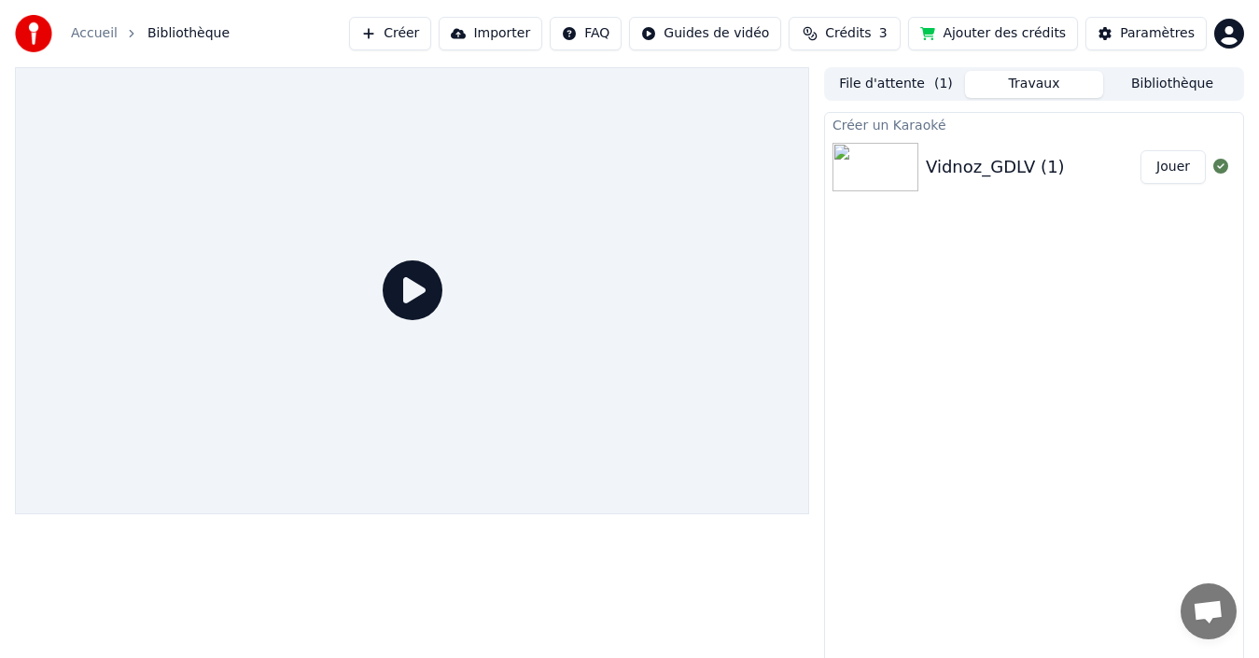
click at [879, 178] on img at bounding box center [875, 167] width 86 height 49
click at [419, 285] on icon at bounding box center [413, 290] width 60 height 60
click at [413, 282] on icon at bounding box center [413, 290] width 60 height 60
click at [1221, 36] on html "Accueil Bibliothèque Créer Importer FAQ Guides de vidéo Crédits 3 Ajouter des c…" at bounding box center [629, 329] width 1259 height 658
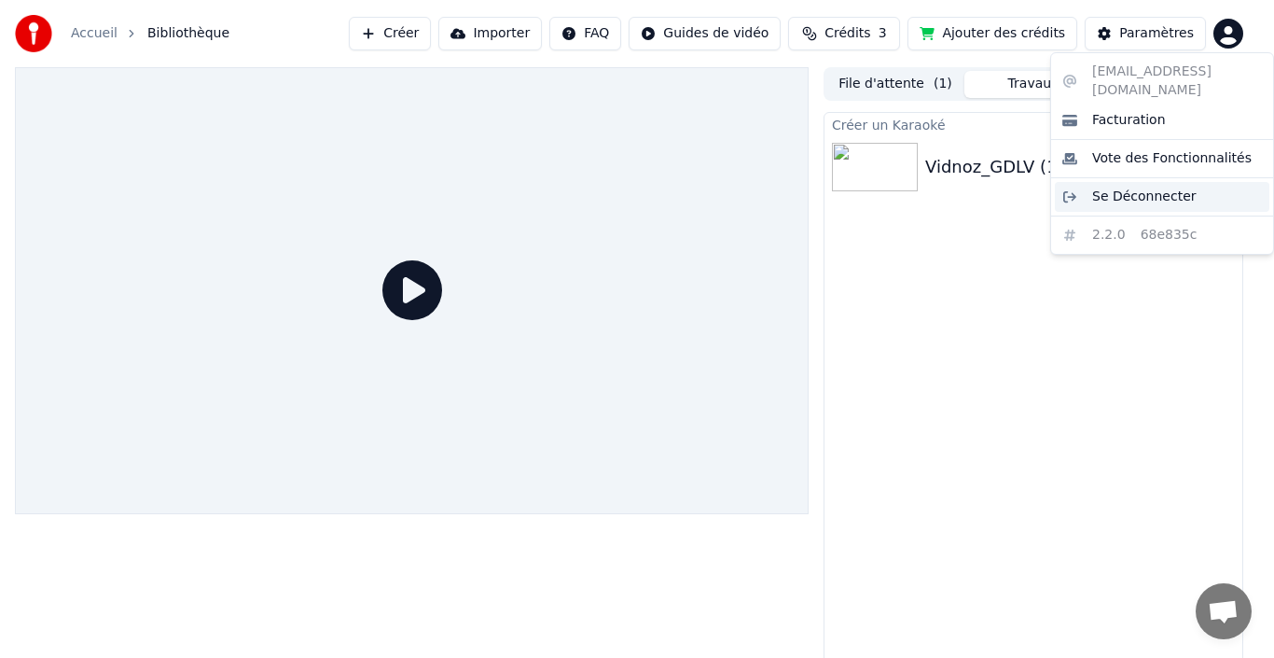
click at [1149, 188] on span "Se Déconnecter" at bounding box center [1145, 197] width 104 height 19
